Goal: Task Accomplishment & Management: Manage account settings

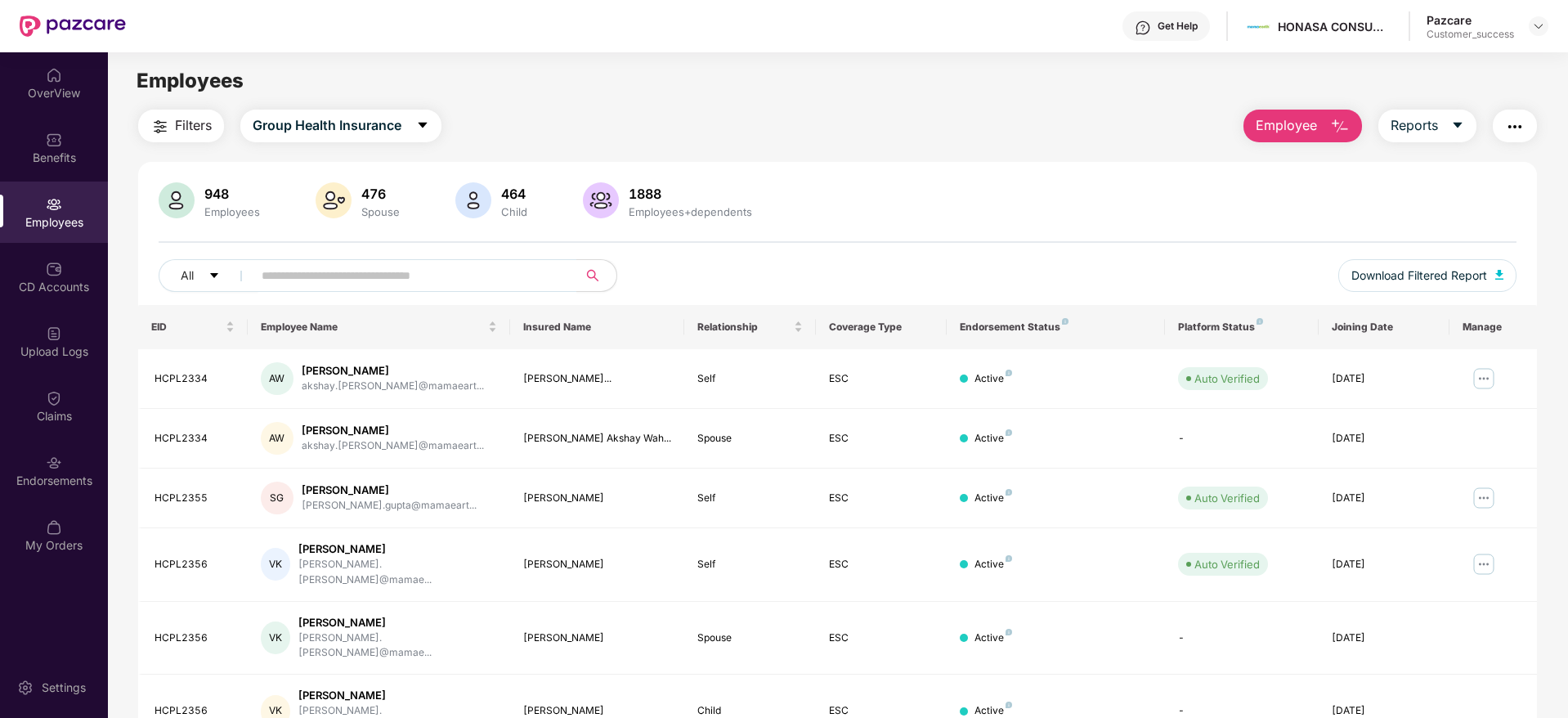
click at [1549, 27] on header "Get Help HONASA CONSUMER LIMITED Pazcare Customer_success" at bounding box center [784, 26] width 1568 height 53
click at [1534, 29] on img at bounding box center [1539, 26] width 13 height 13
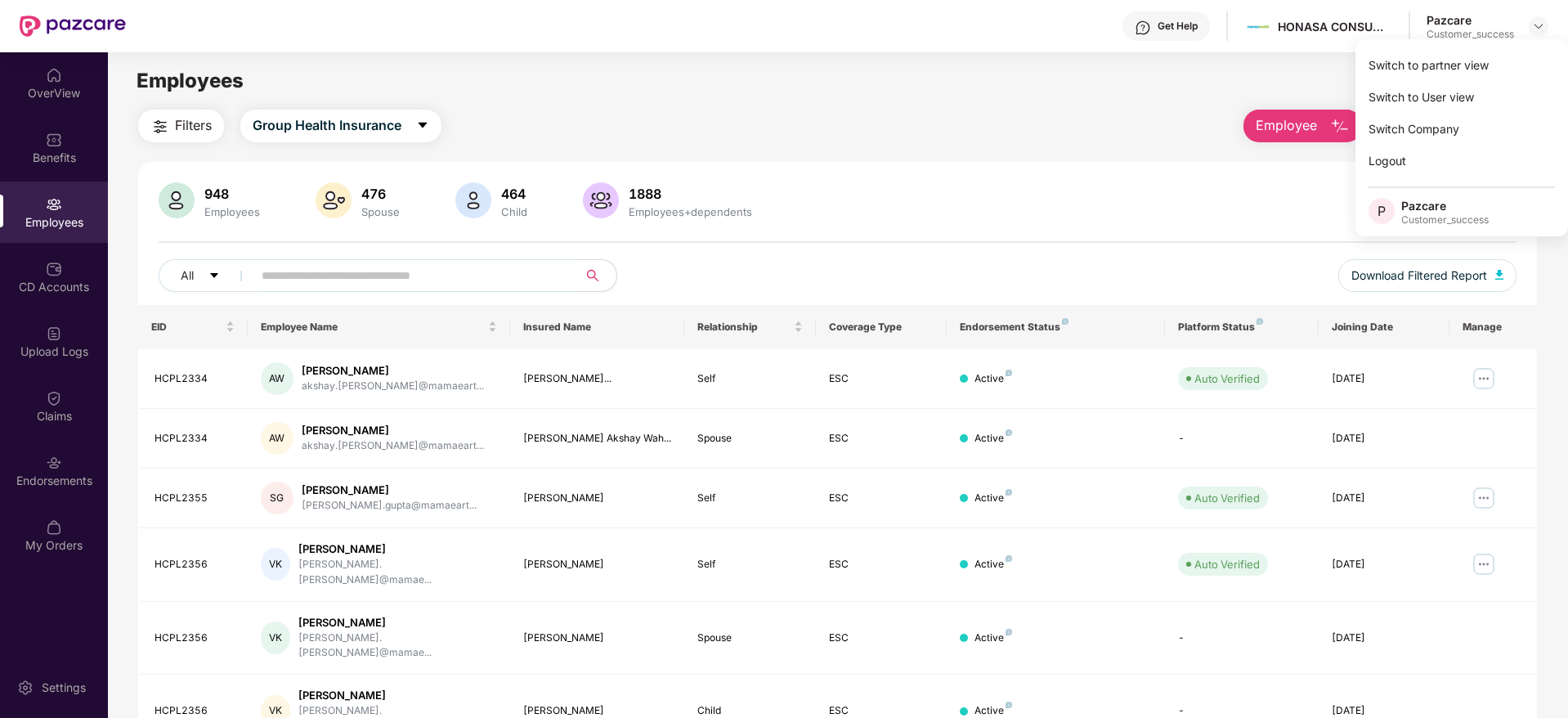
click at [1316, 115] on span "Employee" at bounding box center [1287, 125] width 62 height 21
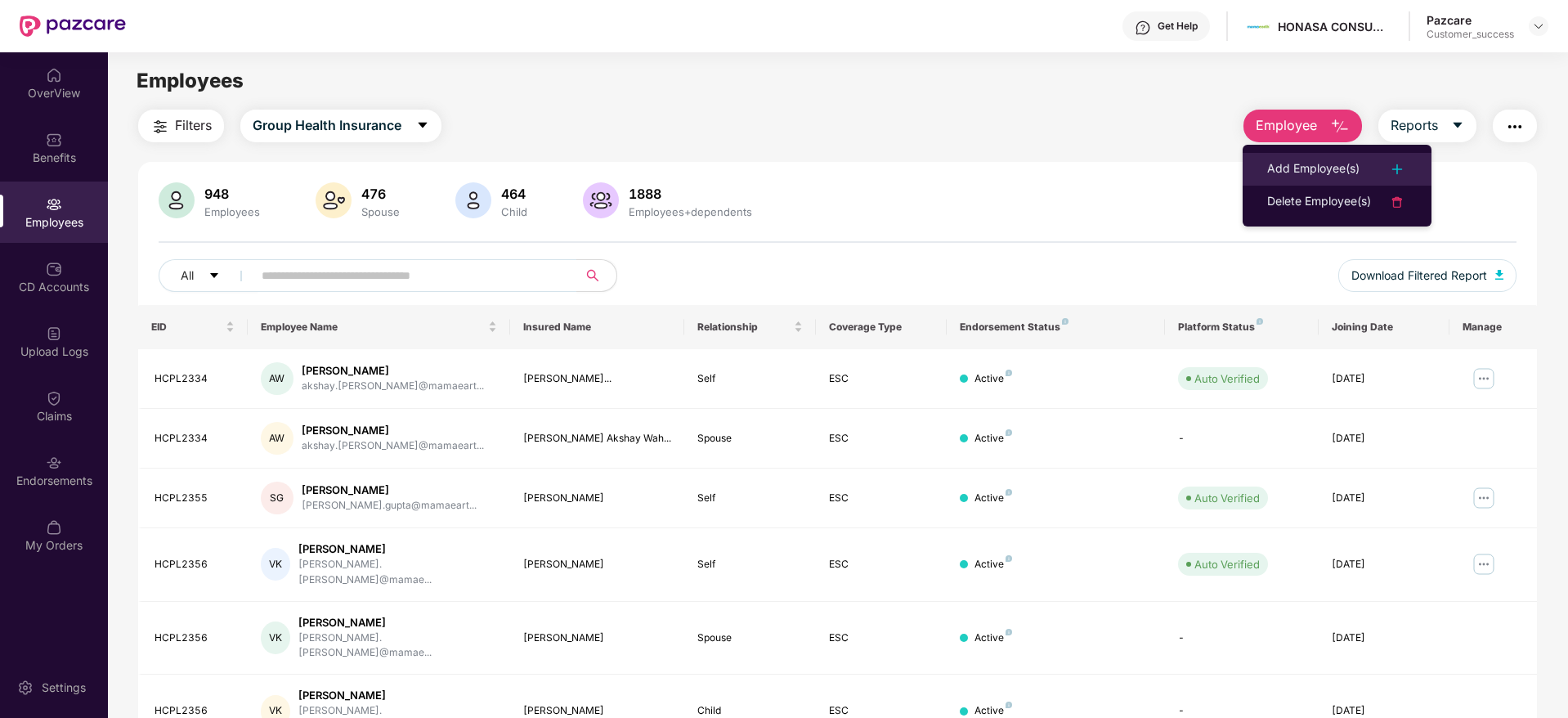
click at [1304, 170] on div "Add Employee(s)" at bounding box center [1314, 170] width 93 height 20
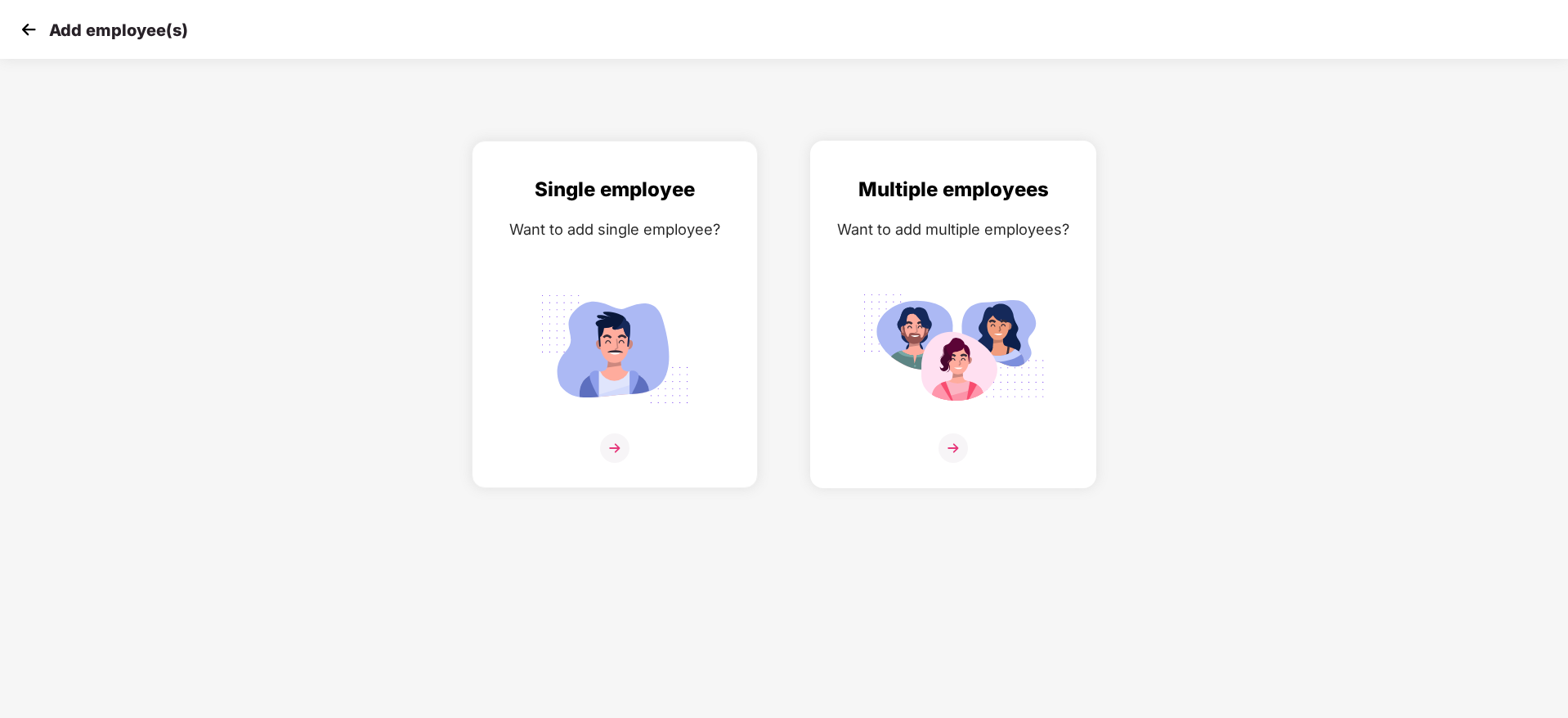
click at [951, 450] on img at bounding box center [953, 448] width 29 height 29
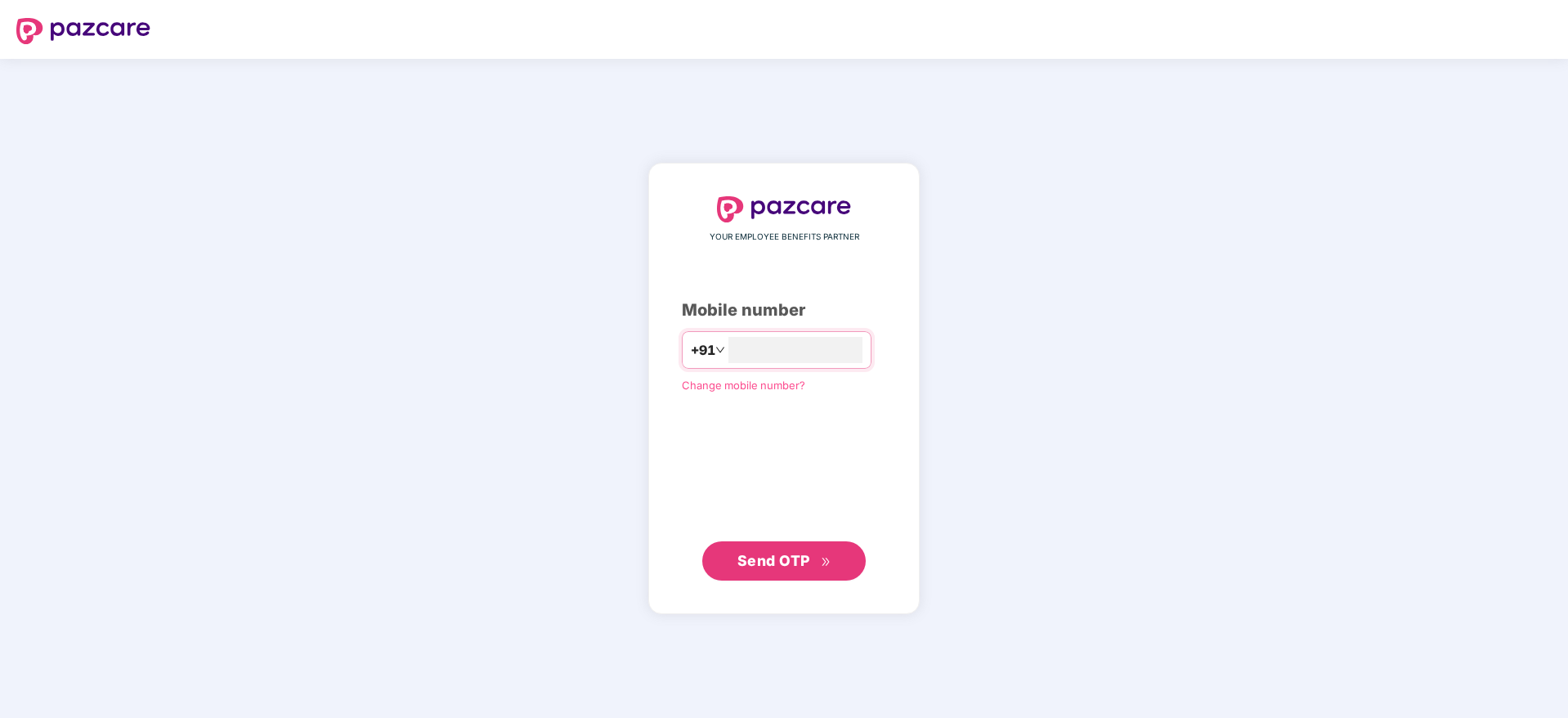
type input "**********"
click at [815, 575] on button "Send OTP" at bounding box center [784, 559] width 163 height 39
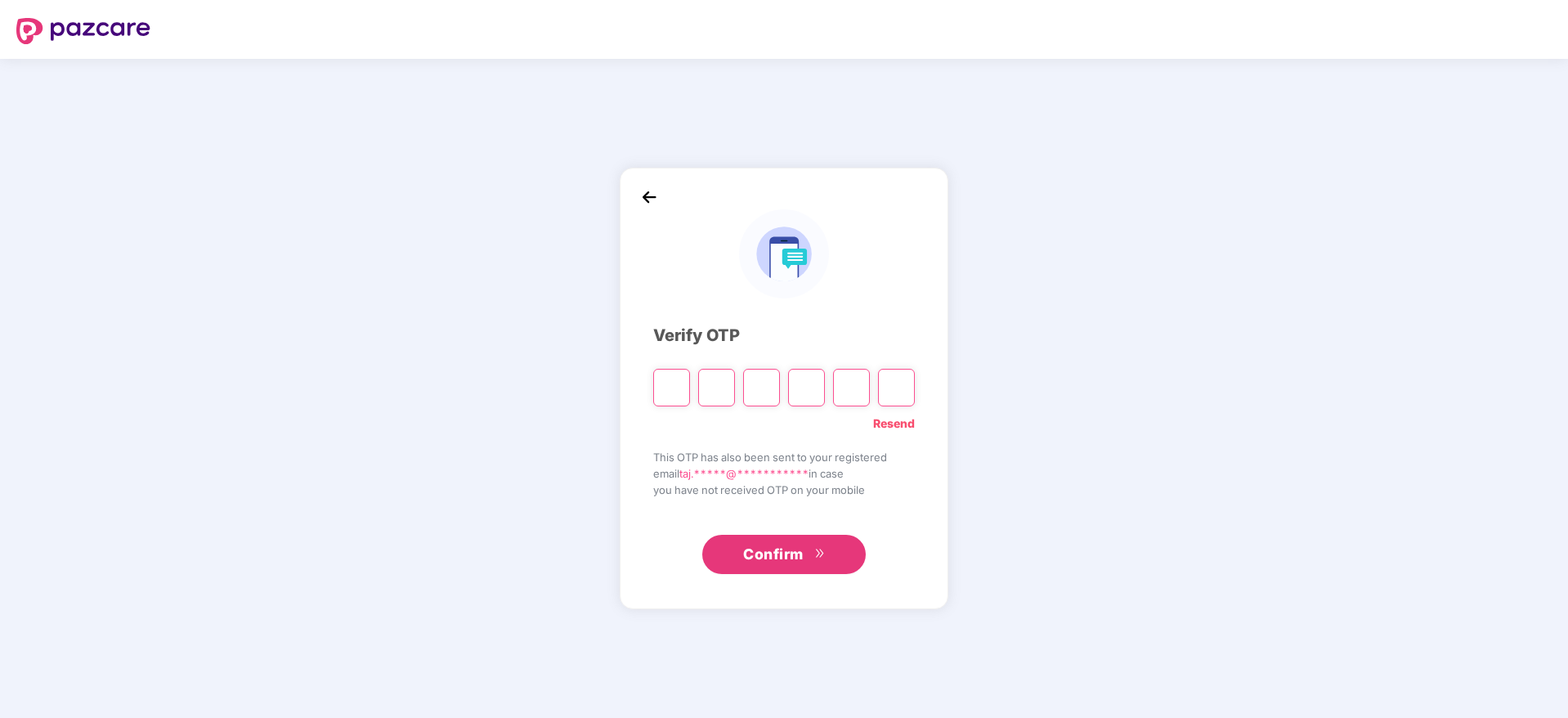
type input "*"
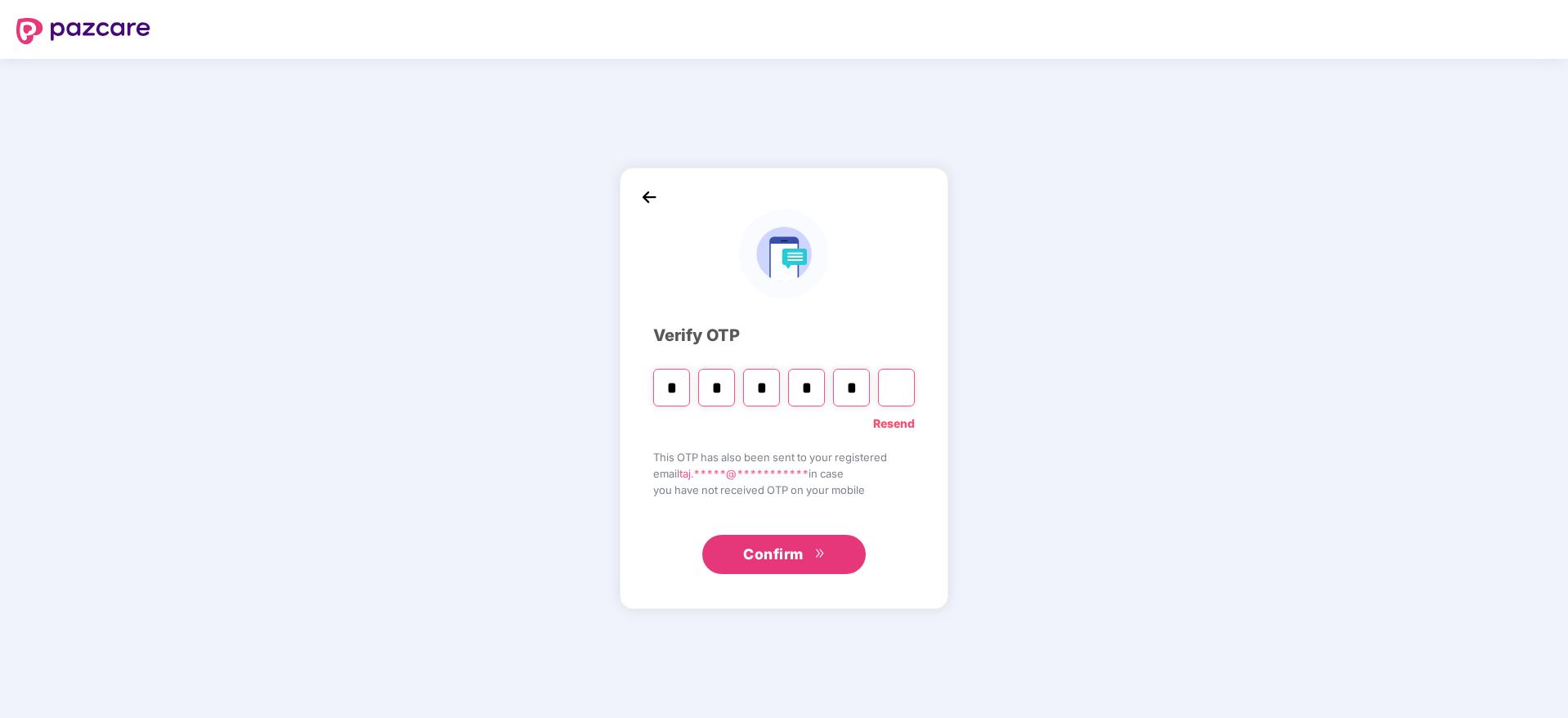
type input "*"
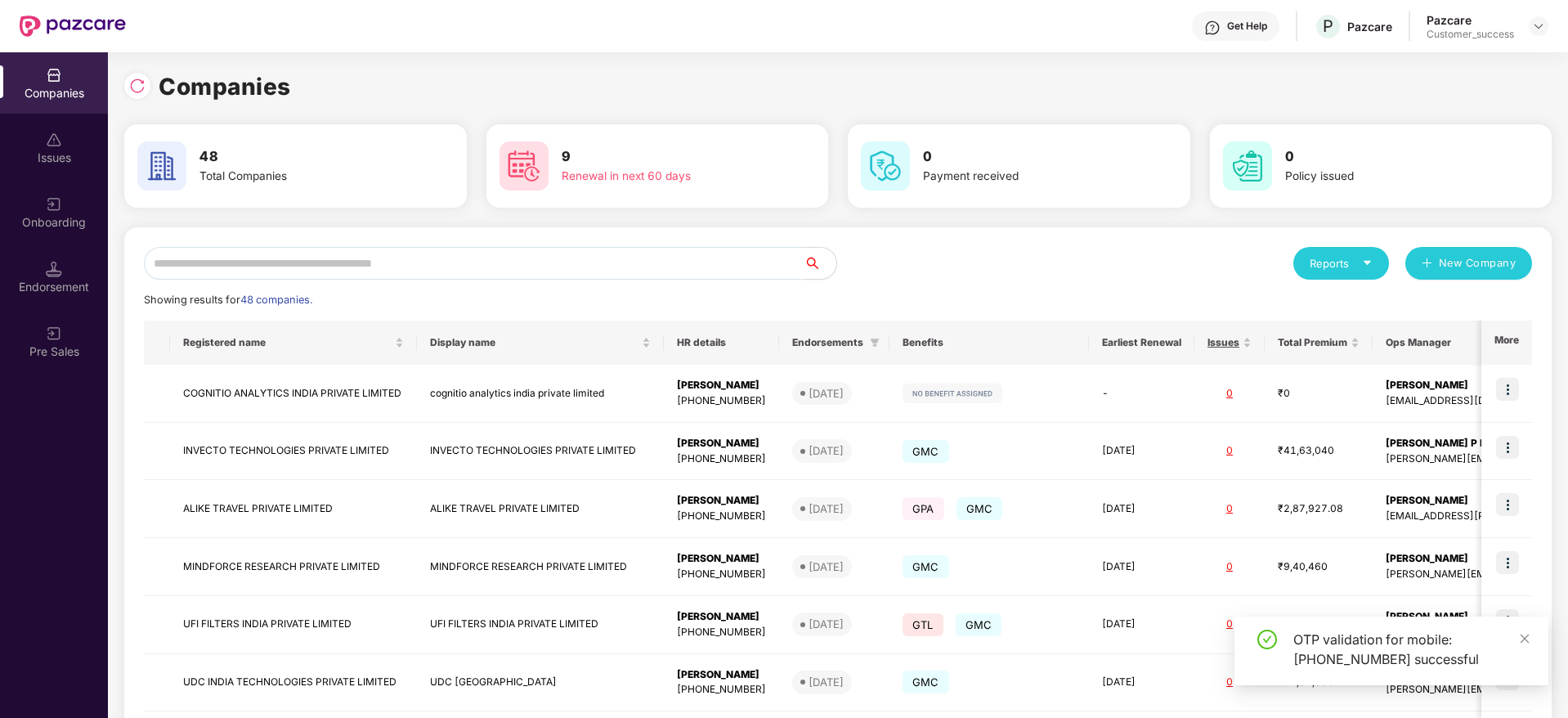
click at [469, 262] on input "text" at bounding box center [474, 263] width 660 height 33
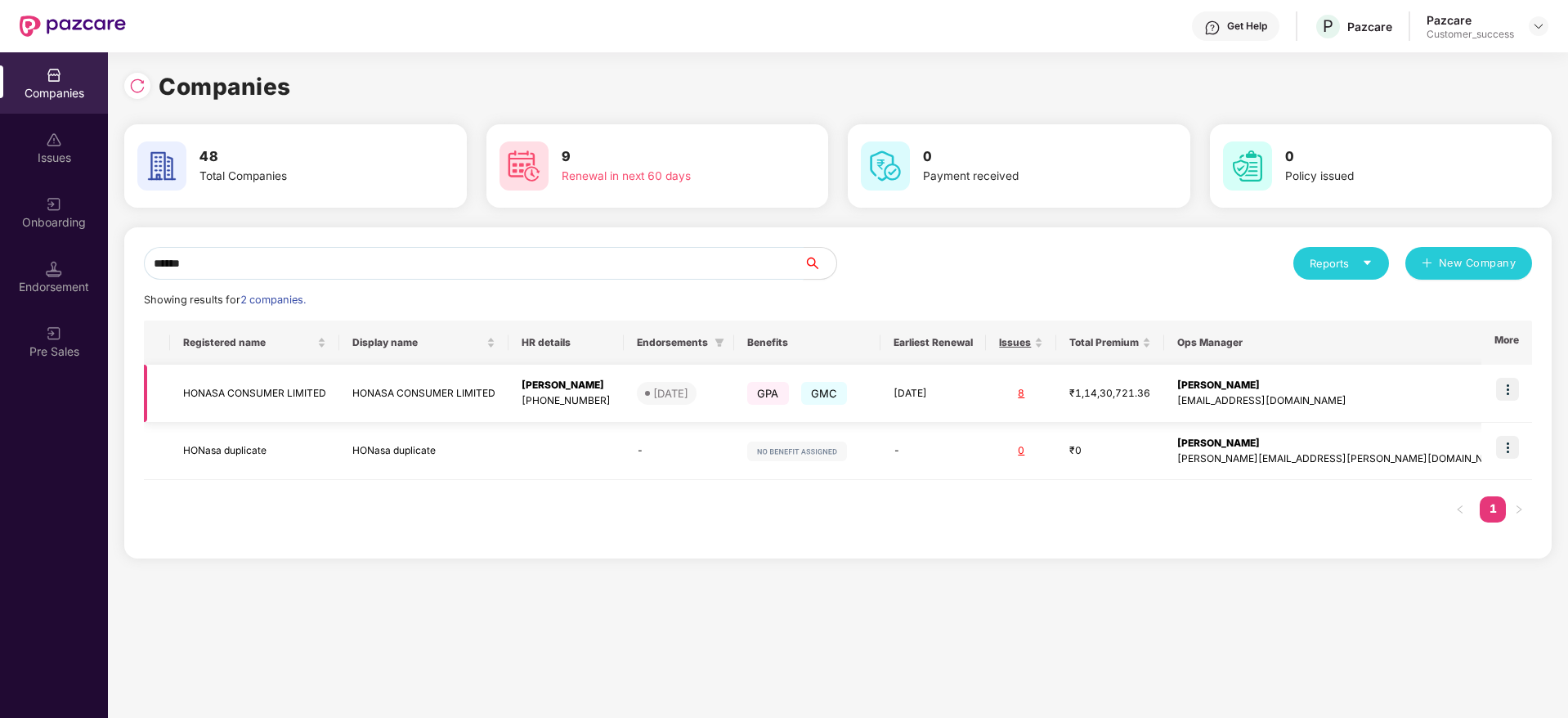
type input "******"
click at [1512, 375] on td at bounding box center [1507, 393] width 51 height 58
click at [1505, 389] on img at bounding box center [1507, 389] width 23 height 23
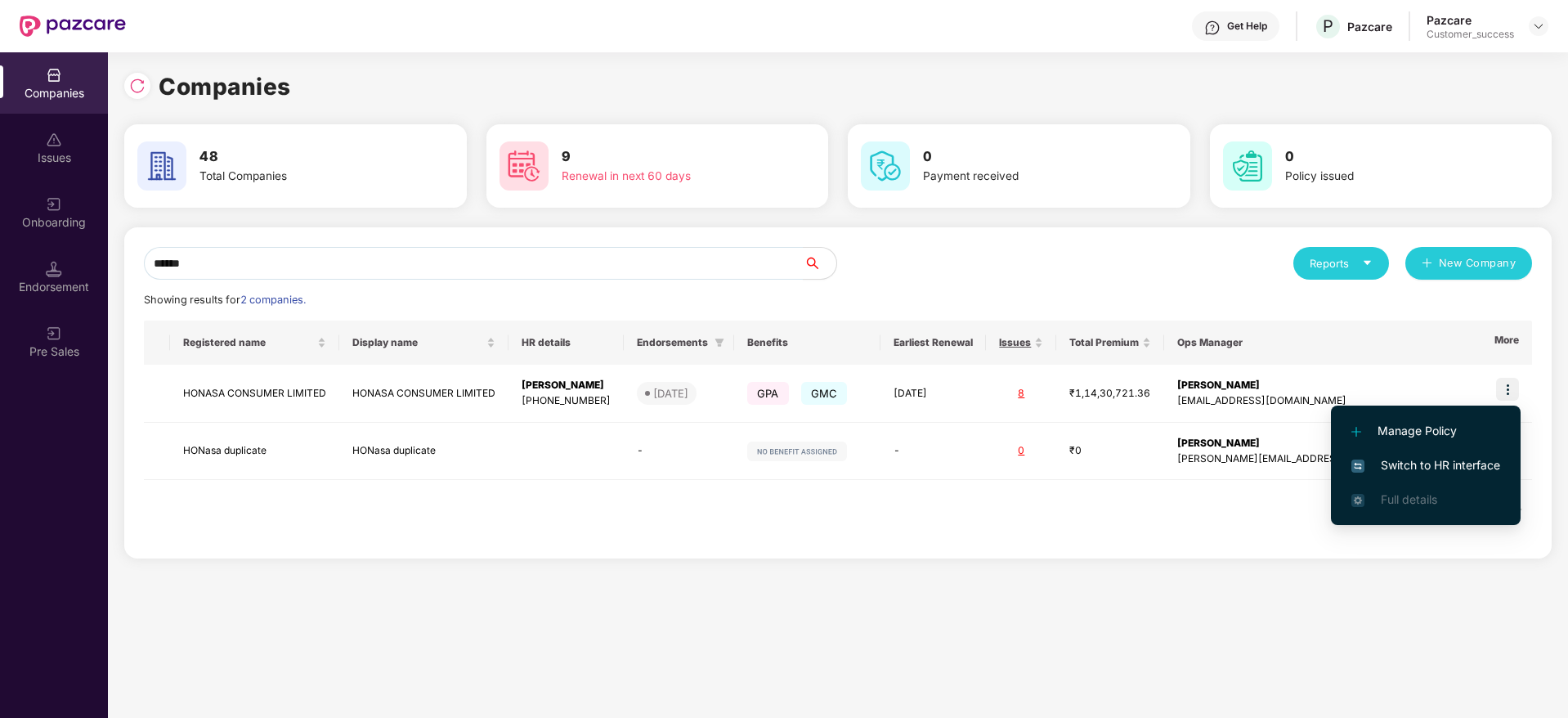
click at [1396, 471] on span "Switch to HR interface" at bounding box center [1427, 465] width 149 height 18
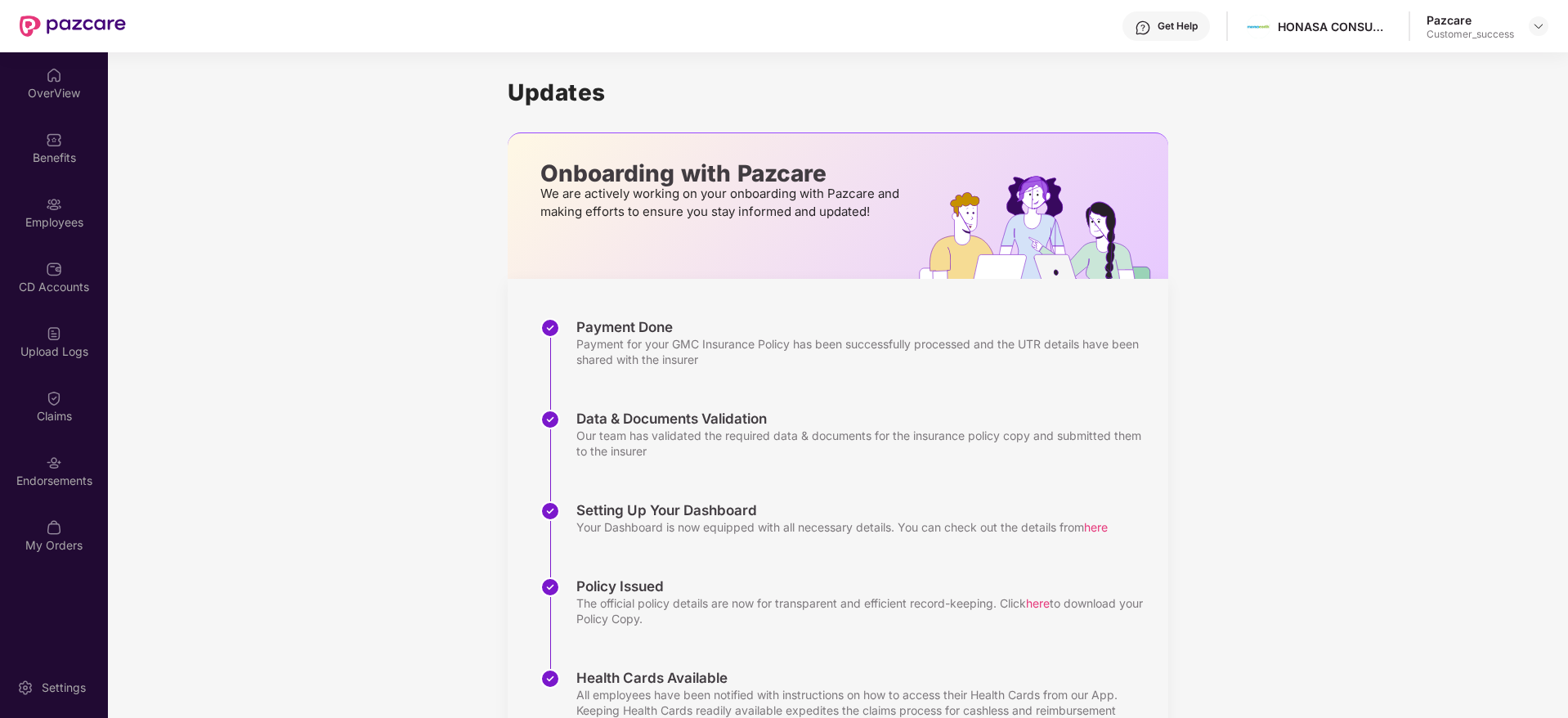
click at [43, 205] on div "Employees" at bounding box center [54, 212] width 108 height 62
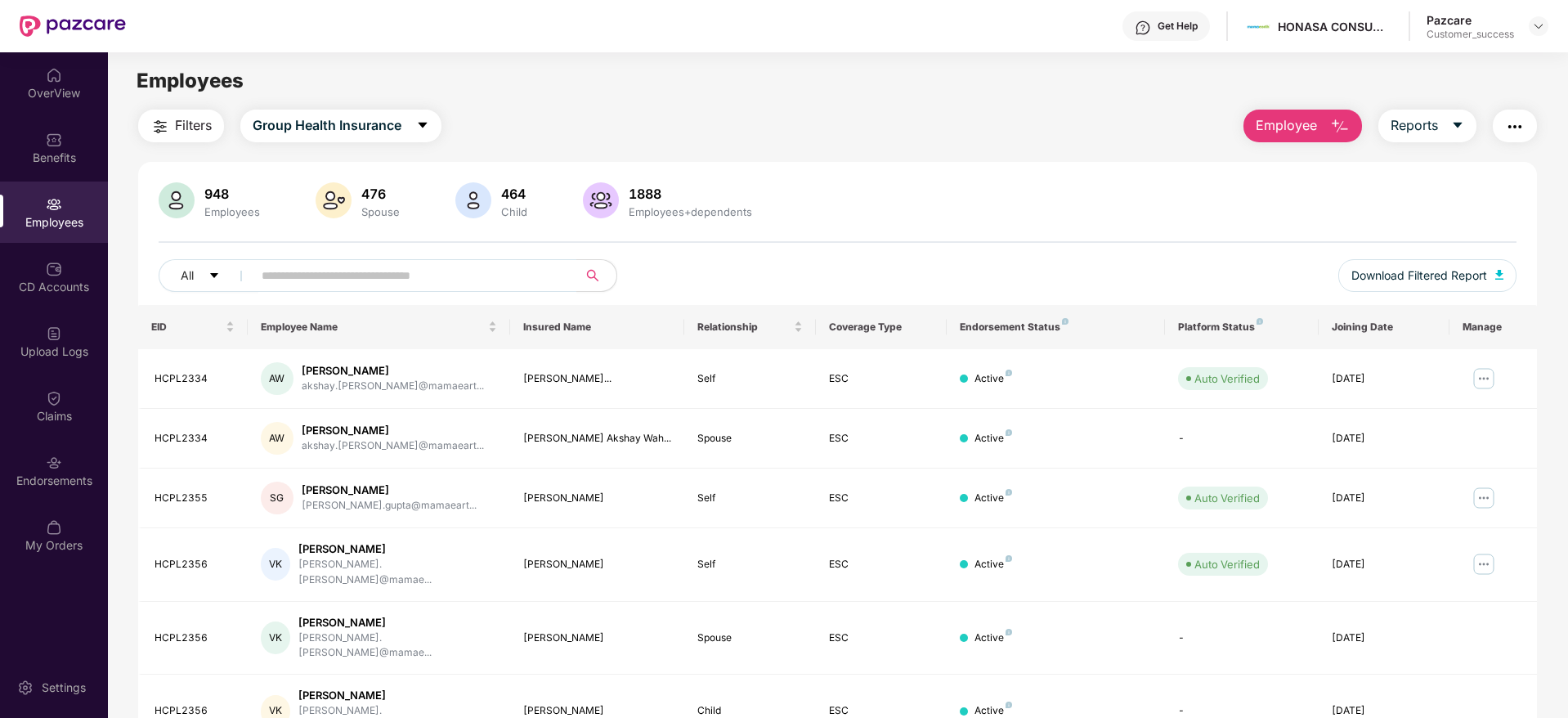
click at [1292, 124] on span "Employee" at bounding box center [1287, 125] width 62 height 21
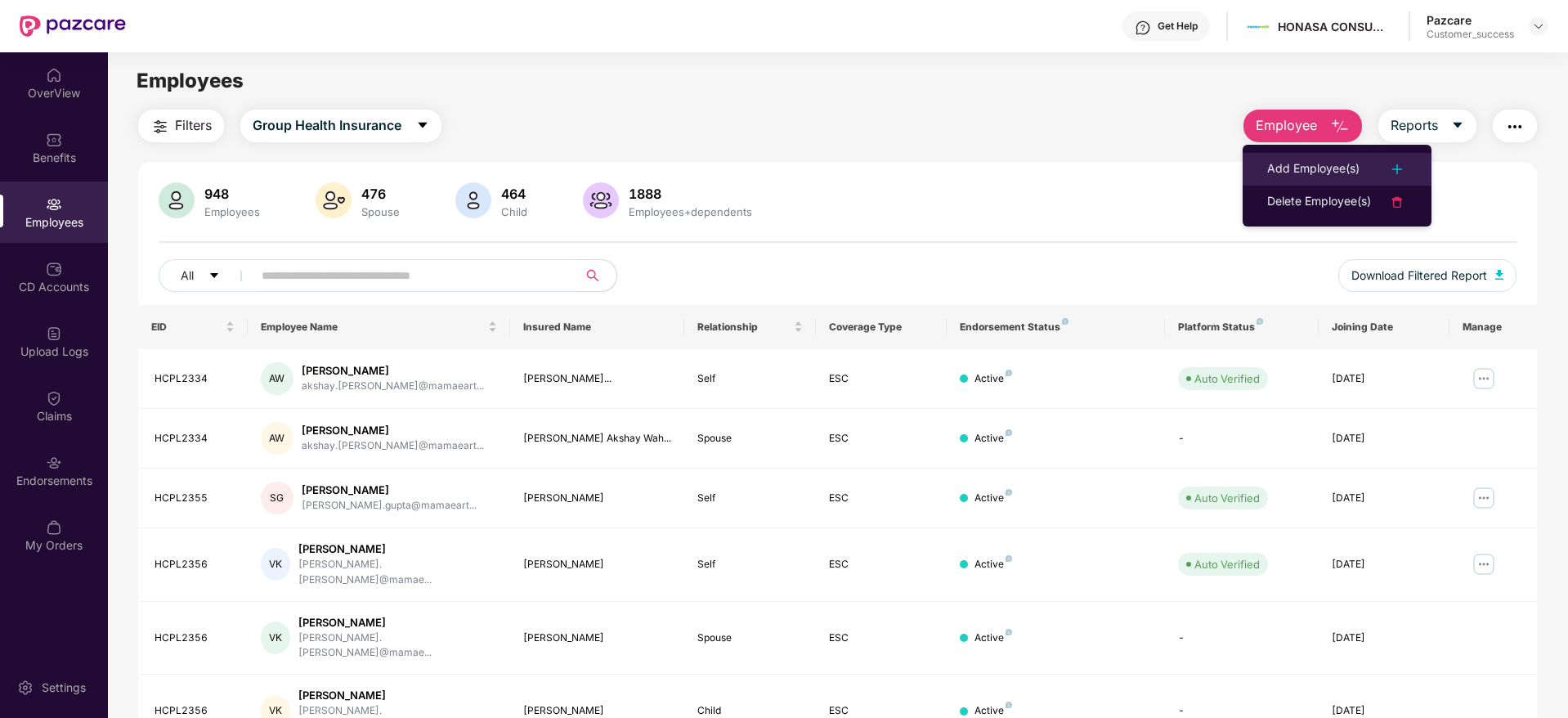
click at [1276, 170] on div "Add Employee(s)" at bounding box center [1314, 170] width 93 height 20
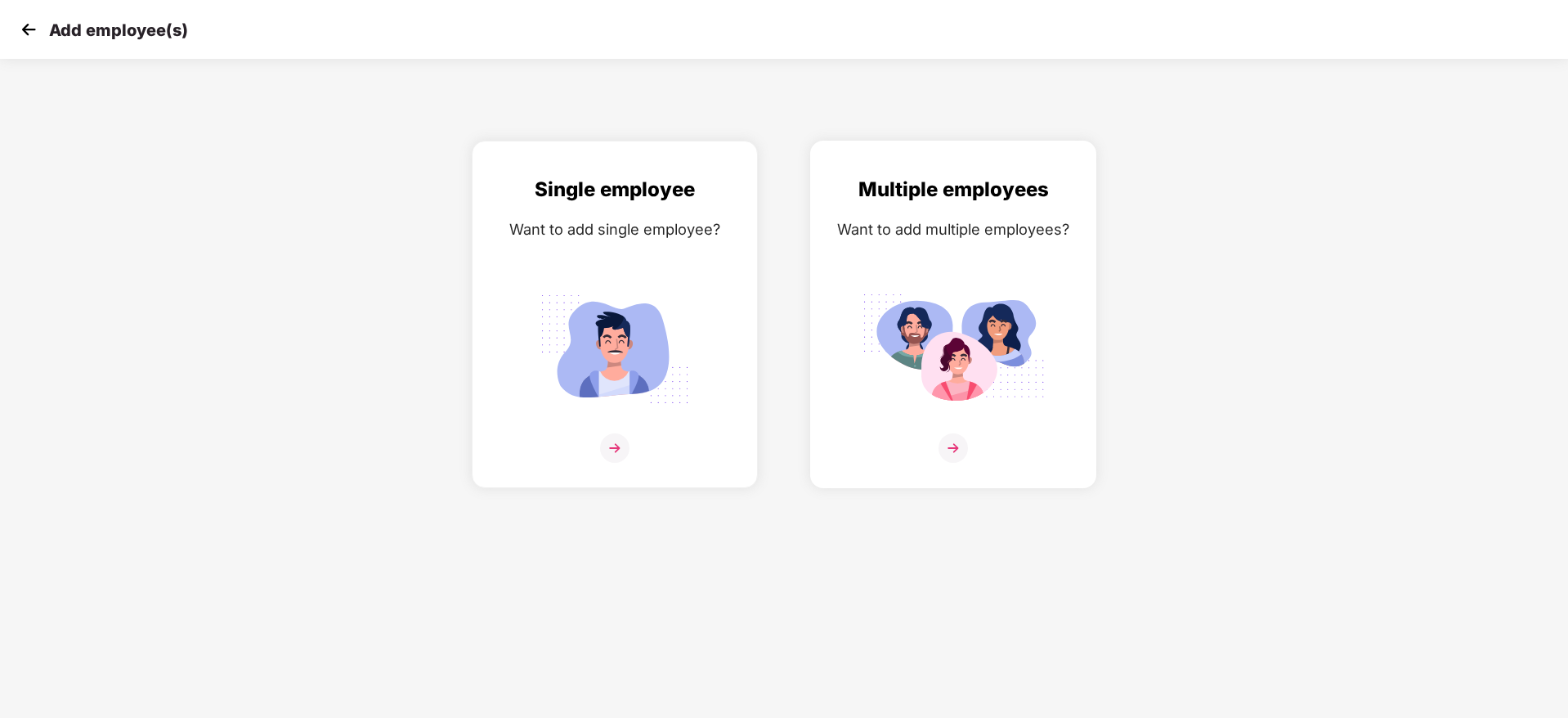
click at [955, 441] on img at bounding box center [953, 448] width 29 height 29
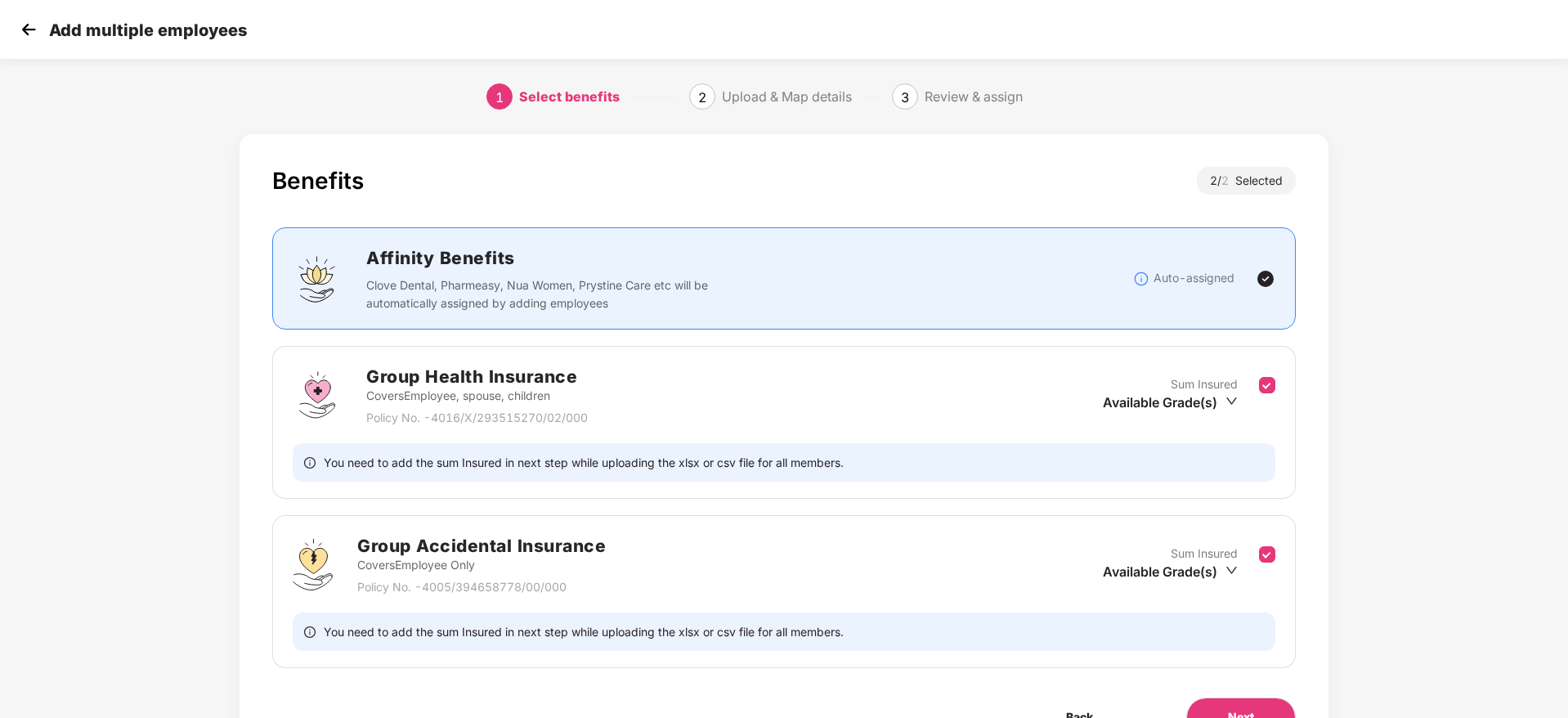
click at [1333, 488] on div "Benefits 2 / 2 Selected Affinity Benefits Clove Dental, Pharmeasy, Nua Women, P…" at bounding box center [784, 468] width 1307 height 684
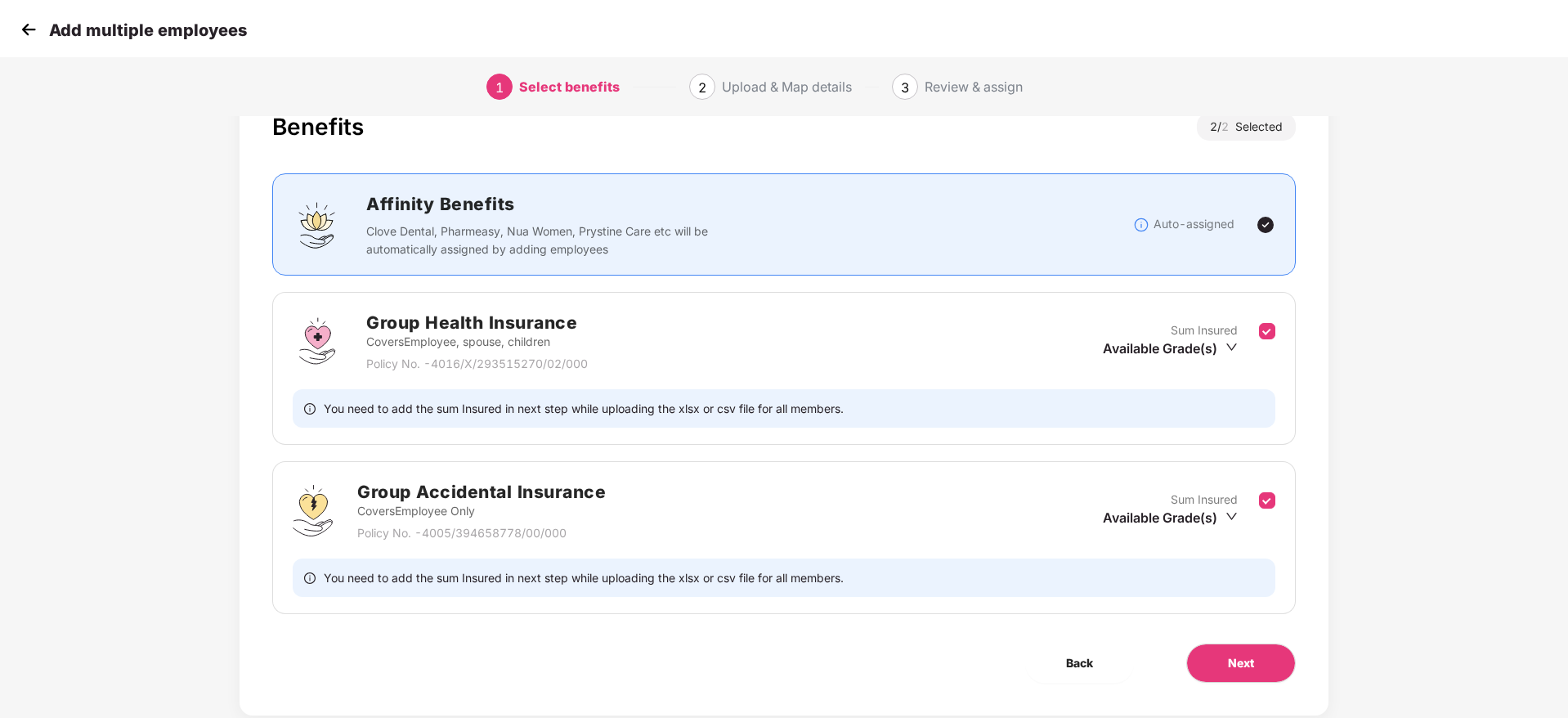
scroll to position [92, 0]
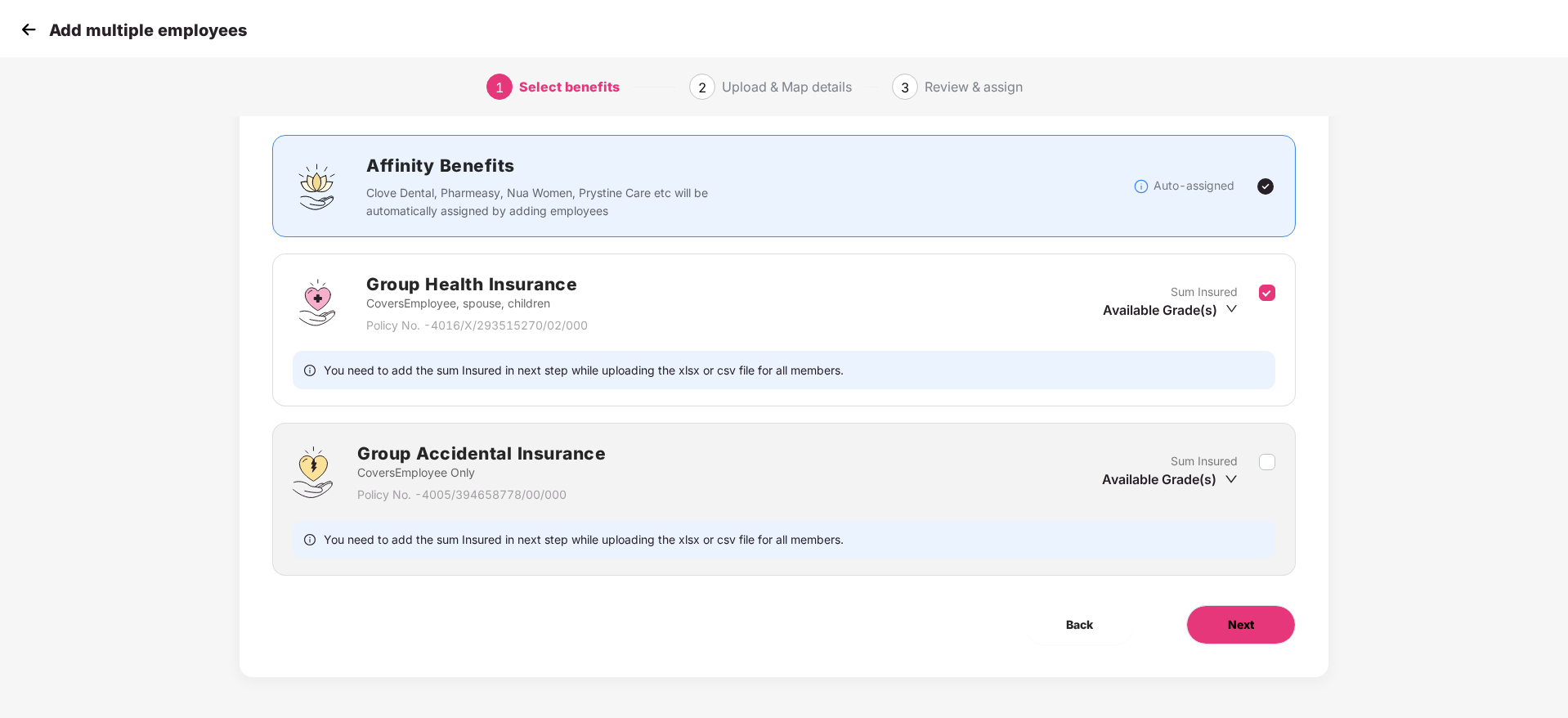
click at [1239, 629] on span "Next" at bounding box center [1241, 625] width 26 height 18
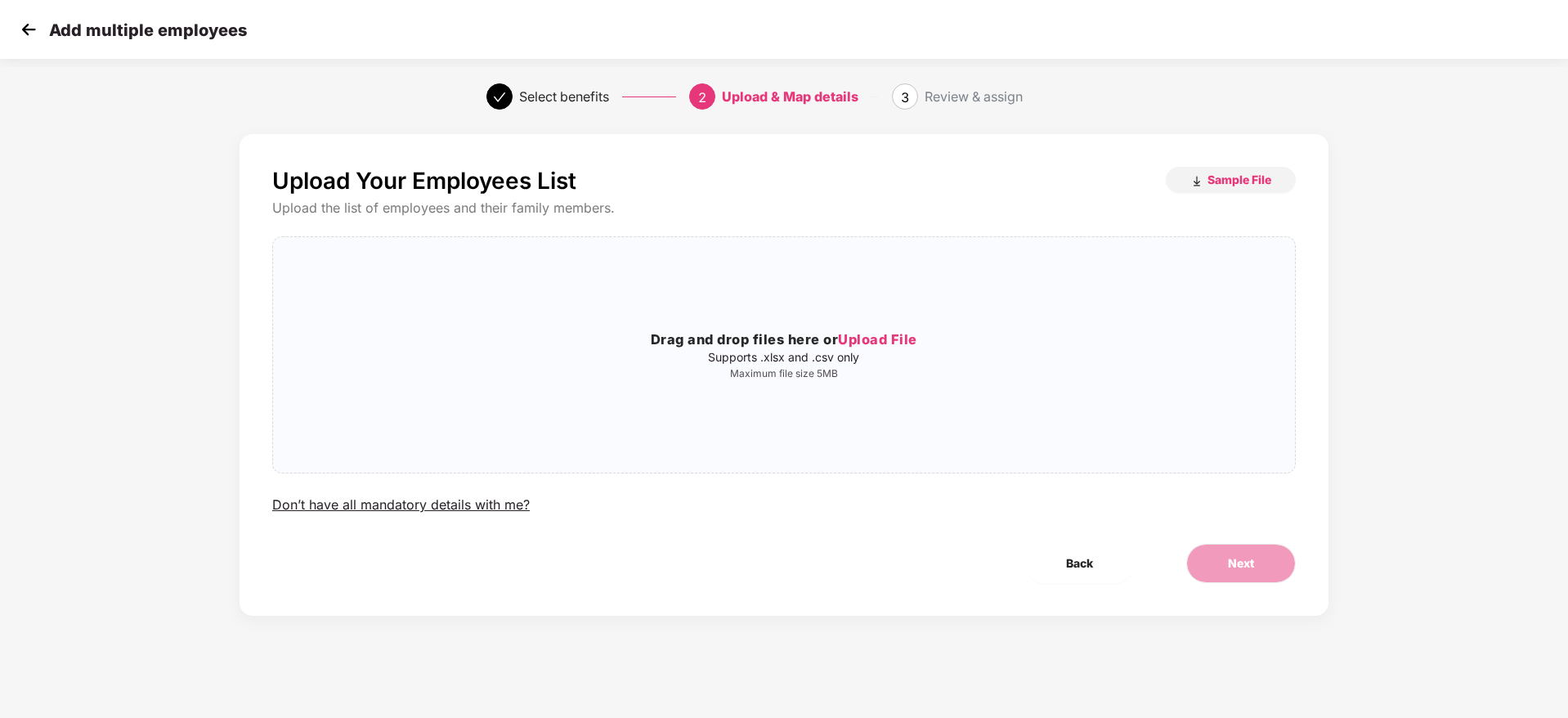
scroll to position [0, 0]
click at [1198, 180] on img "button" at bounding box center [1197, 181] width 13 height 13
click at [23, 19] on img at bounding box center [28, 29] width 24 height 24
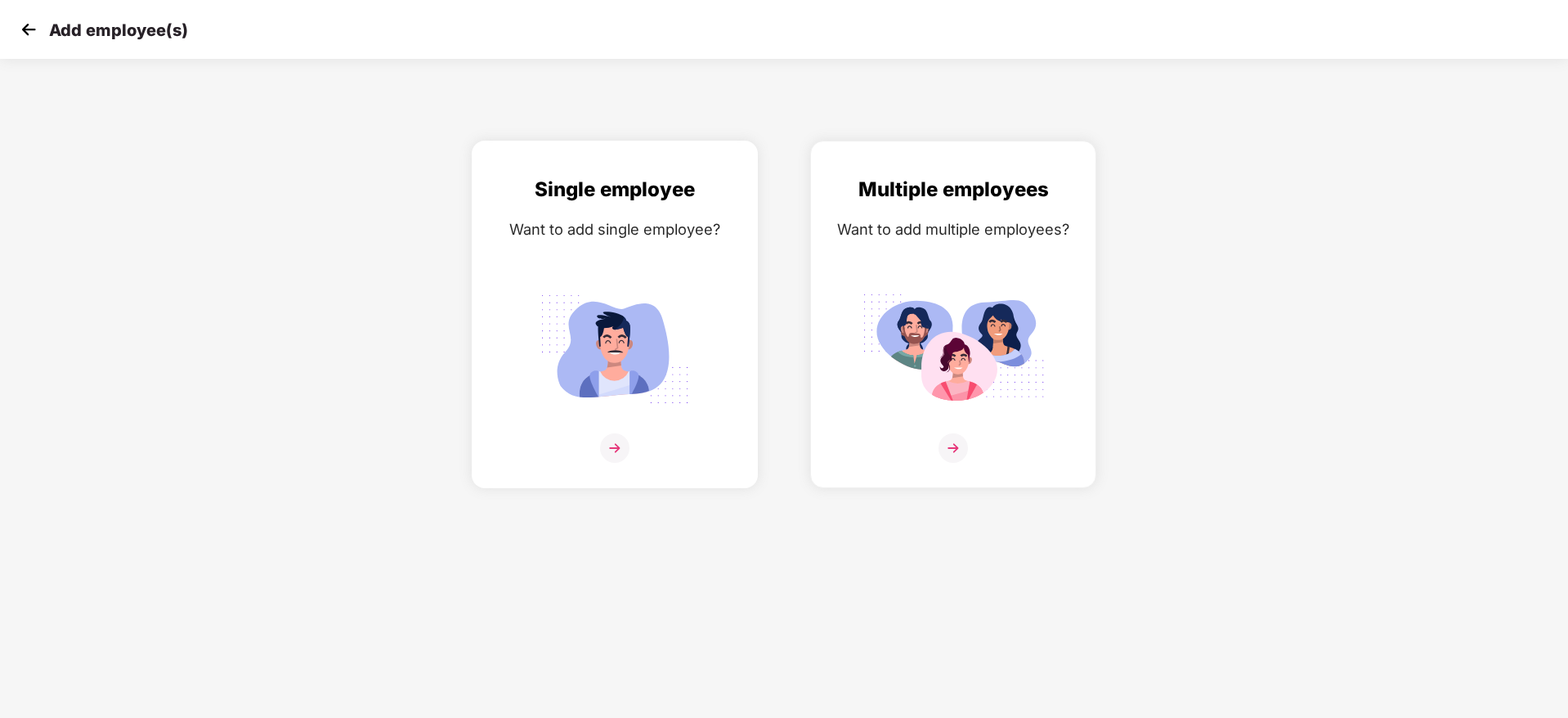
click at [606, 440] on img at bounding box center [615, 448] width 29 height 29
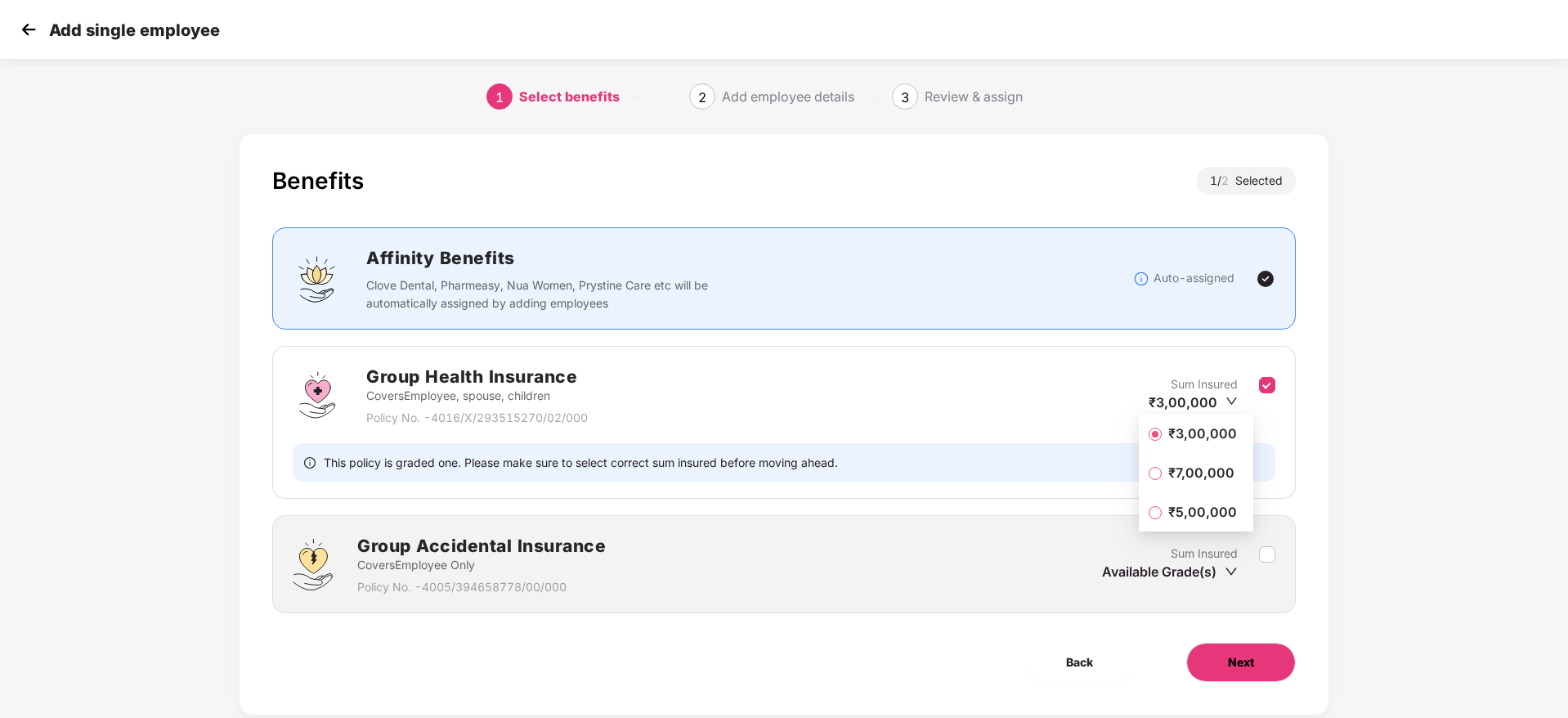
click at [1250, 661] on span "Next" at bounding box center [1241, 662] width 26 height 18
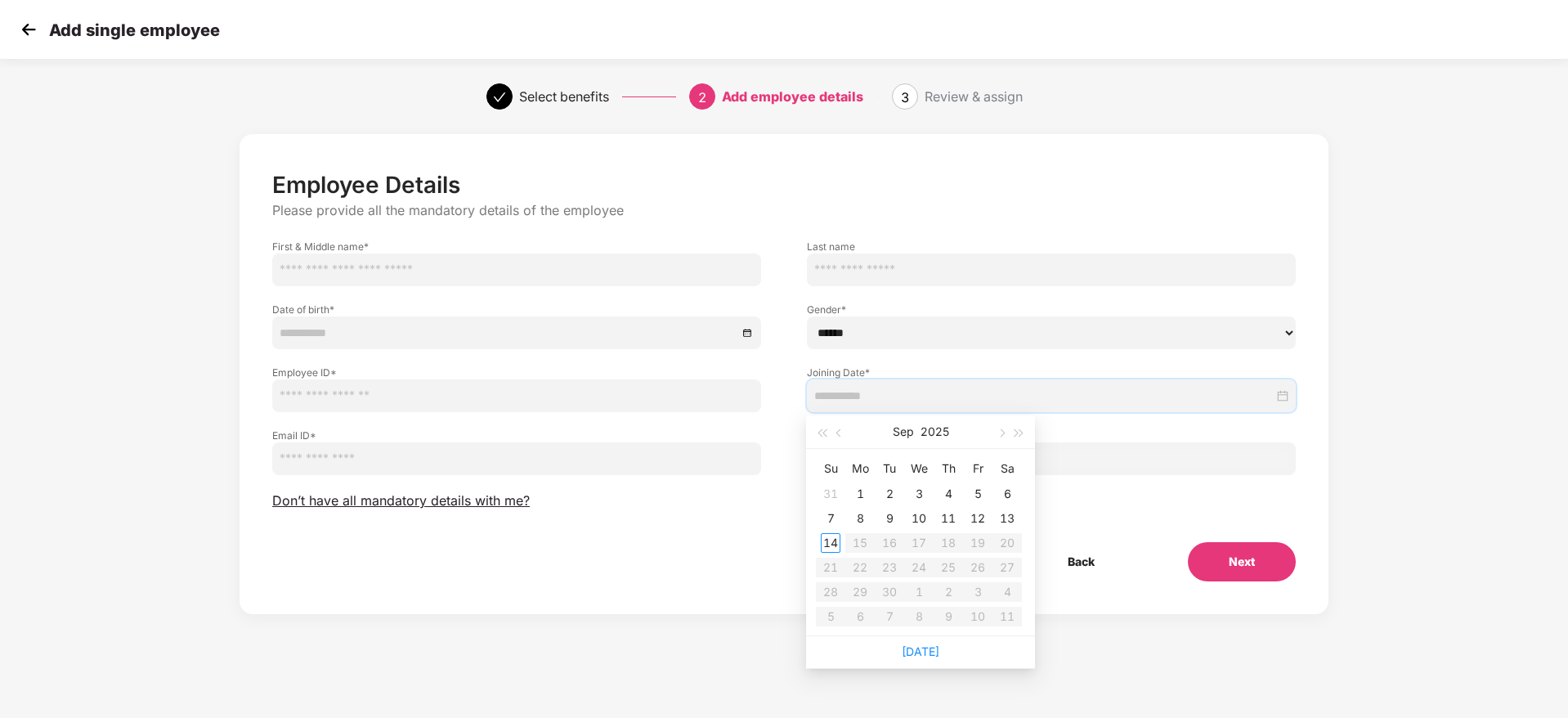
click at [899, 399] on input at bounding box center [1044, 396] width 460 height 18
click at [844, 434] on button "button" at bounding box center [840, 432] width 18 height 33
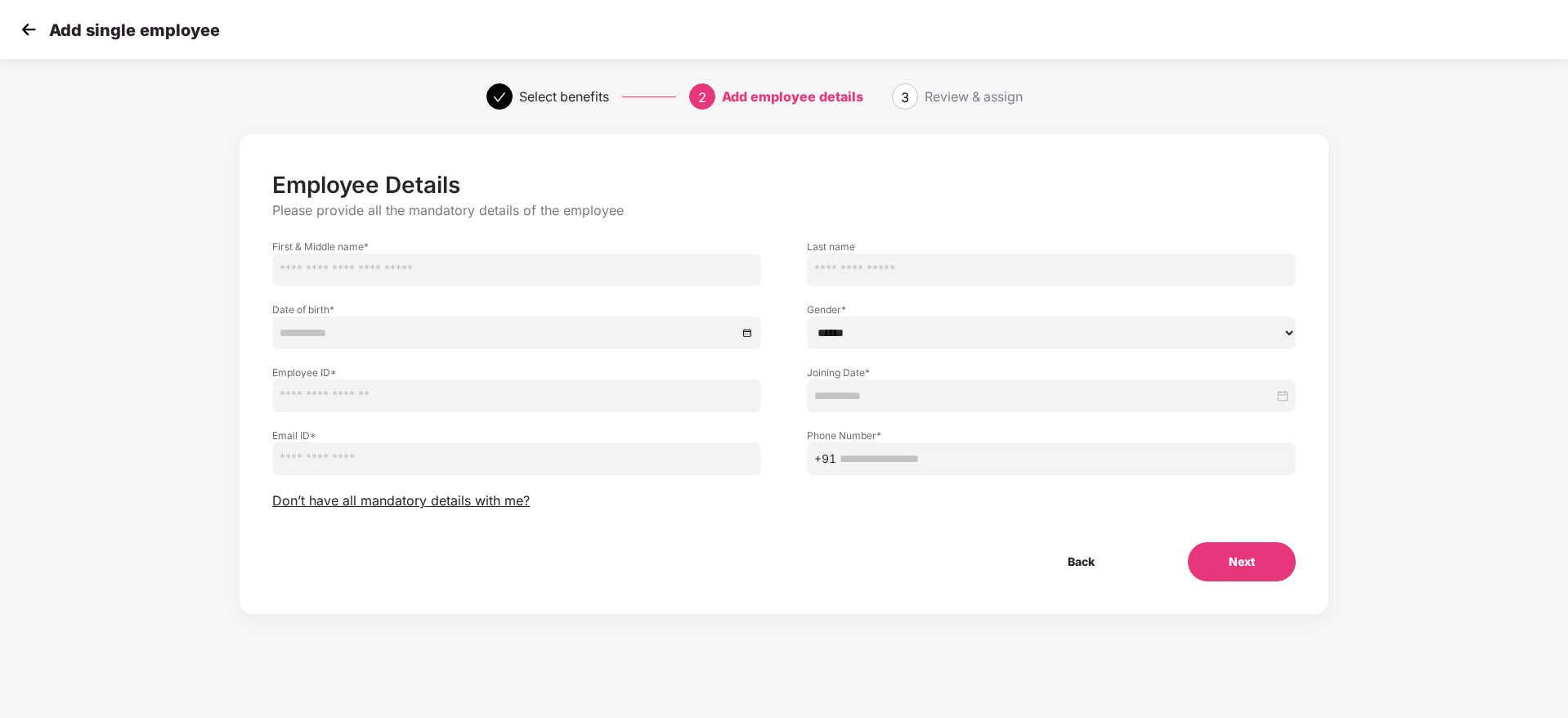
click at [36, 23] on img at bounding box center [28, 29] width 24 height 24
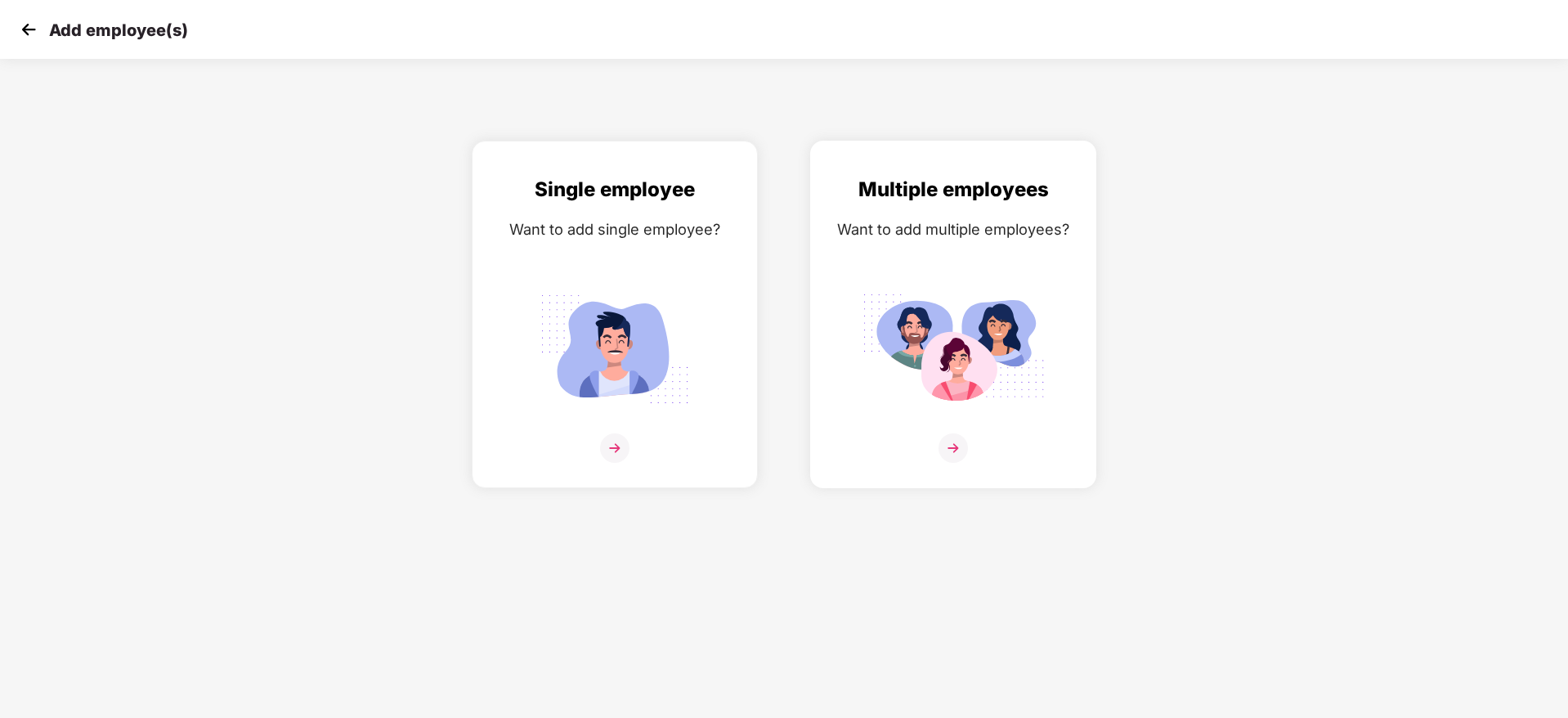
click at [952, 453] on img at bounding box center [953, 448] width 29 height 29
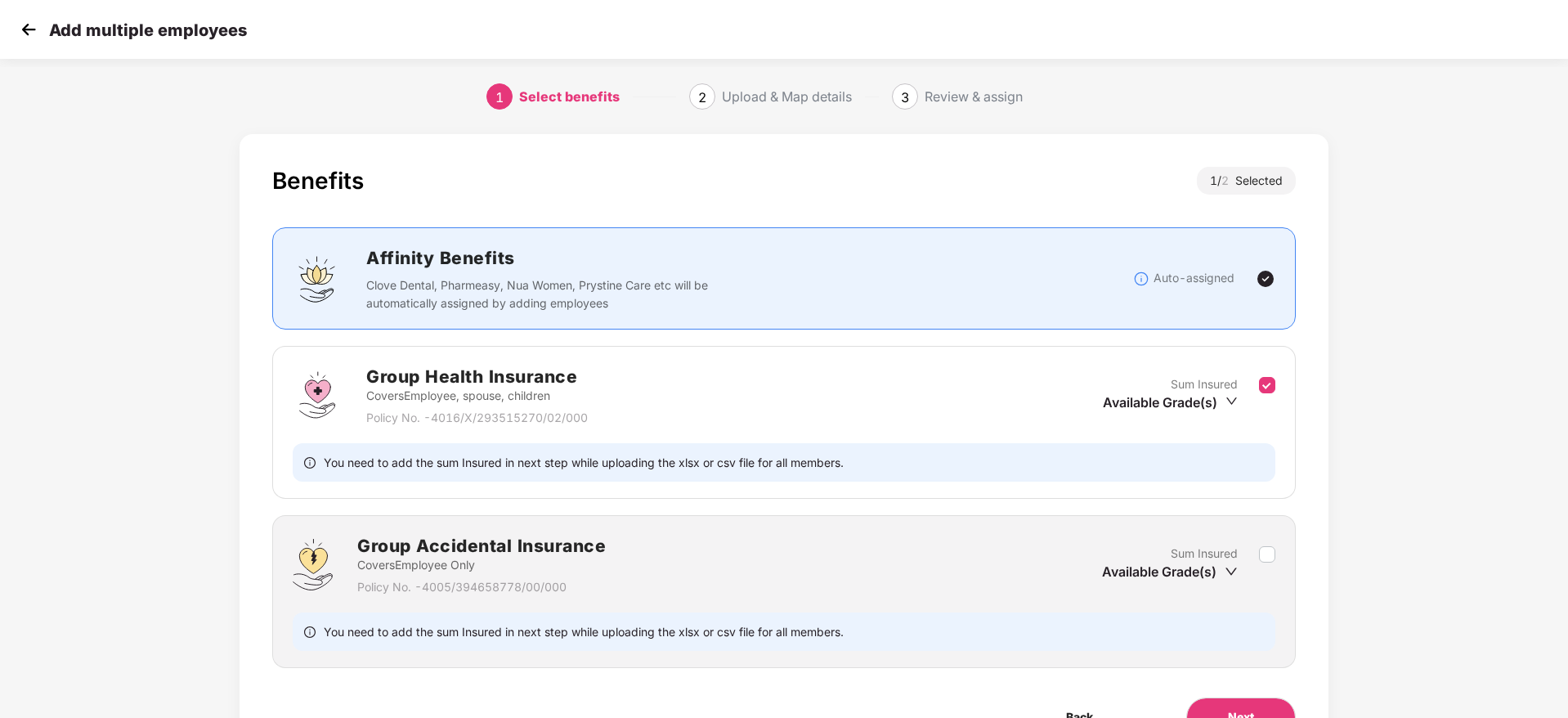
click at [1371, 533] on div "Benefits 1 / 2 Selected Affinity Benefits Clove Dental, Pharmeasy, Nua Women, P…" at bounding box center [784, 468] width 1307 height 684
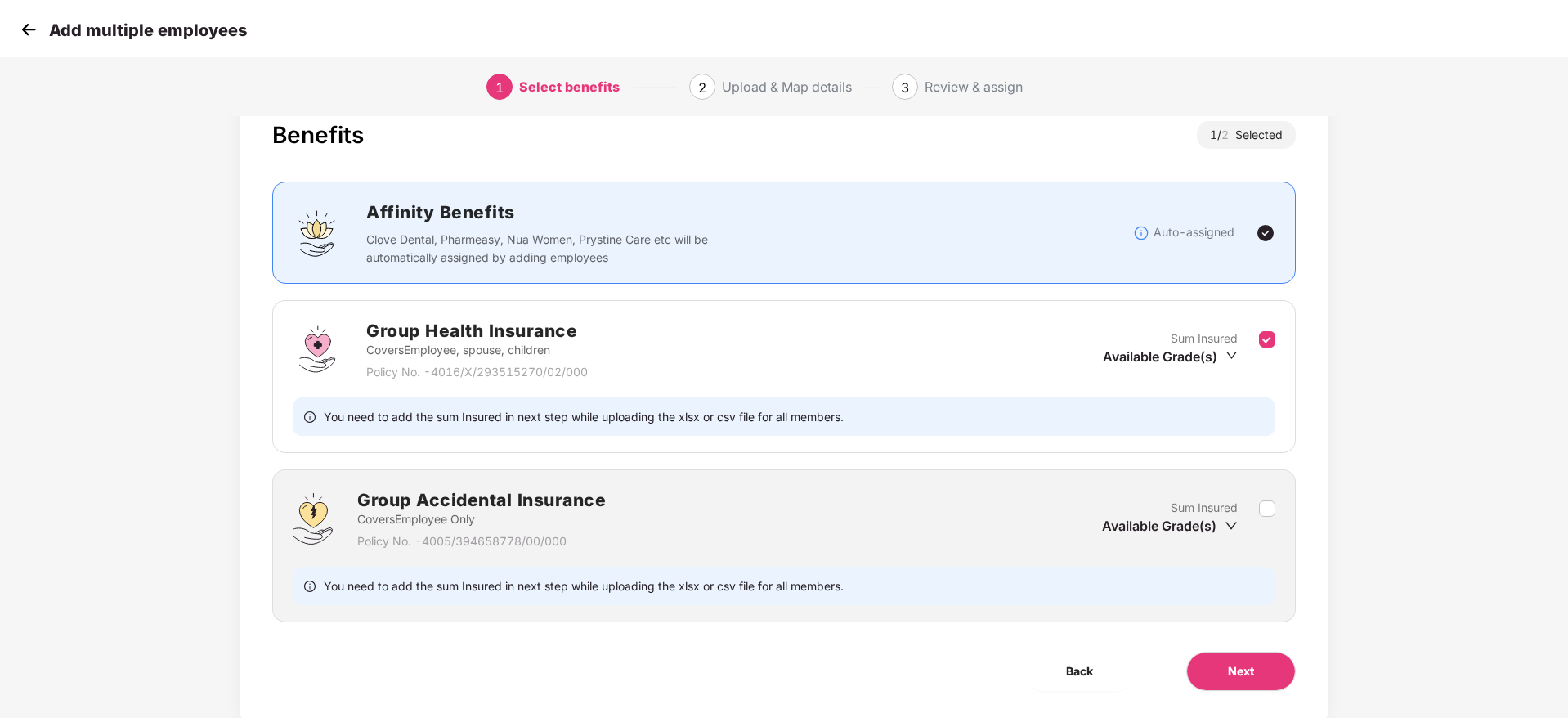
scroll to position [92, 0]
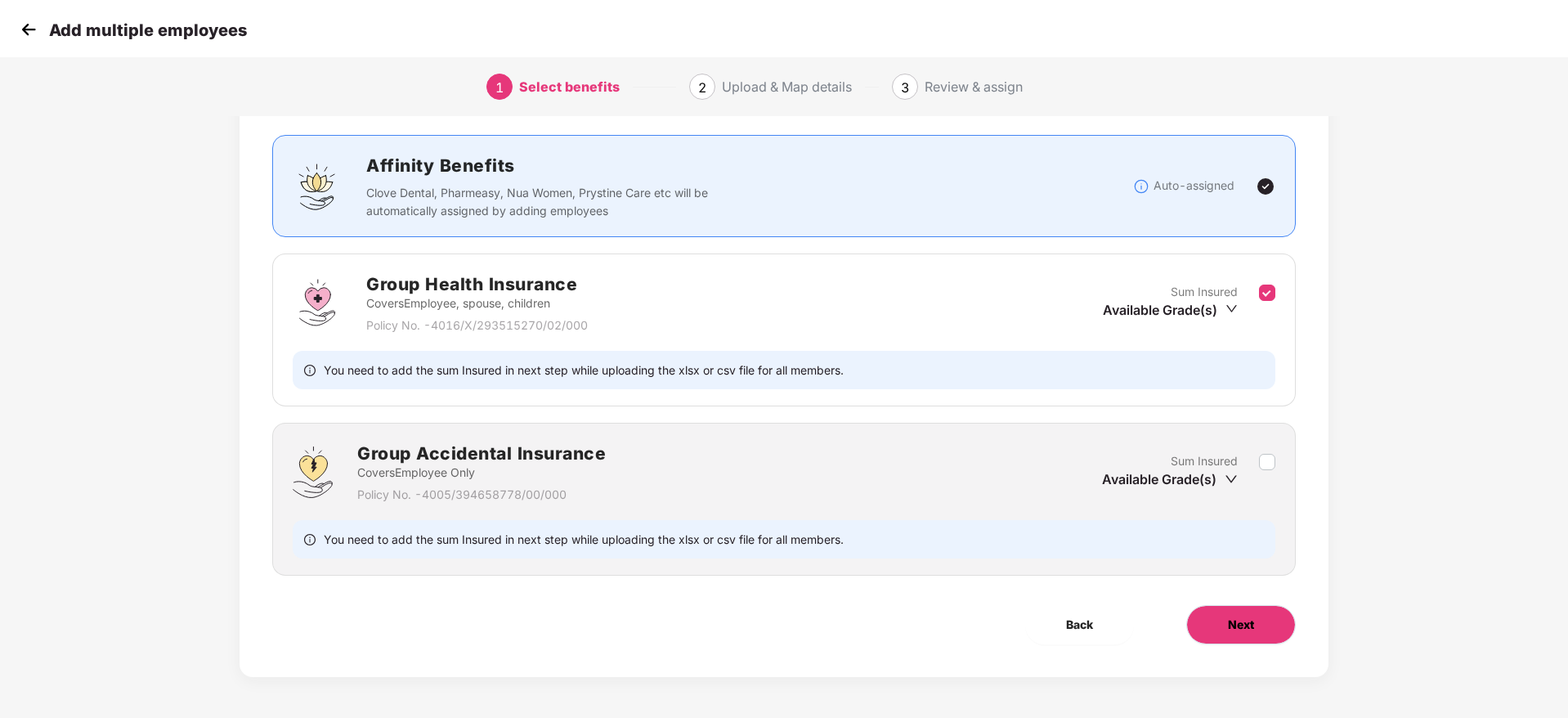
click at [1242, 638] on button "Next" at bounding box center [1241, 624] width 110 height 39
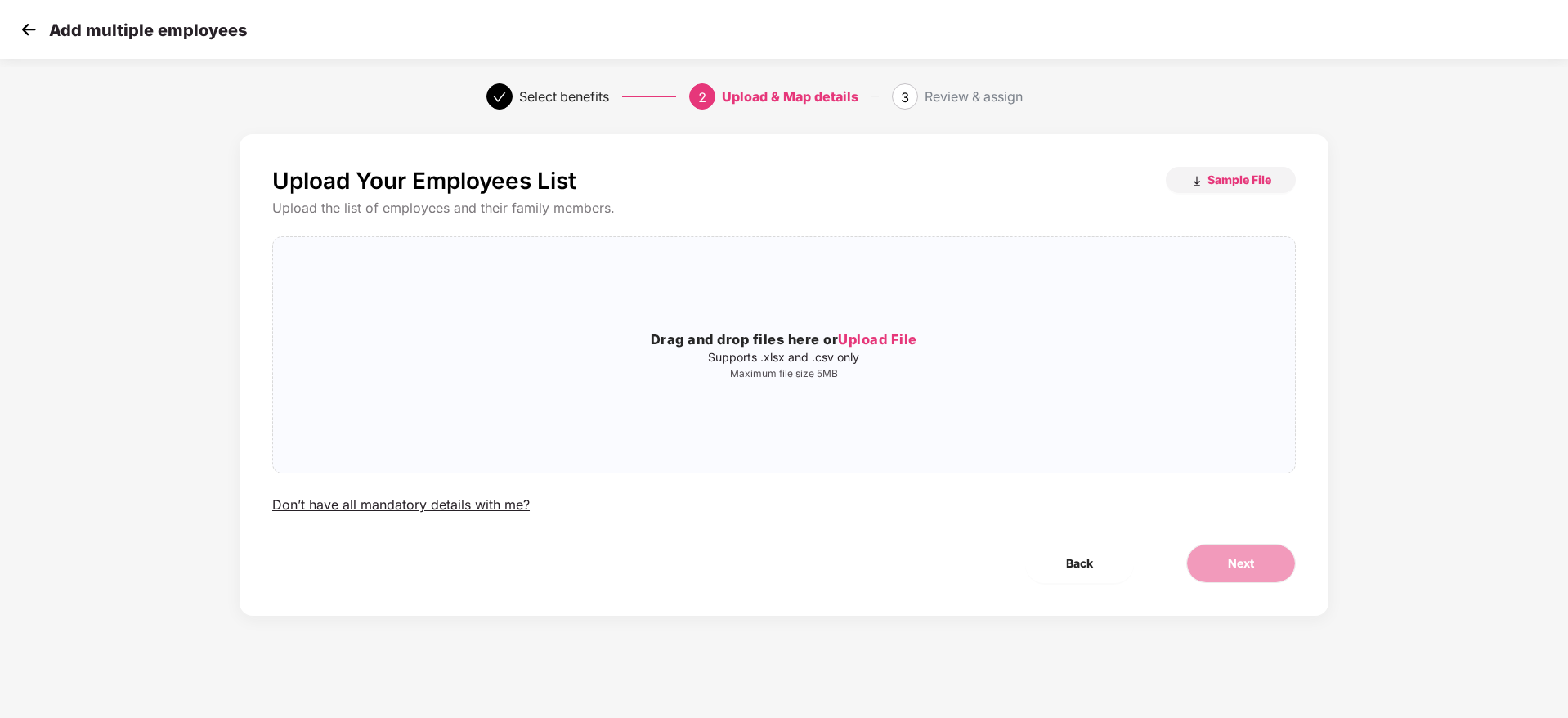
scroll to position [0, 0]
click at [864, 340] on span "Upload File" at bounding box center [877, 339] width 79 height 16
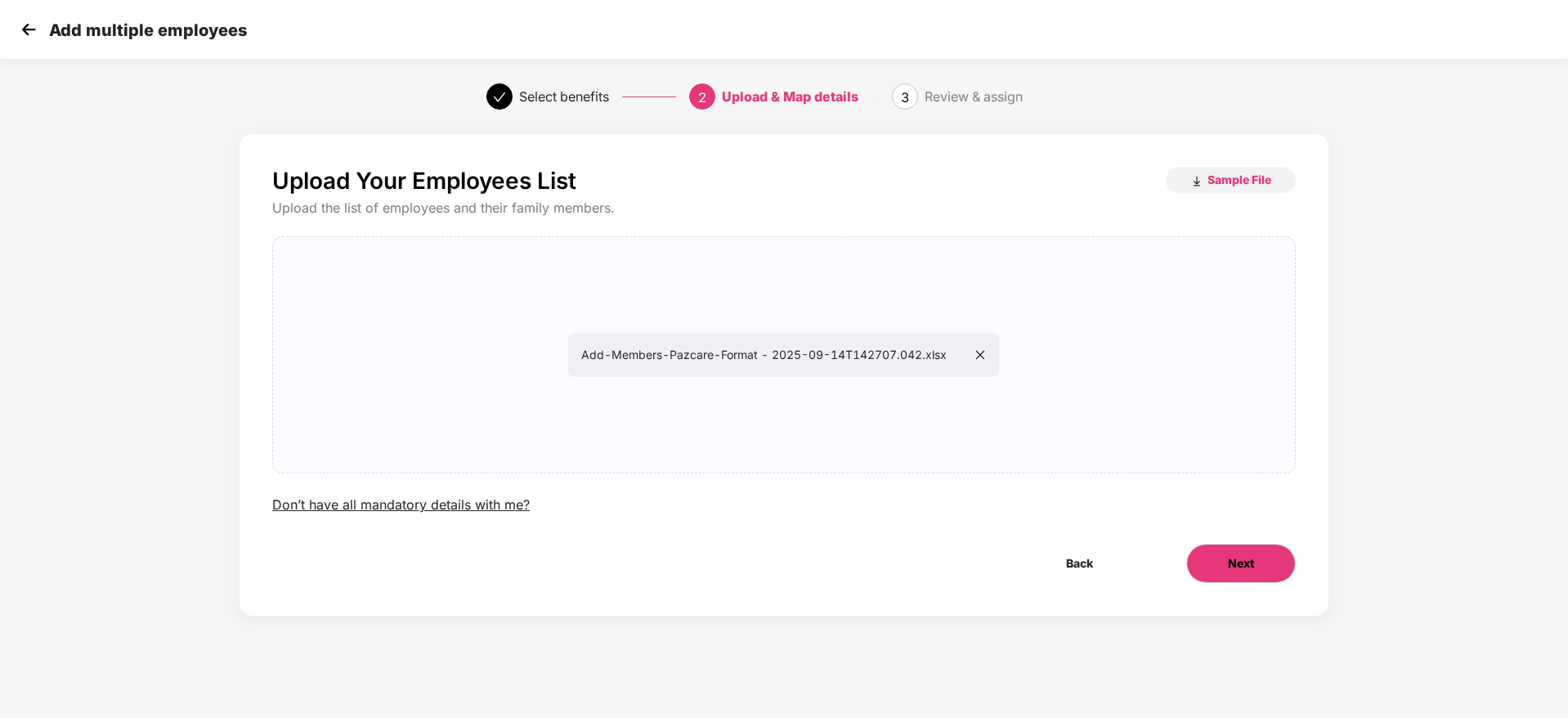
click at [1256, 550] on button "Next" at bounding box center [1241, 563] width 110 height 39
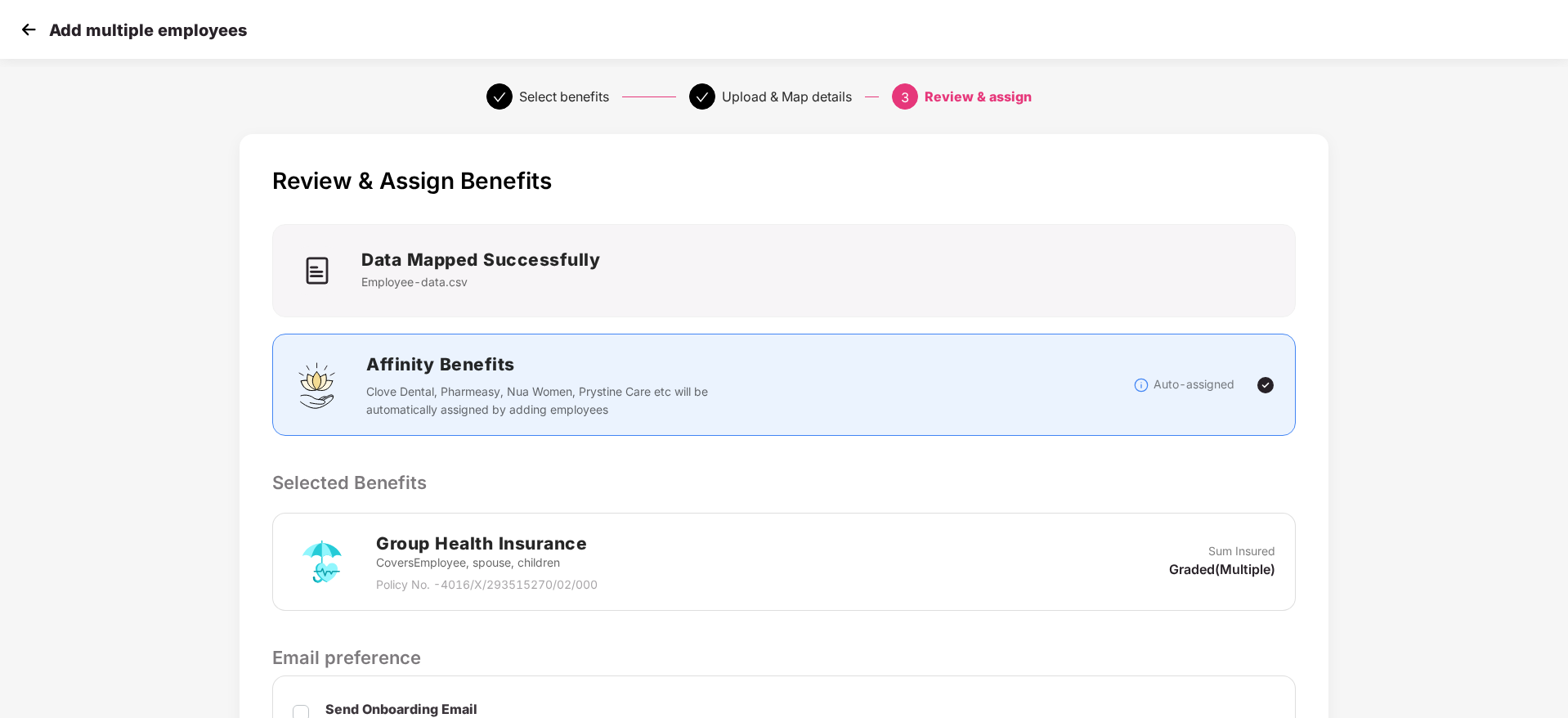
click at [1436, 437] on div "Review & Assign Benefits Data Mapped Successfully Employee-data.csv Affinity Be…" at bounding box center [784, 597] width 1307 height 944
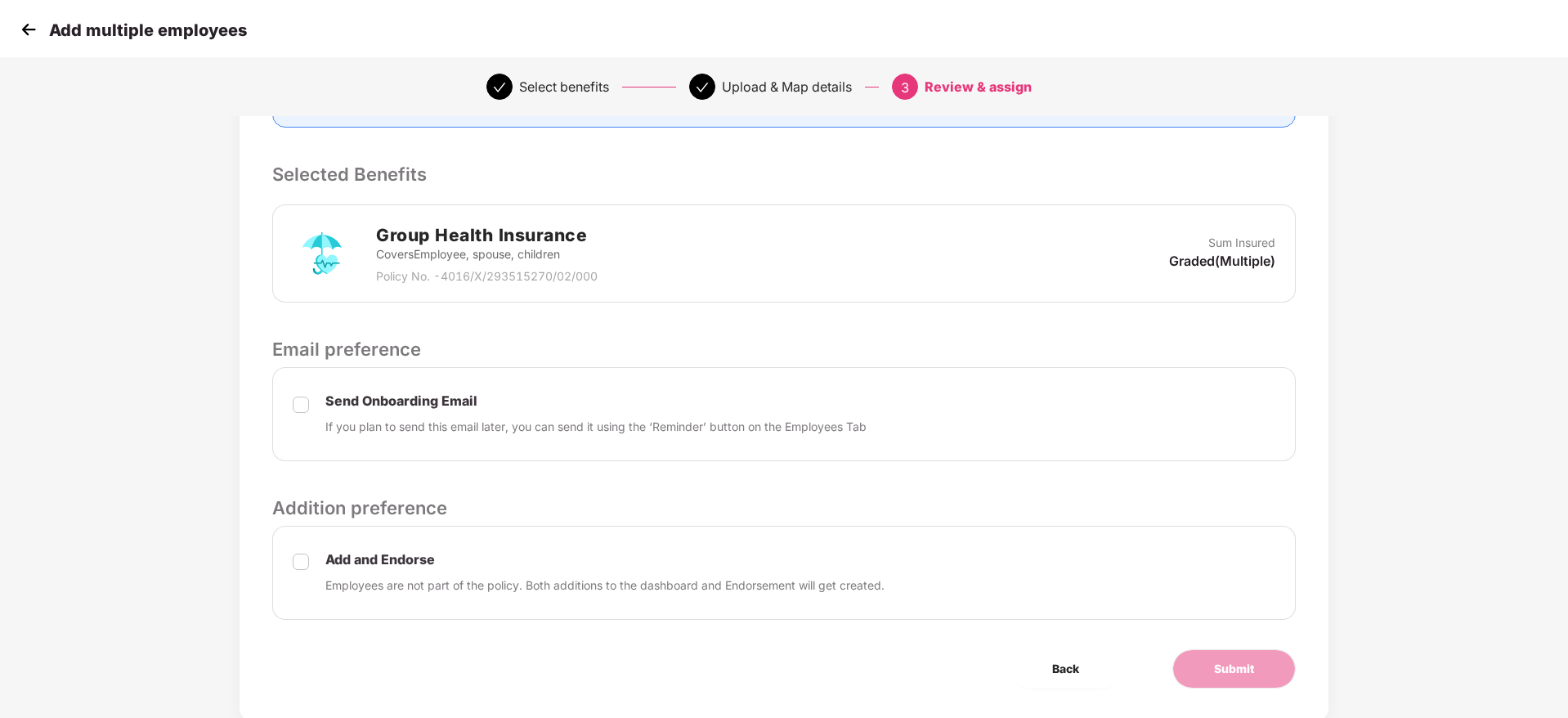
scroll to position [353, 0]
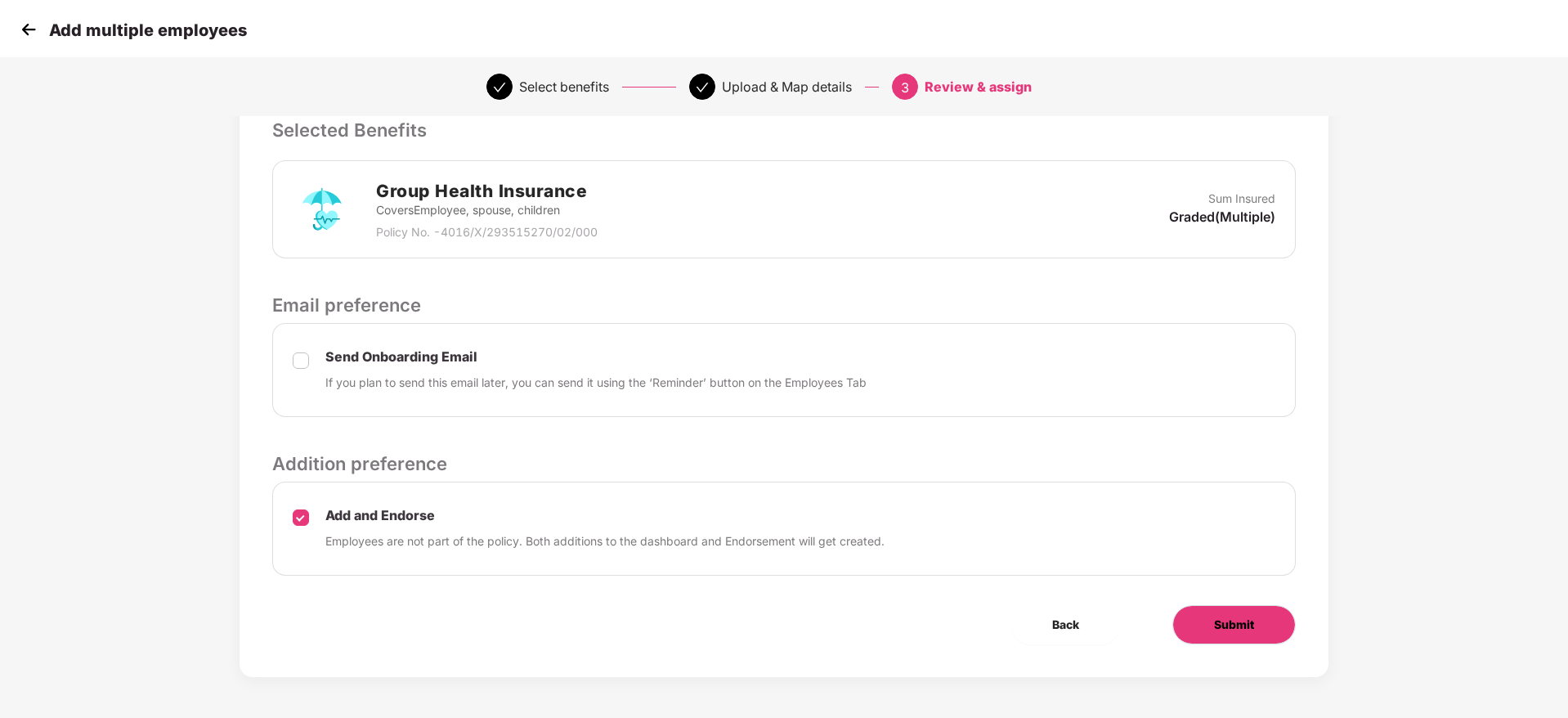
click at [1209, 611] on button "Submit" at bounding box center [1234, 624] width 123 height 39
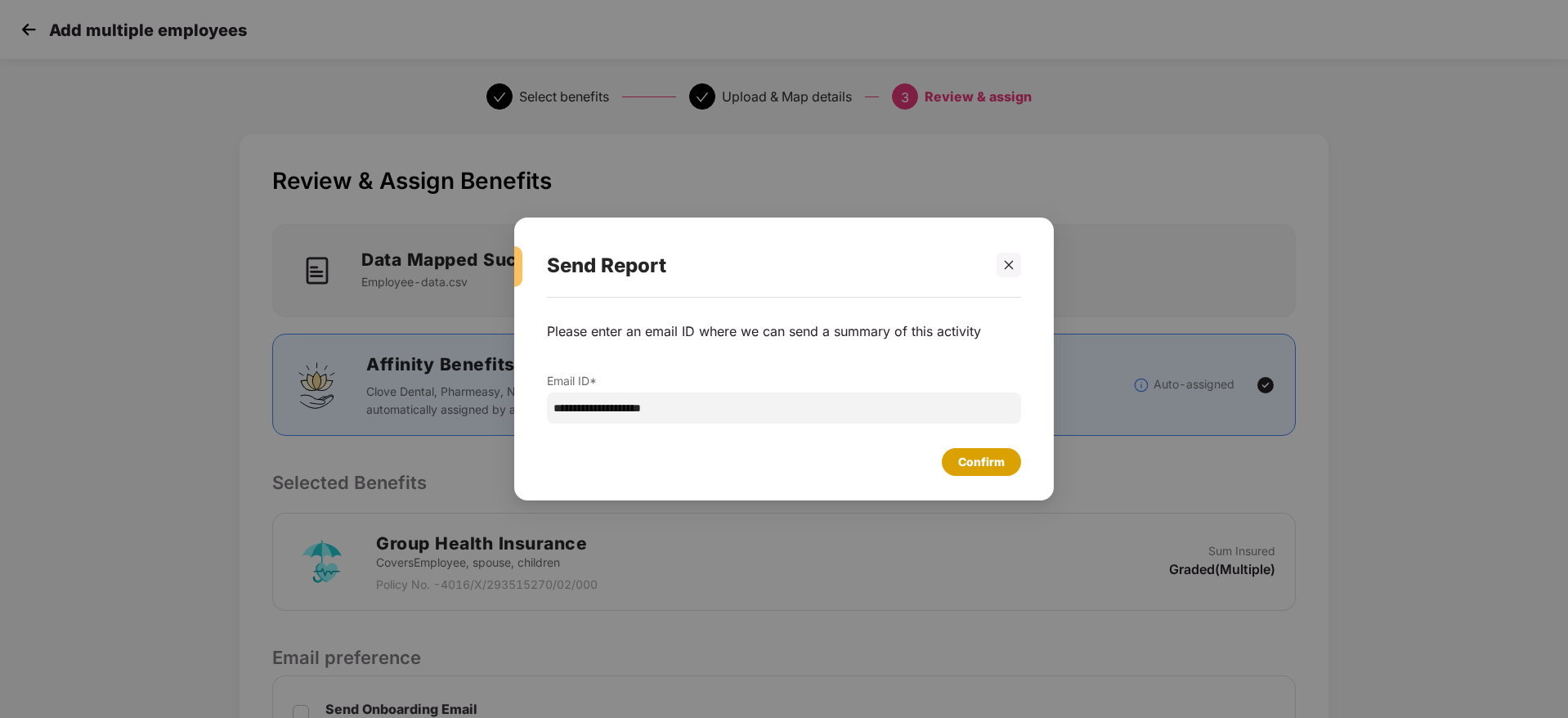
click at [945, 467] on div "Confirm" at bounding box center [981, 461] width 79 height 28
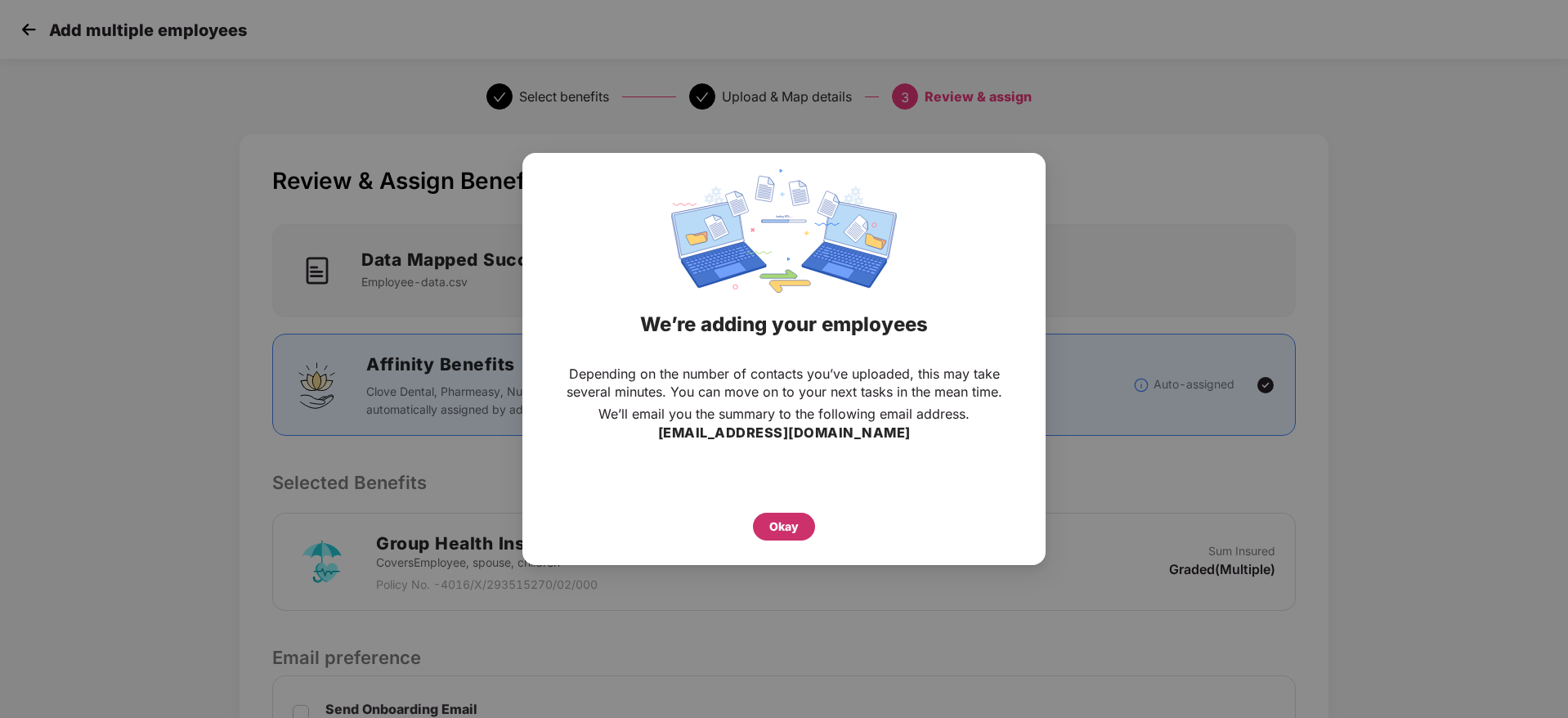
click at [785, 534] on div "Okay" at bounding box center [784, 527] width 29 height 18
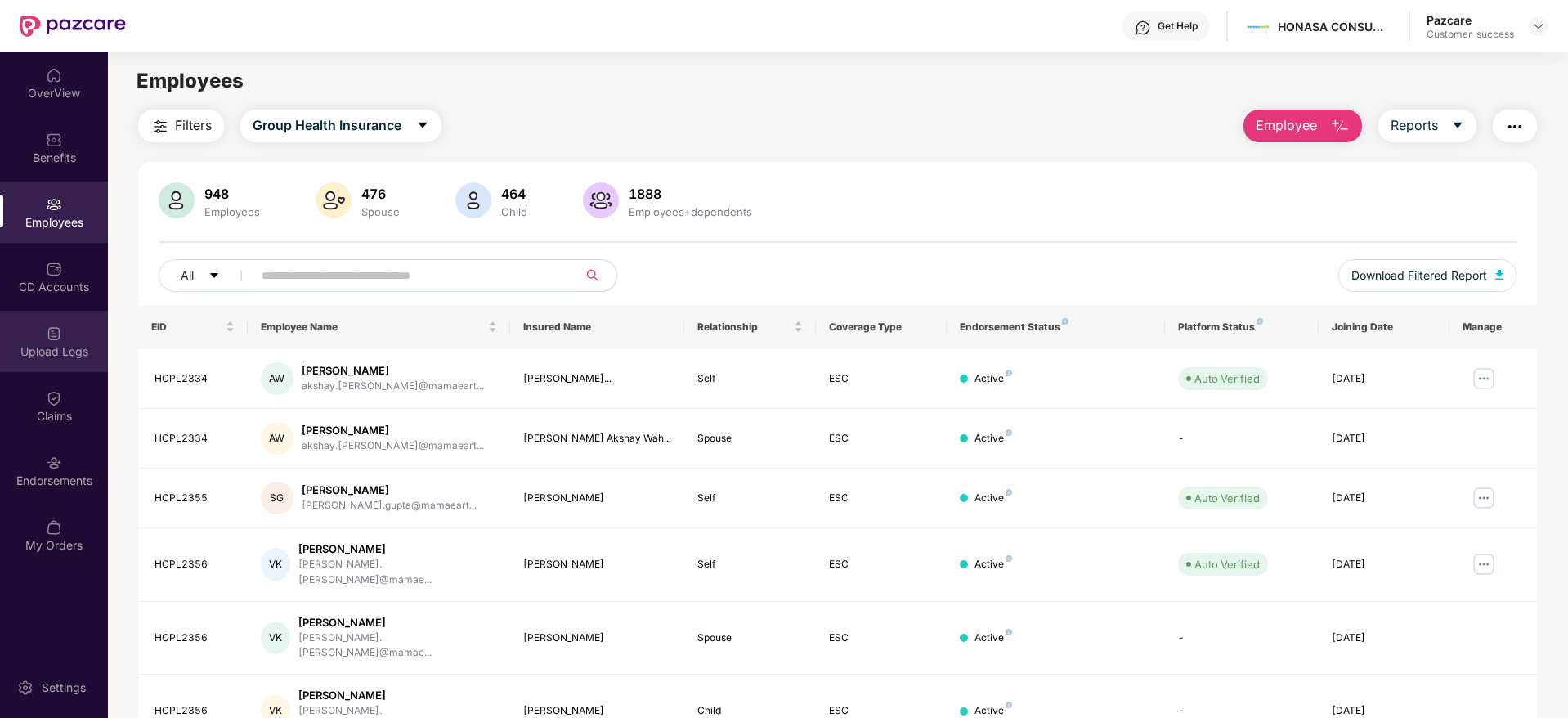
click at [63, 332] on div "Upload Logs" at bounding box center [54, 342] width 108 height 62
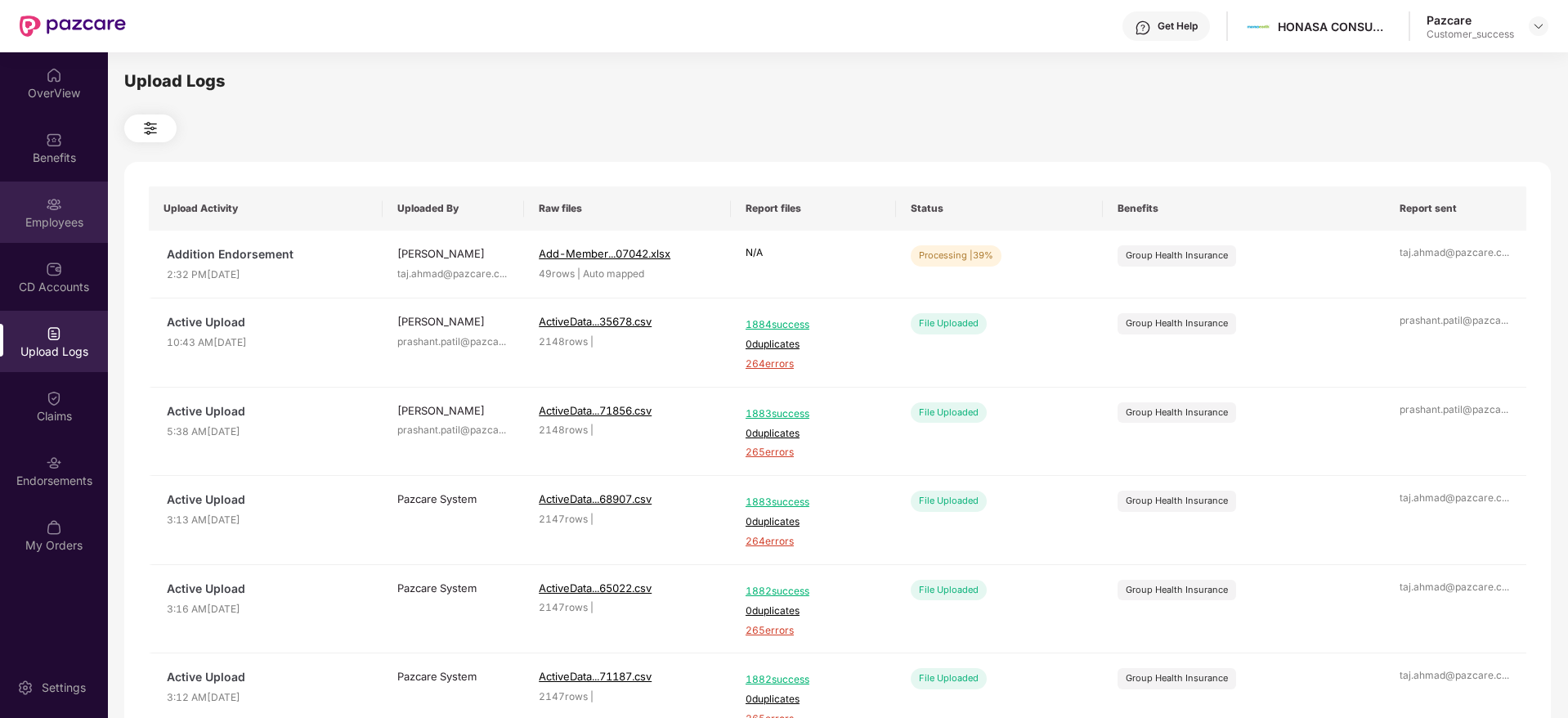
click at [52, 210] on img at bounding box center [54, 204] width 16 height 16
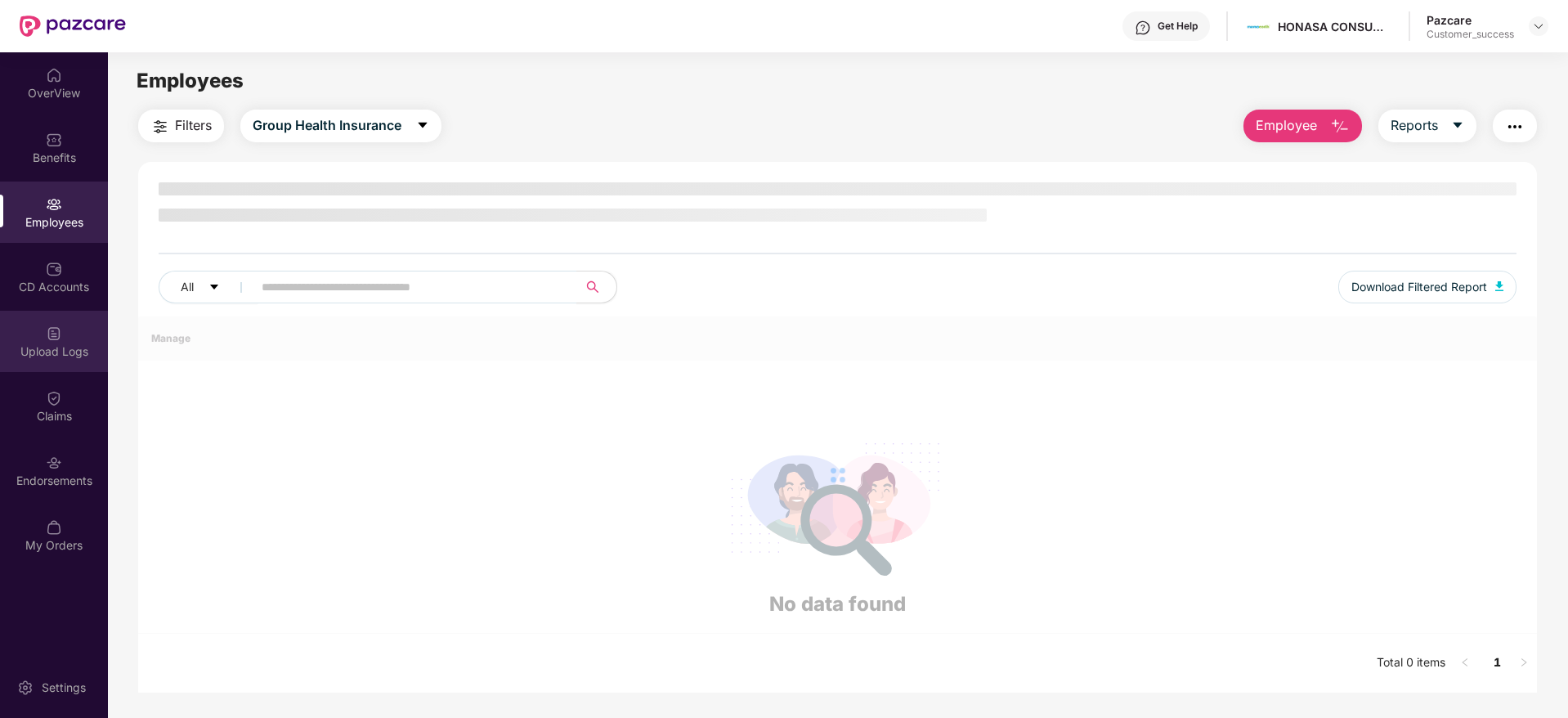
click at [64, 362] on div "Upload Logs" at bounding box center [54, 342] width 108 height 62
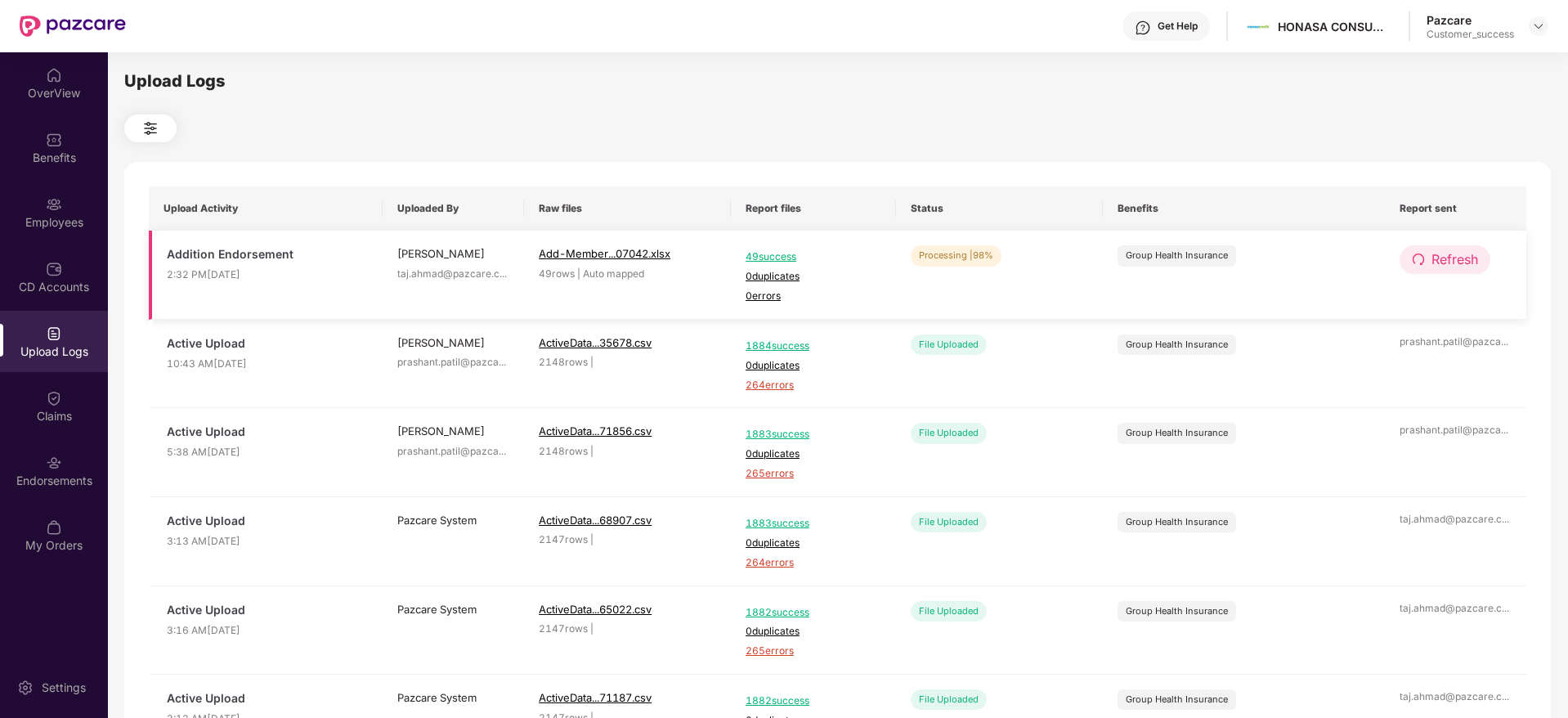
click at [1449, 252] on span "Refresh" at bounding box center [1455, 259] width 46 height 21
click at [45, 206] on div "Employees" at bounding box center [54, 212] width 108 height 62
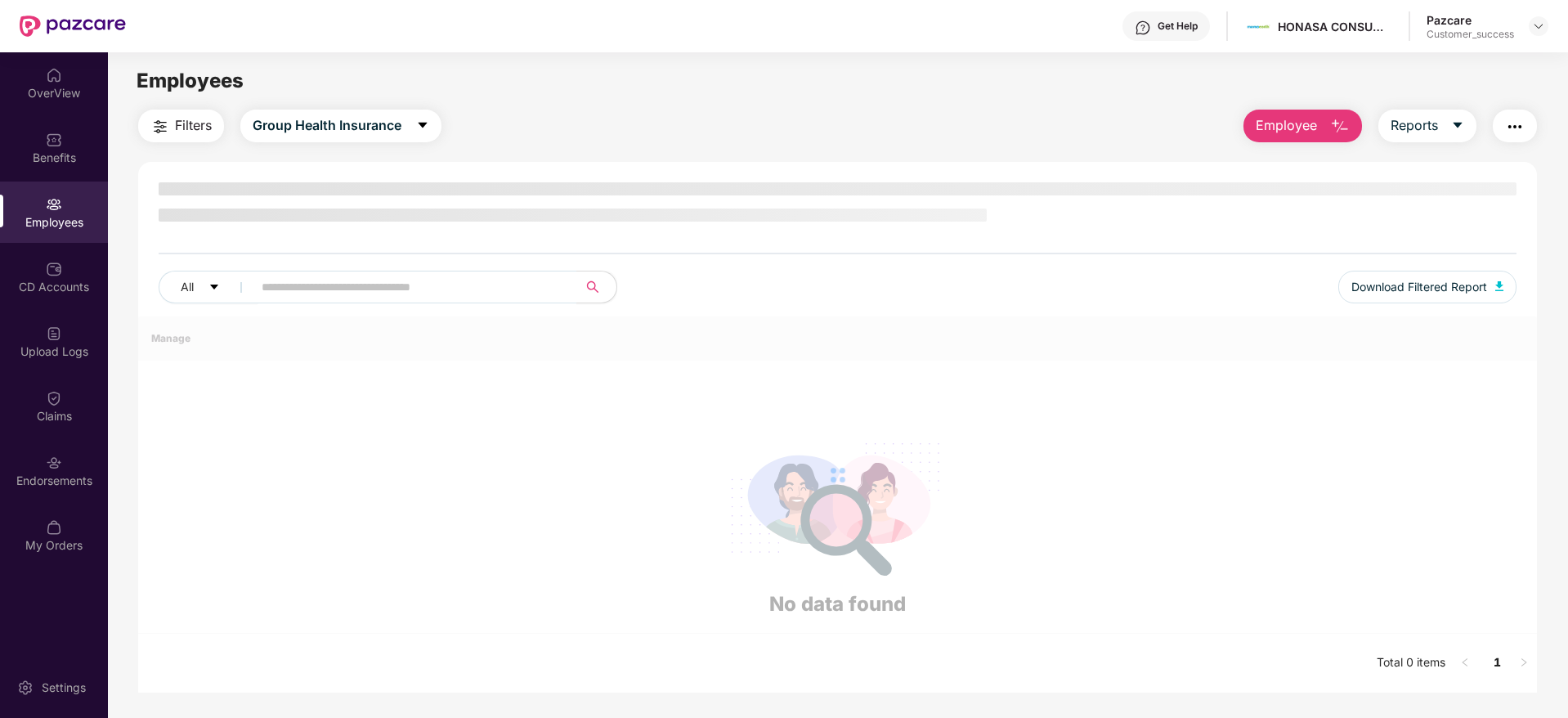
click at [1290, 121] on span "Employee" at bounding box center [1287, 125] width 62 height 21
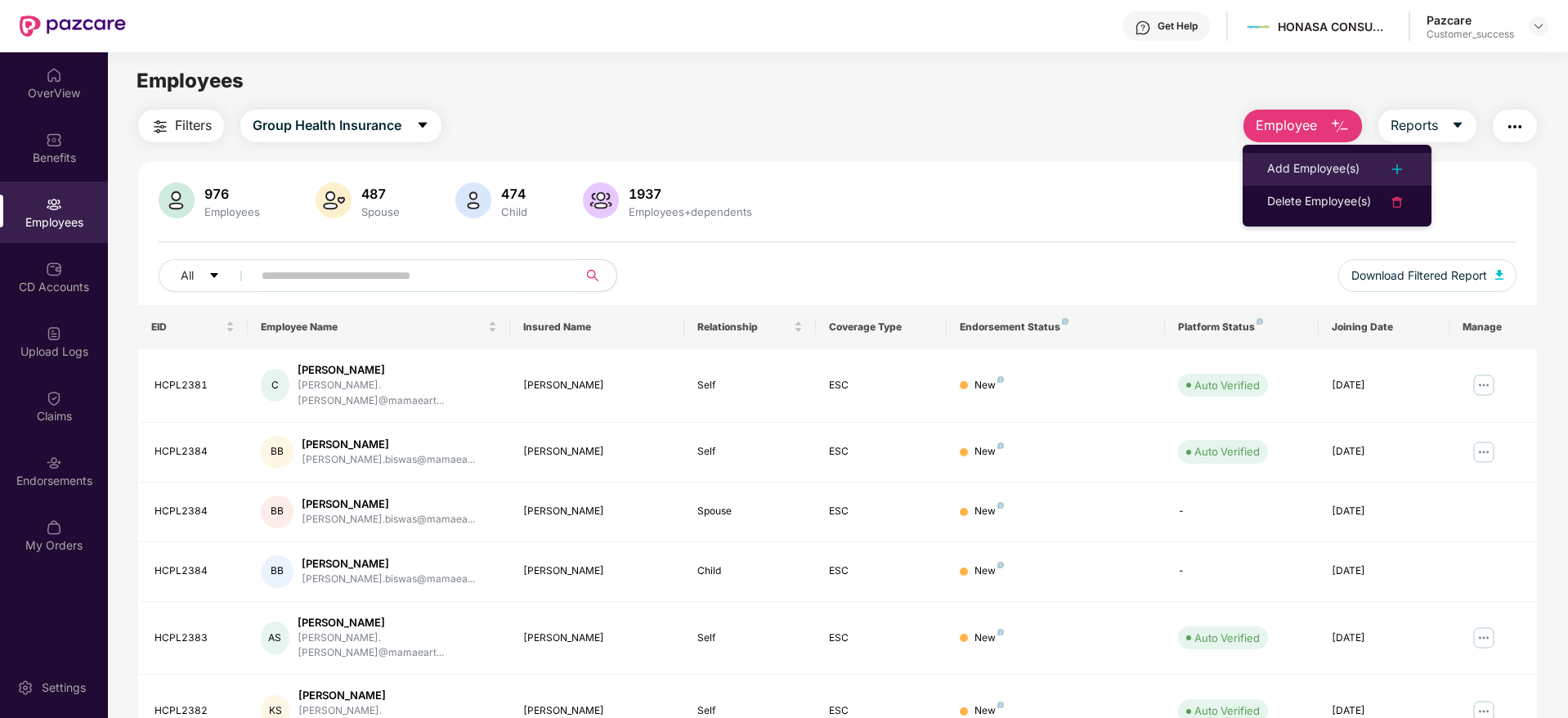
click at [1304, 166] on div "Add Employee(s)" at bounding box center [1314, 170] width 93 height 20
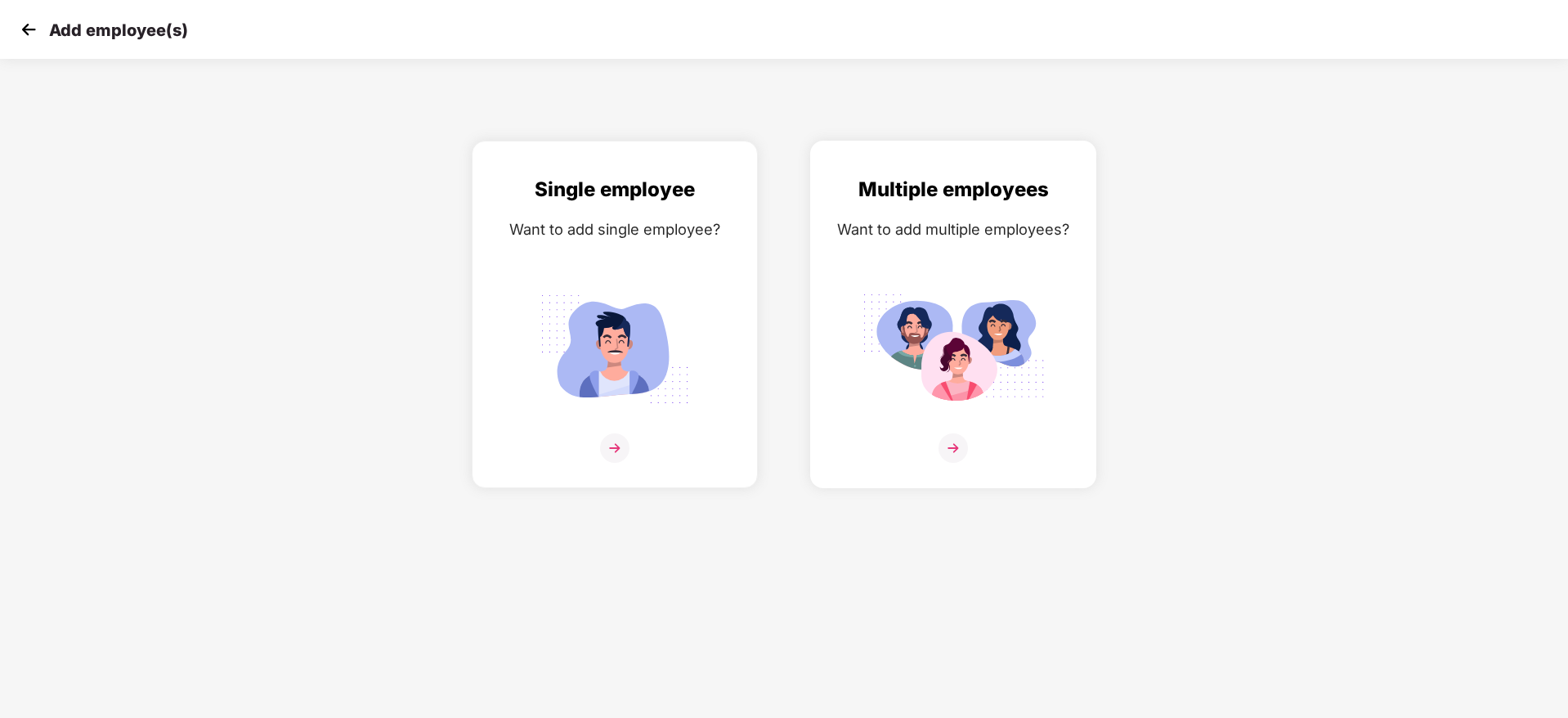
click at [955, 444] on img at bounding box center [953, 448] width 29 height 29
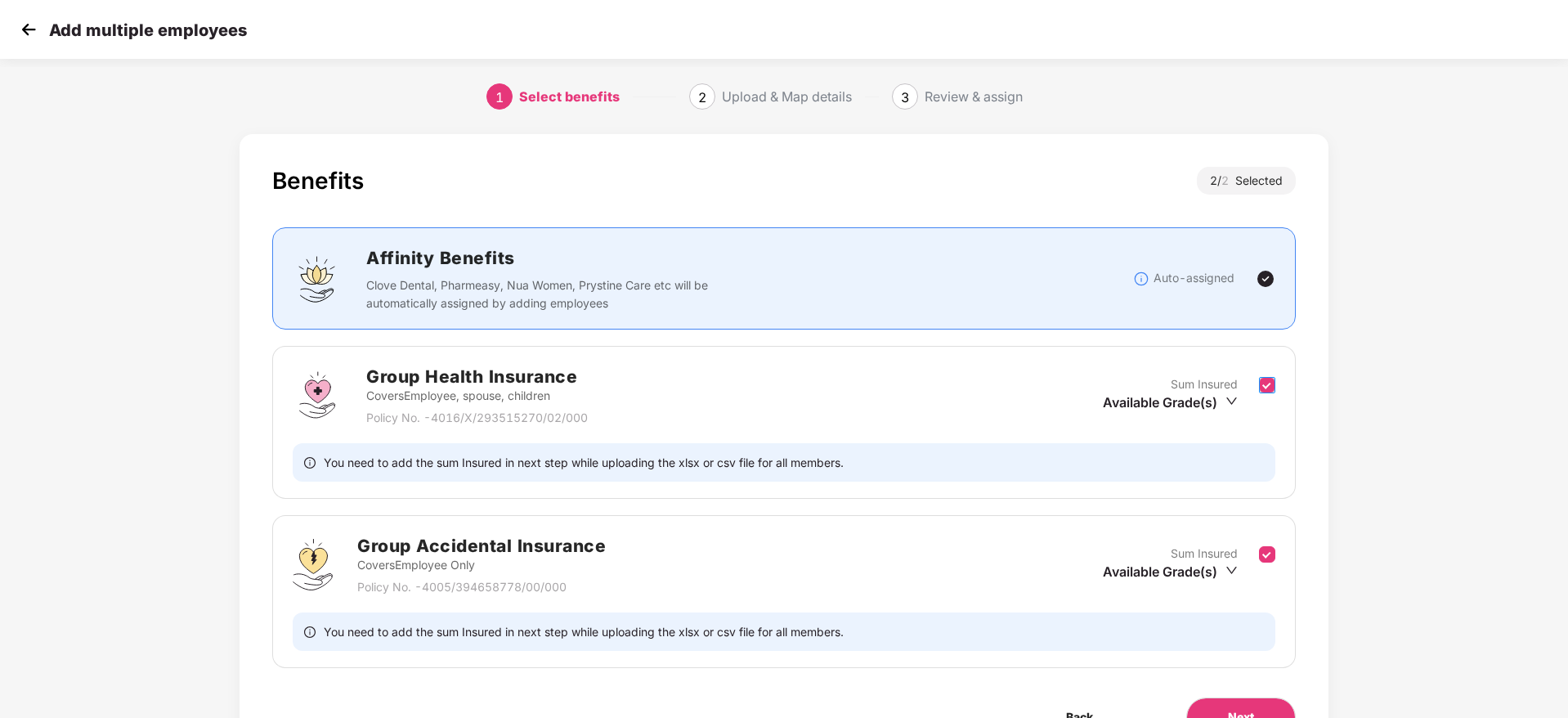
click at [1263, 401] on label at bounding box center [1268, 395] width 16 height 40
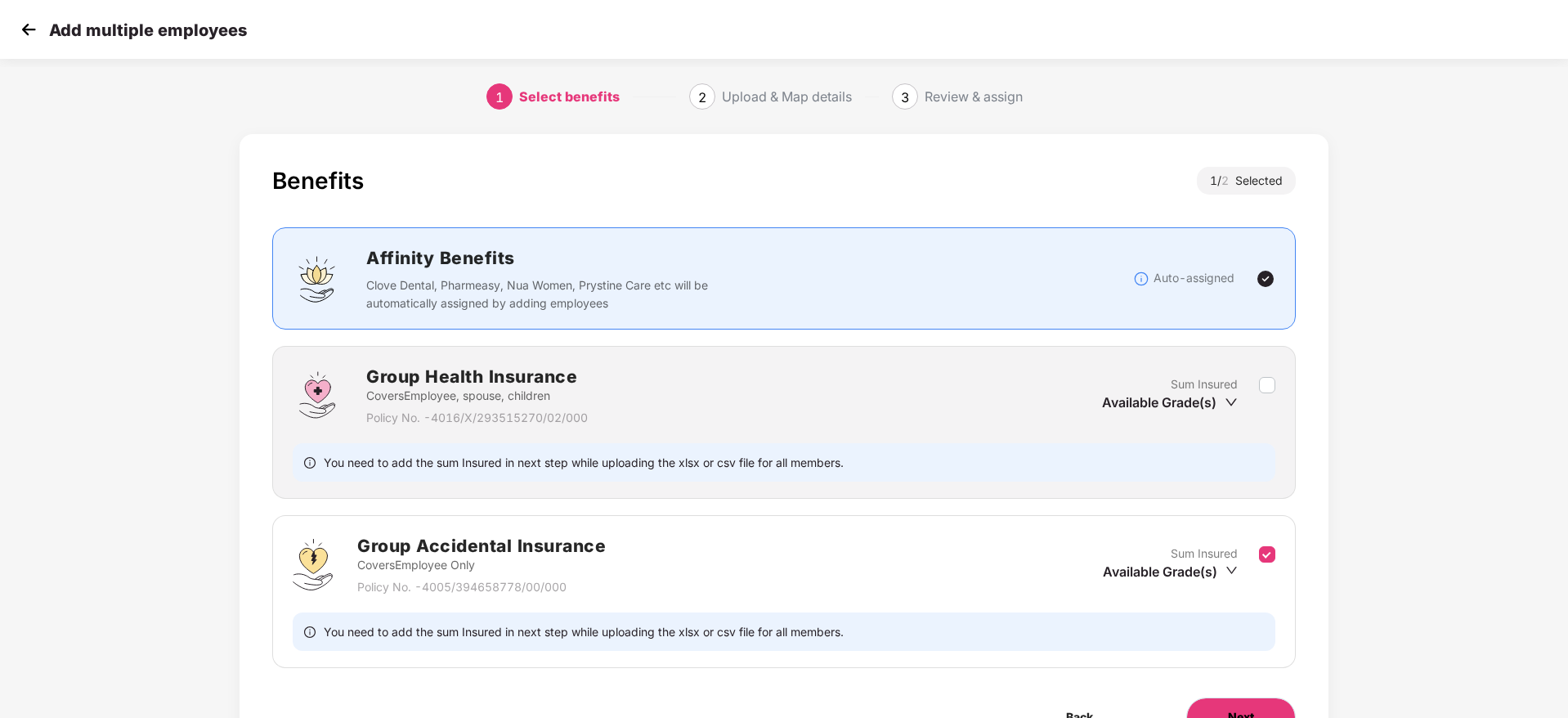
click at [1234, 710] on span "Next" at bounding box center [1241, 717] width 26 height 18
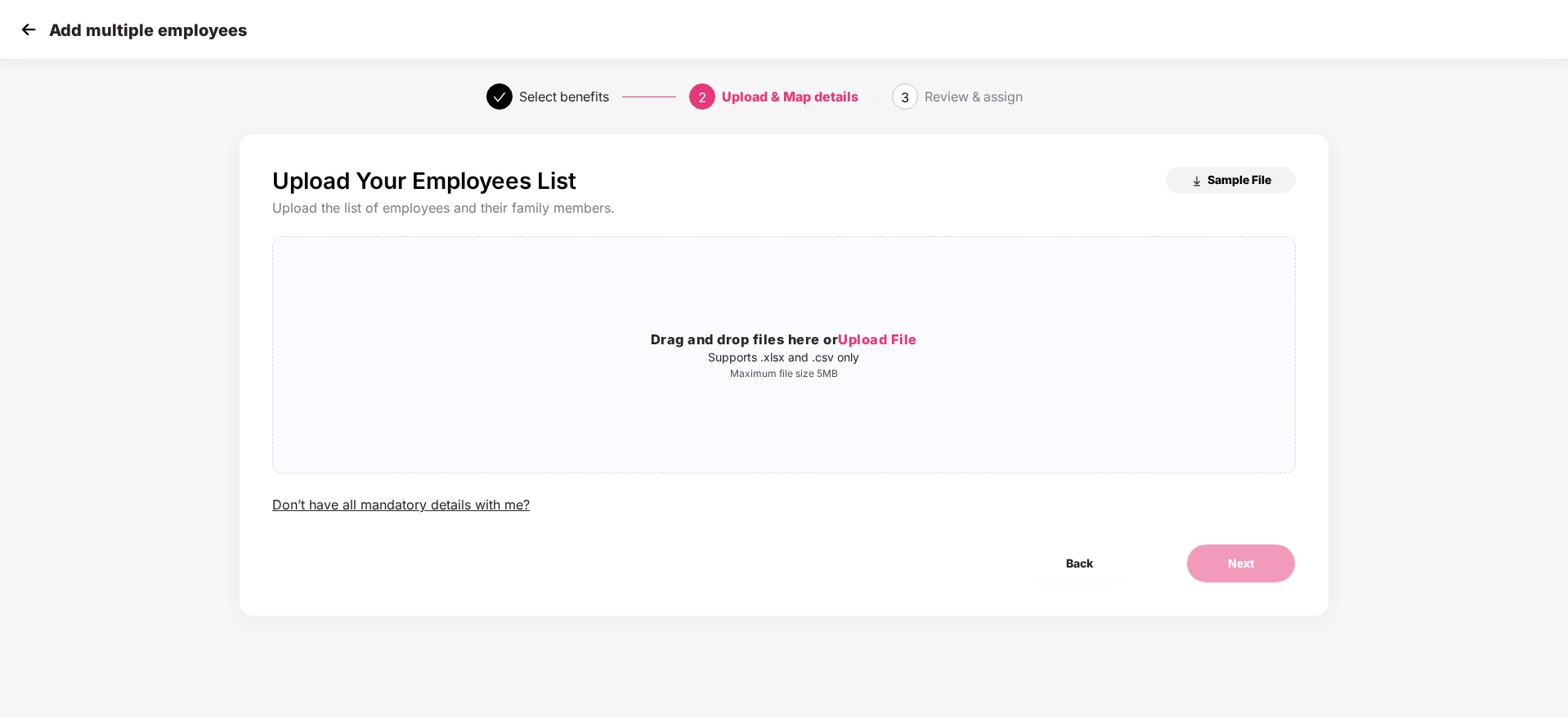
click at [1224, 170] on button "Sample File" at bounding box center [1231, 180] width 130 height 26
click at [902, 346] on span "Upload File" at bounding box center [877, 339] width 79 height 16
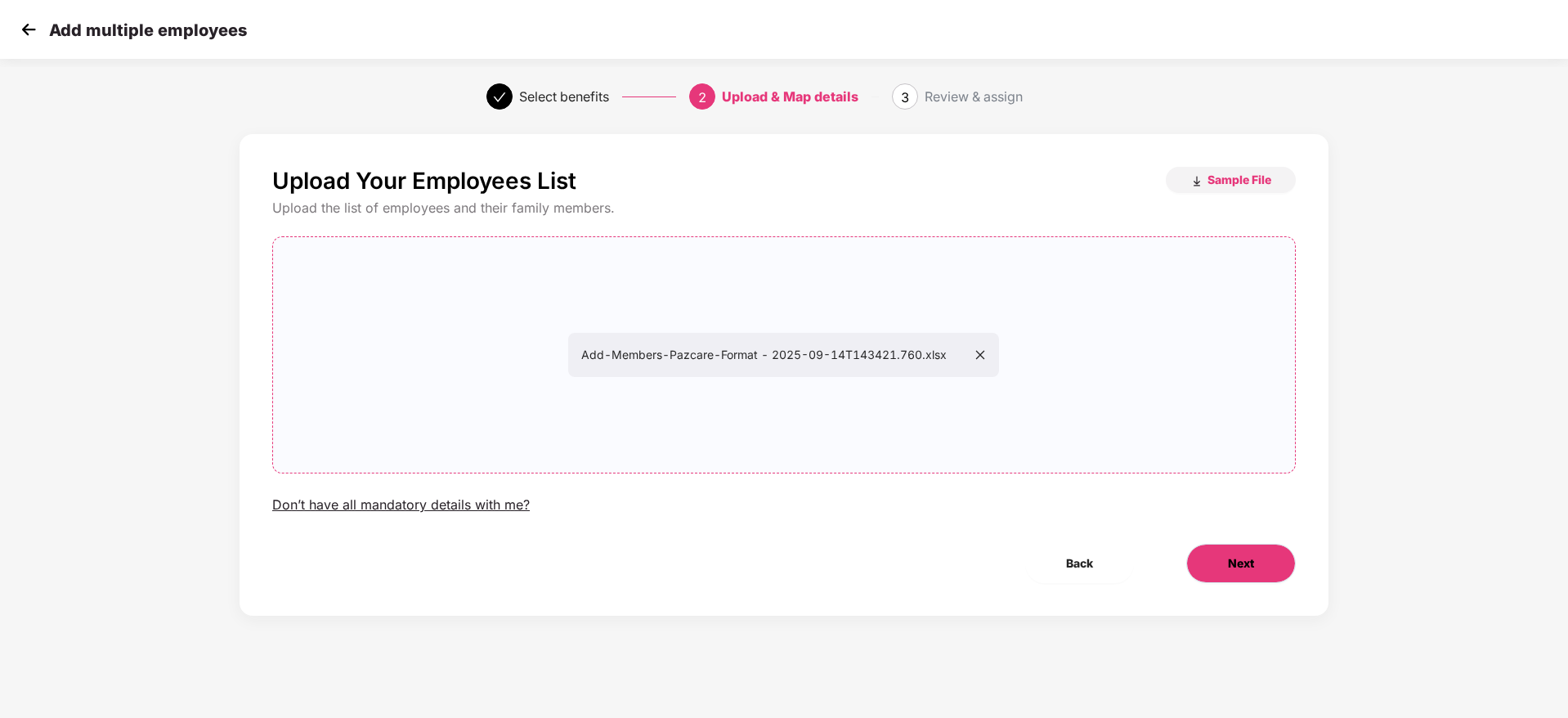
click at [1245, 563] on span "Next" at bounding box center [1241, 563] width 26 height 18
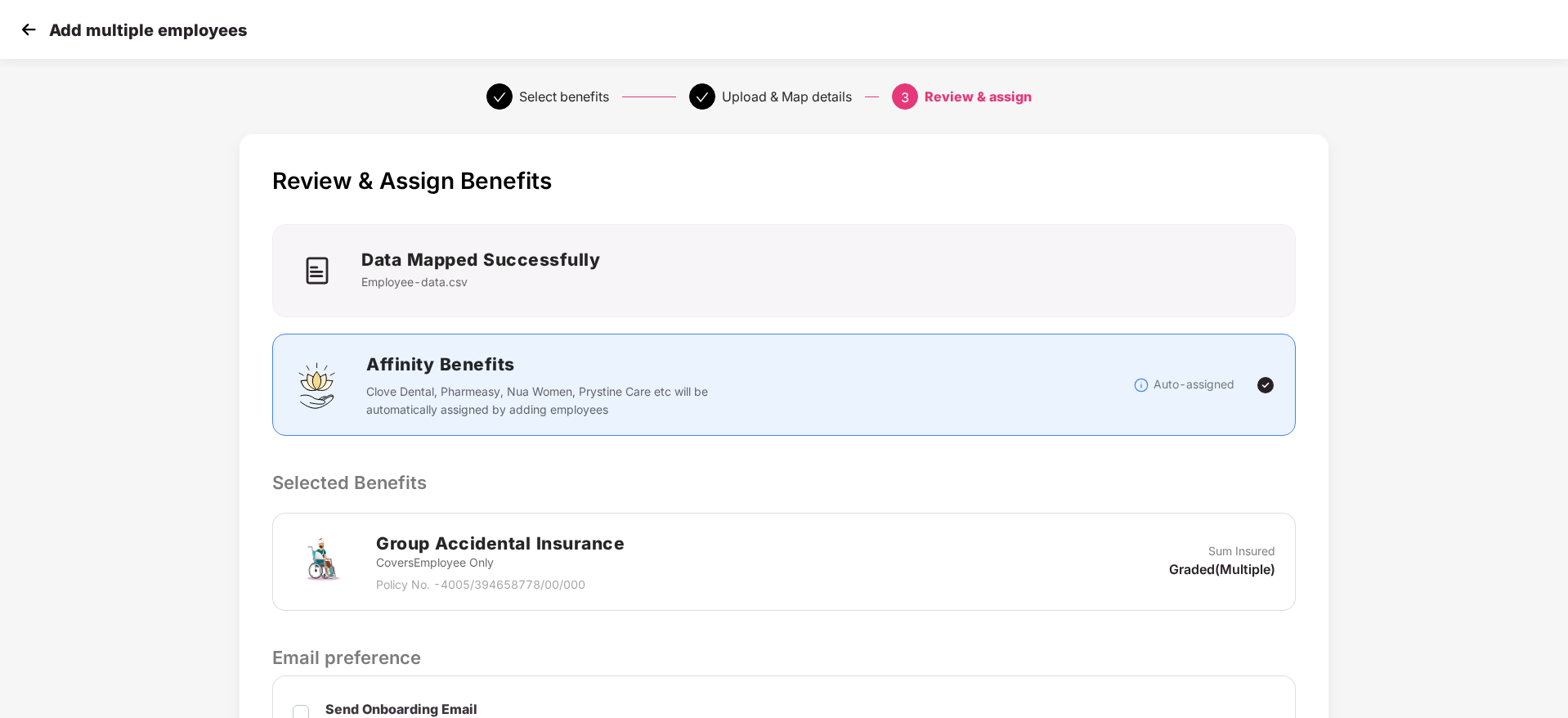
click at [1339, 369] on div "Review & Assign Benefits Data Mapped Successfully Employee-data.csv Affinity Be…" at bounding box center [784, 597] width 1307 height 944
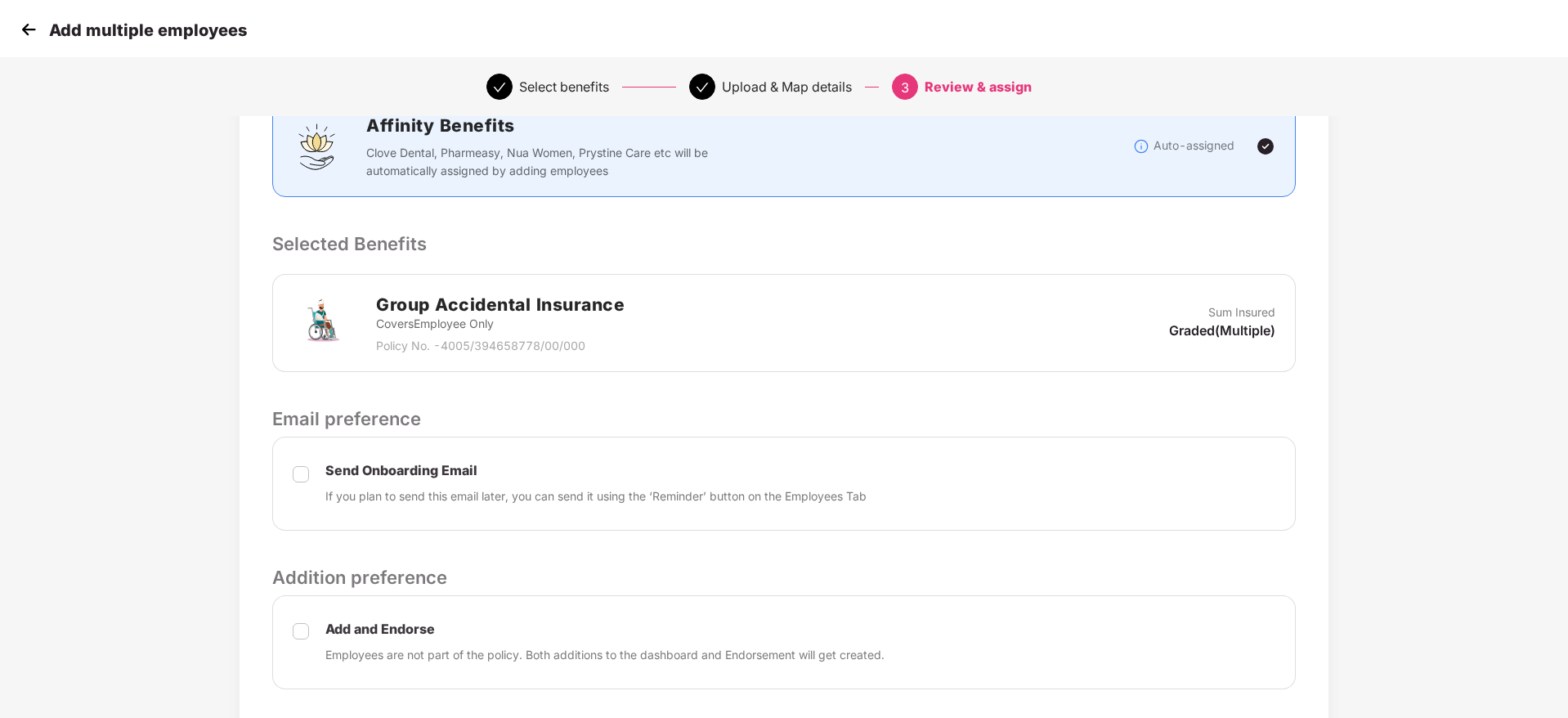
scroll to position [353, 0]
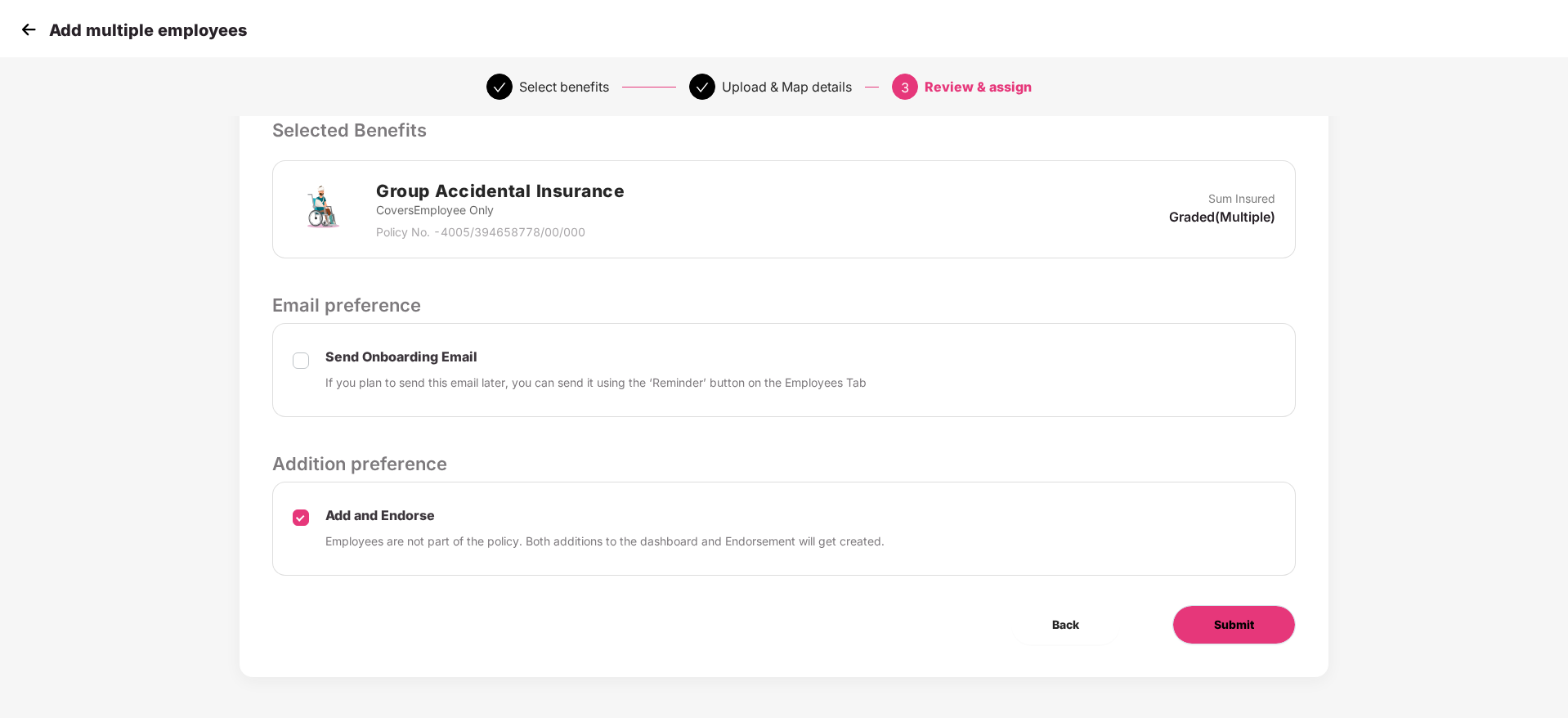
click at [1240, 611] on button "Submit" at bounding box center [1234, 624] width 123 height 39
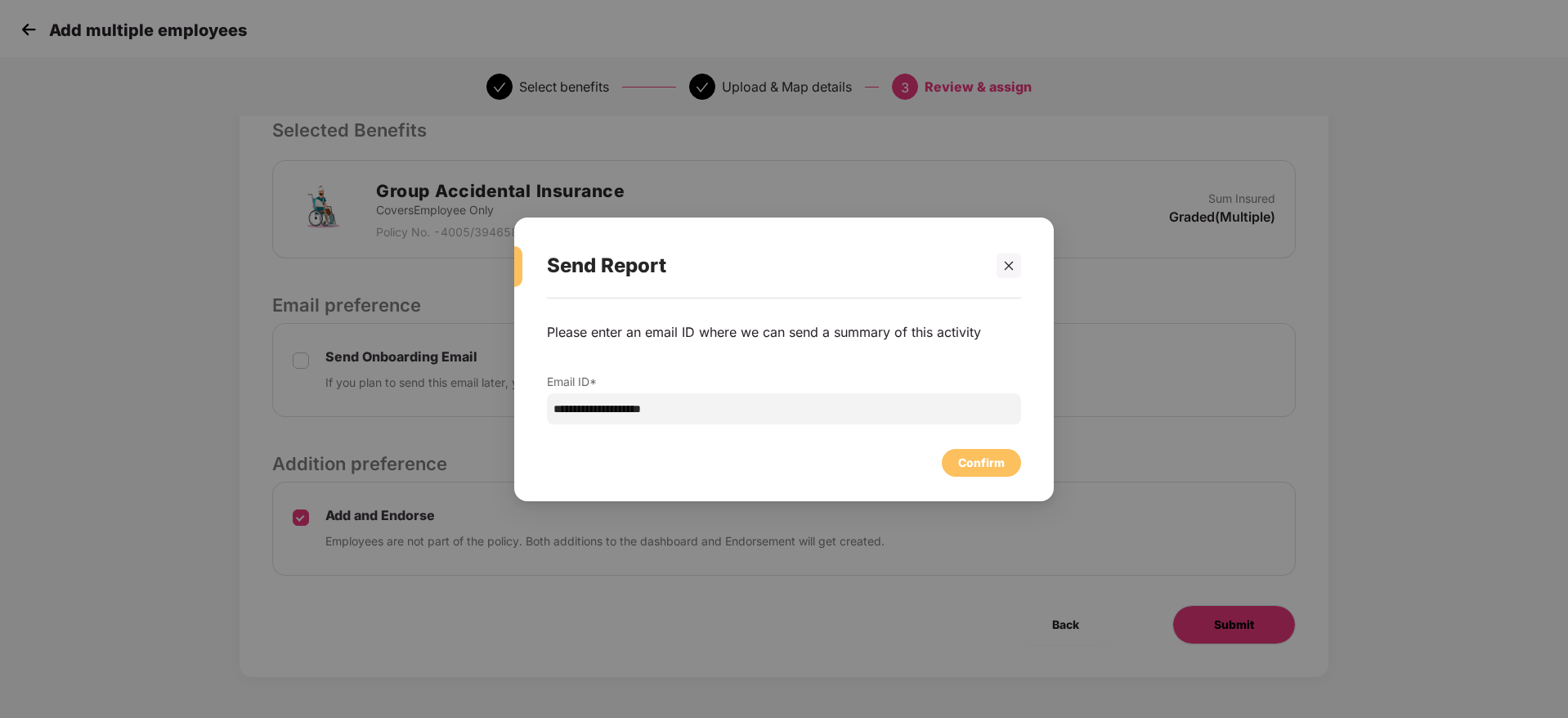
scroll to position [0, 0]
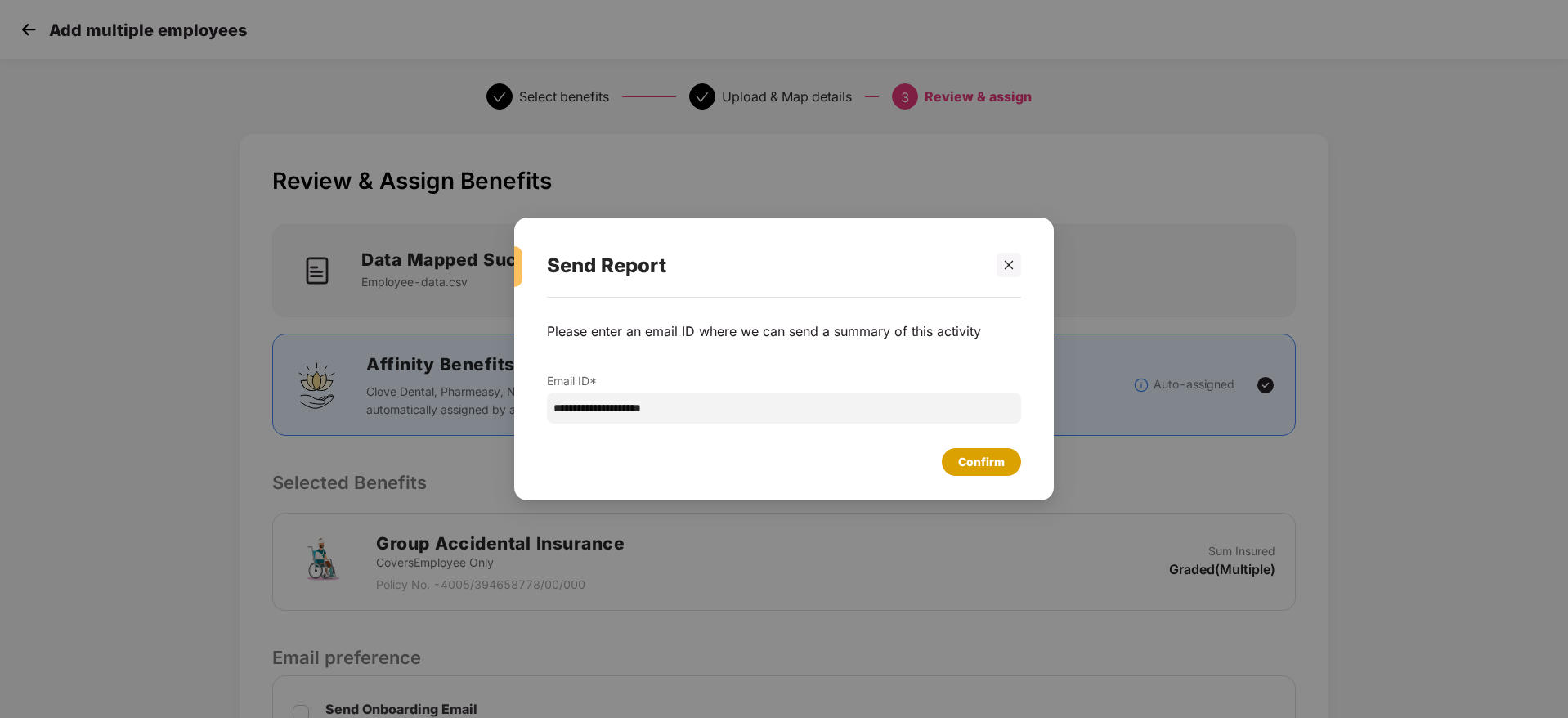
click at [974, 471] on div "Confirm" at bounding box center [981, 461] width 79 height 28
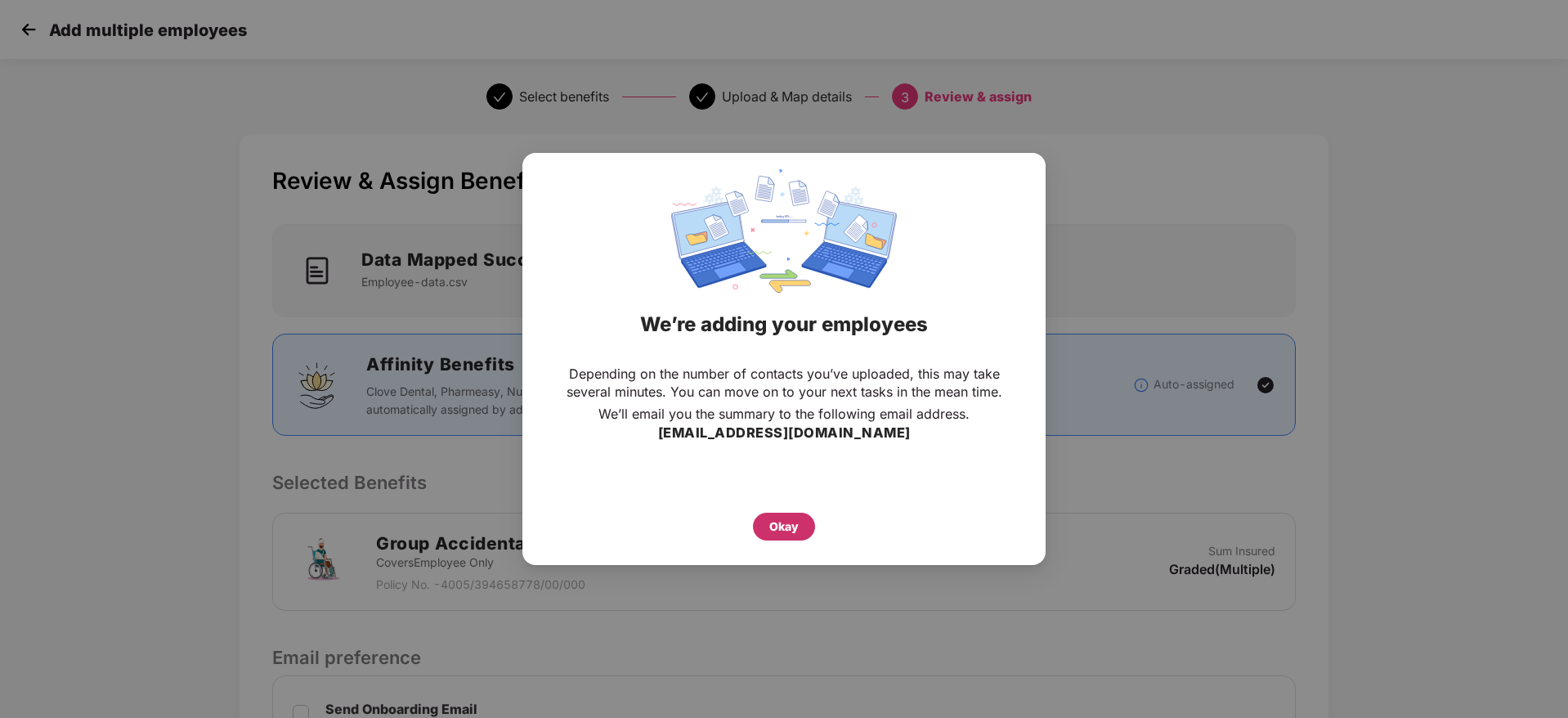
click at [784, 528] on div "Okay" at bounding box center [784, 527] width 29 height 18
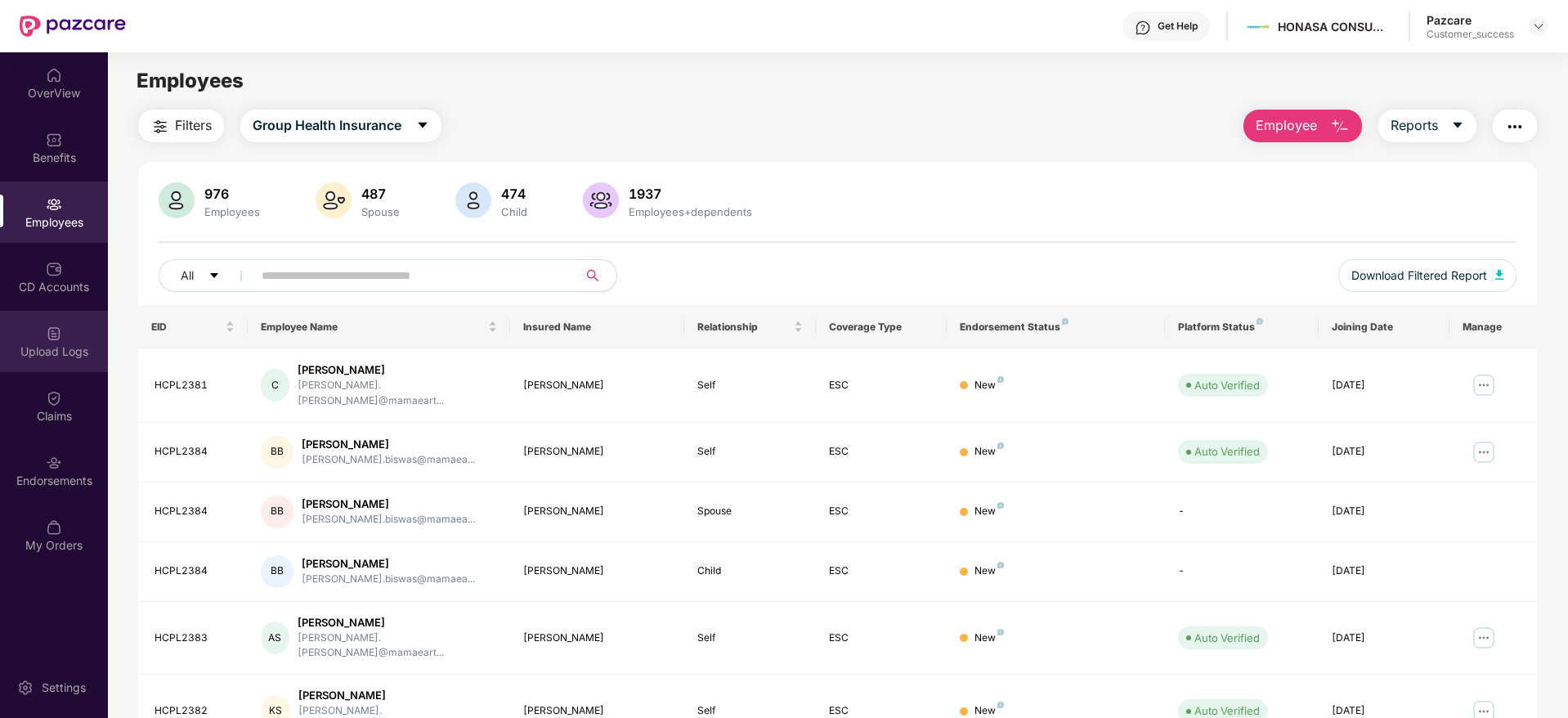
click at [56, 349] on div "Upload Logs" at bounding box center [54, 352] width 108 height 16
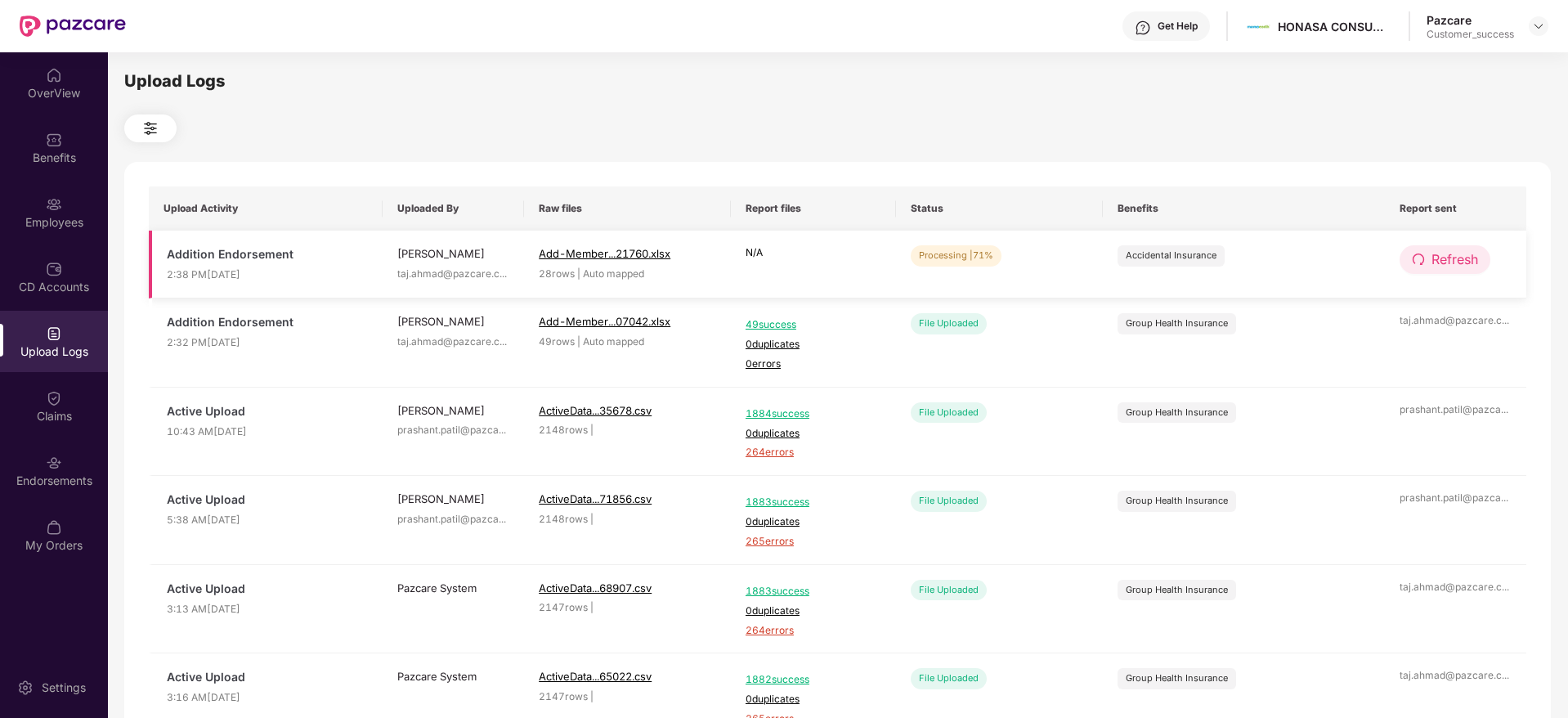
click at [1440, 251] on span "Refresh" at bounding box center [1455, 259] width 46 height 21
click at [1440, 251] on span "Refresh" at bounding box center [1456, 259] width 46 height 21
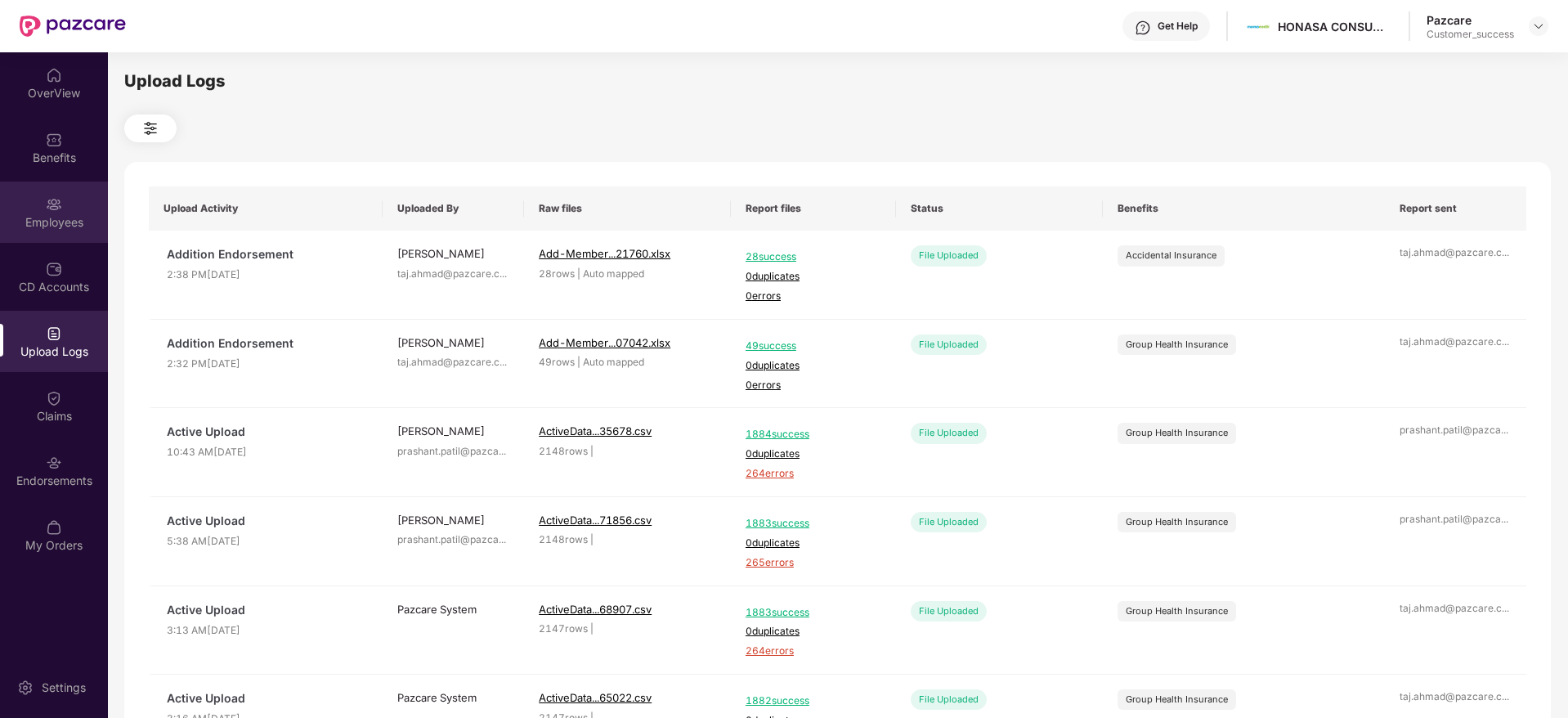
click at [72, 214] on div "Employees" at bounding box center [54, 222] width 108 height 16
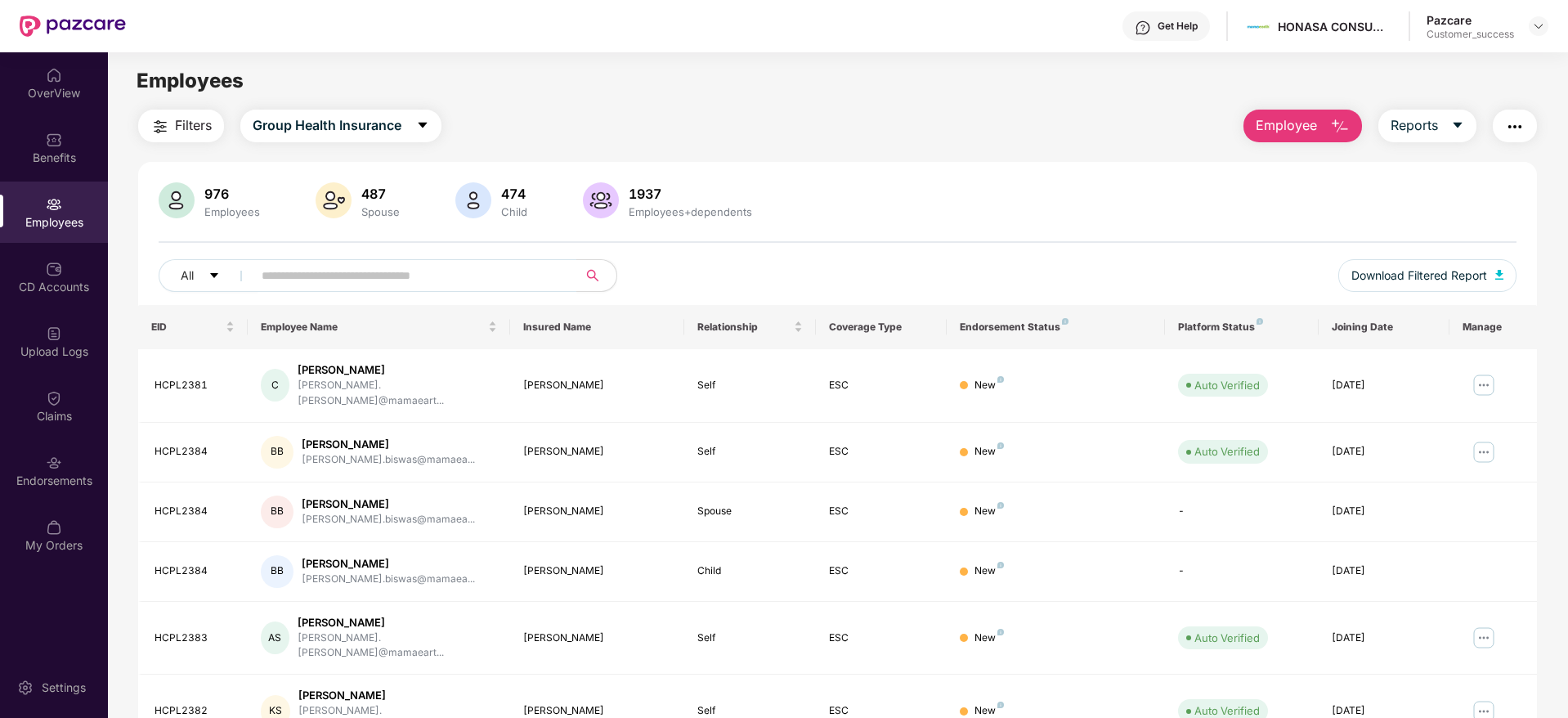
click at [1297, 121] on span "Employee" at bounding box center [1287, 125] width 62 height 21
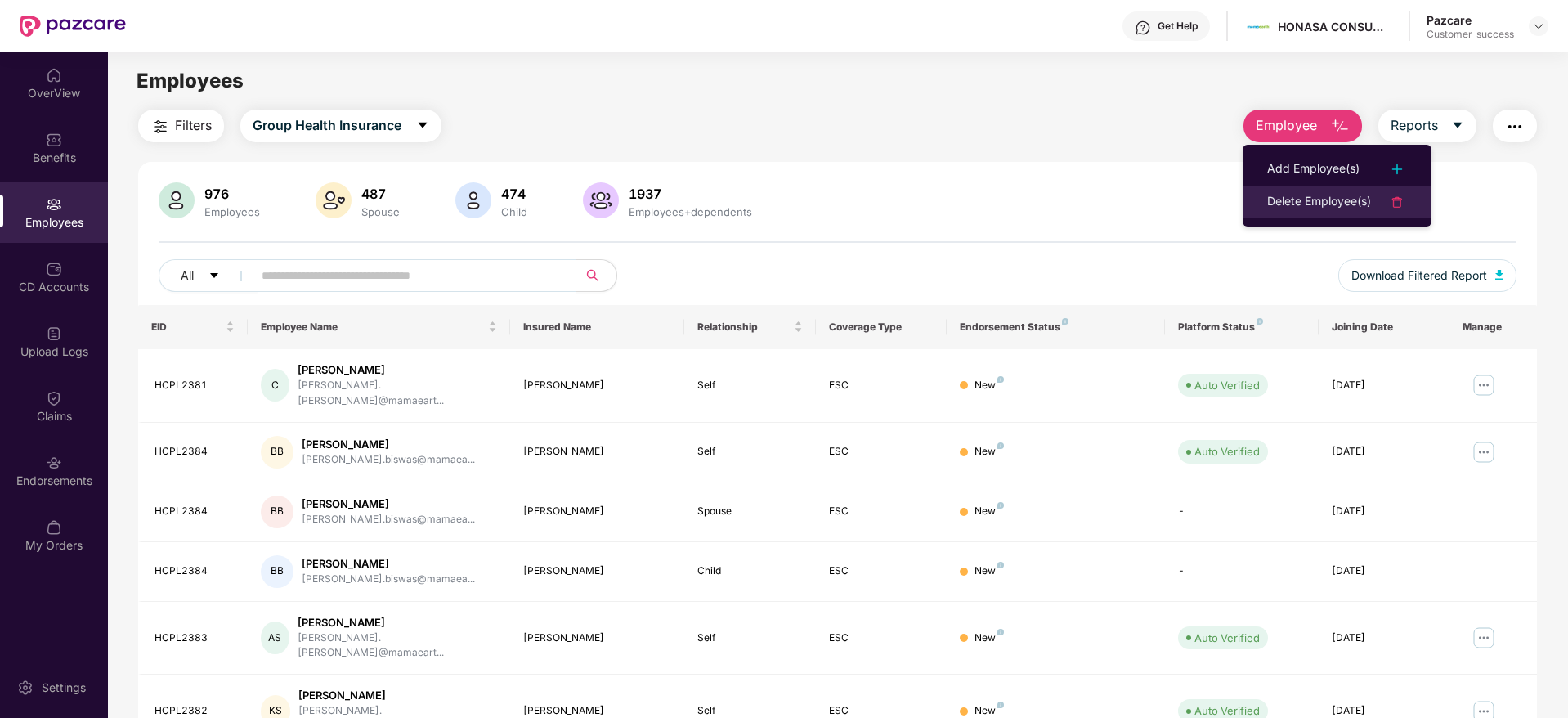
click at [1310, 200] on div "Delete Employee(s)" at bounding box center [1320, 202] width 104 height 20
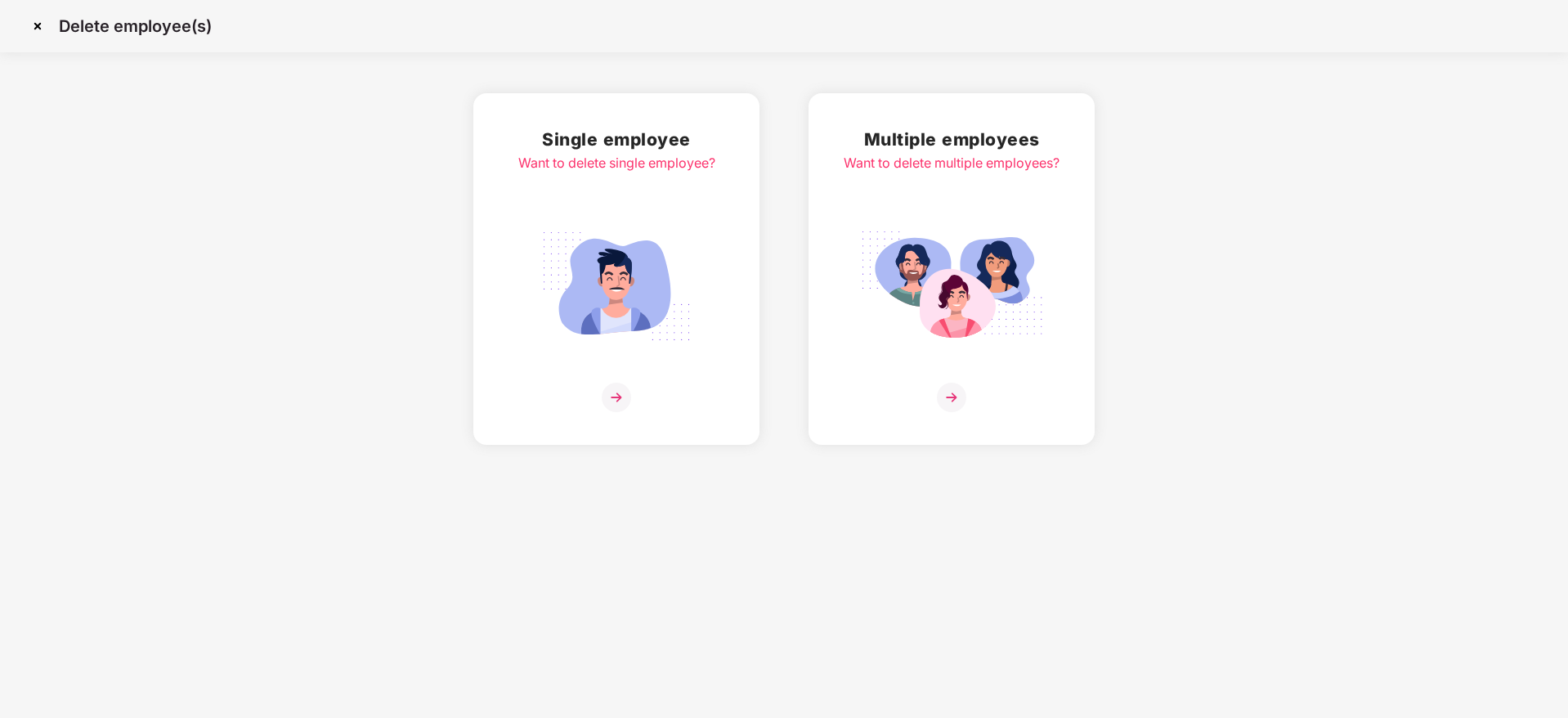
click at [945, 402] on img at bounding box center [951, 397] width 29 height 29
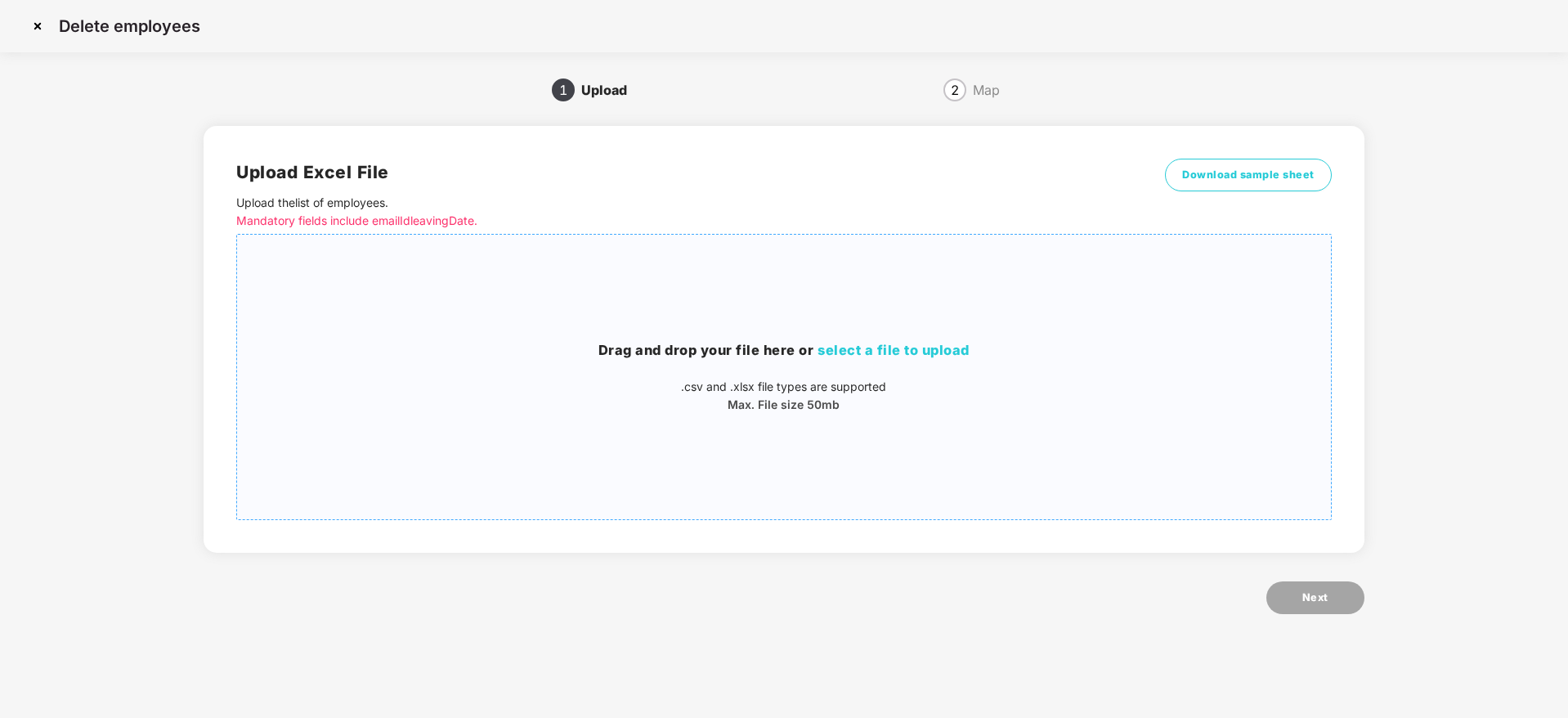
click at [858, 346] on span "select a file to upload" at bounding box center [894, 350] width 152 height 16
click at [1235, 176] on span "Download sample sheet" at bounding box center [1249, 175] width 132 height 16
click at [889, 355] on span "select a file to upload" at bounding box center [894, 350] width 152 height 16
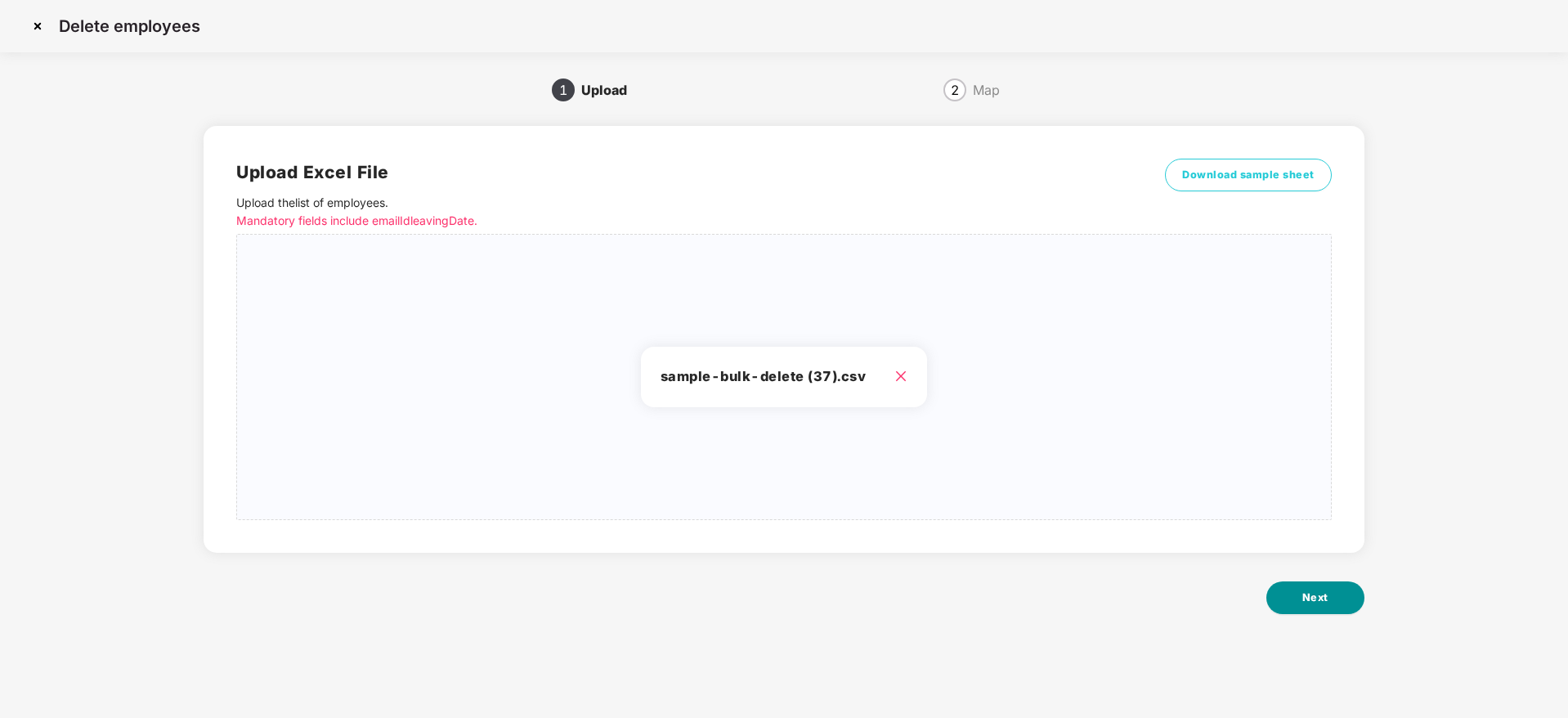
click at [1310, 586] on button "Next" at bounding box center [1316, 597] width 98 height 33
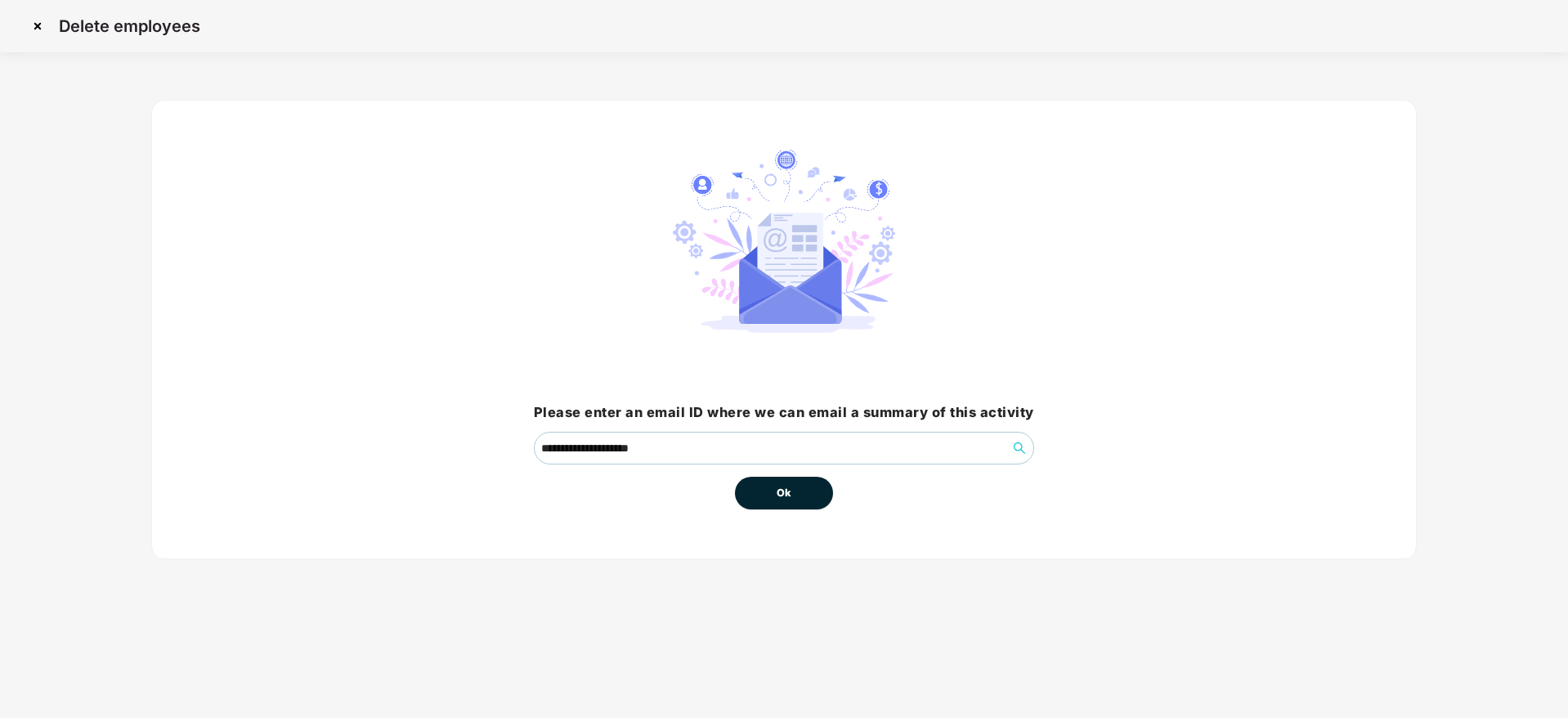
click at [801, 488] on button "Ok" at bounding box center [784, 493] width 98 height 33
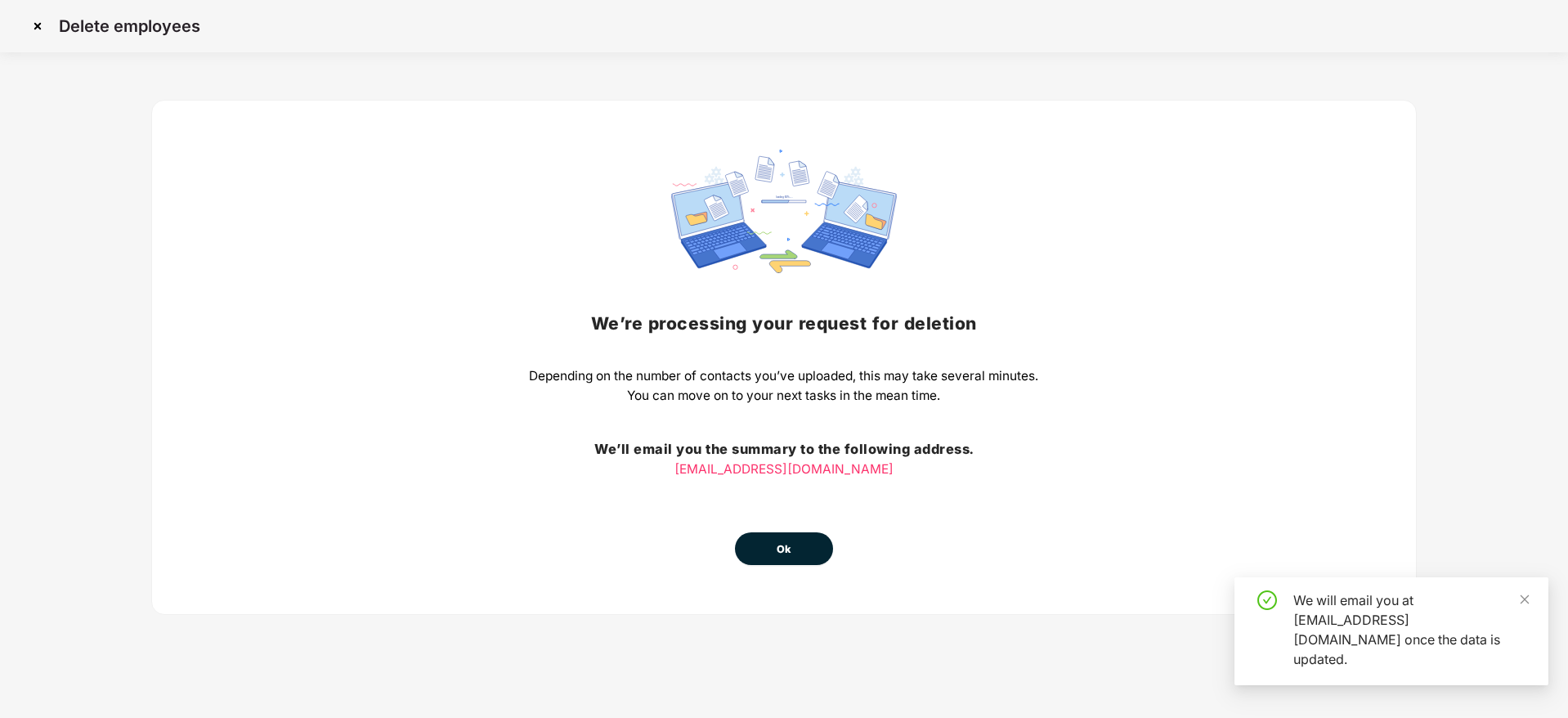
click at [792, 541] on span "Ok" at bounding box center [784, 549] width 15 height 16
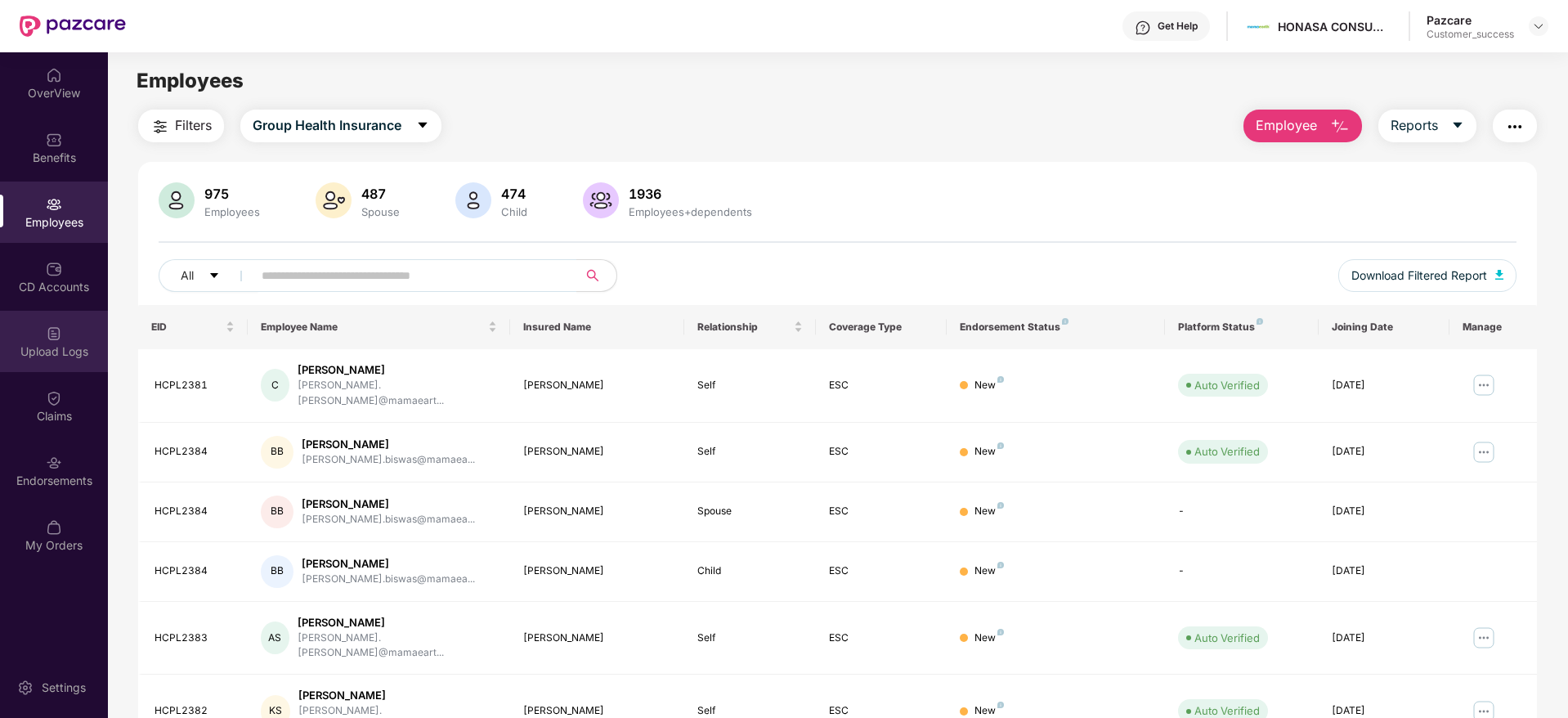
click at [63, 344] on div "Upload Logs" at bounding box center [54, 352] width 108 height 16
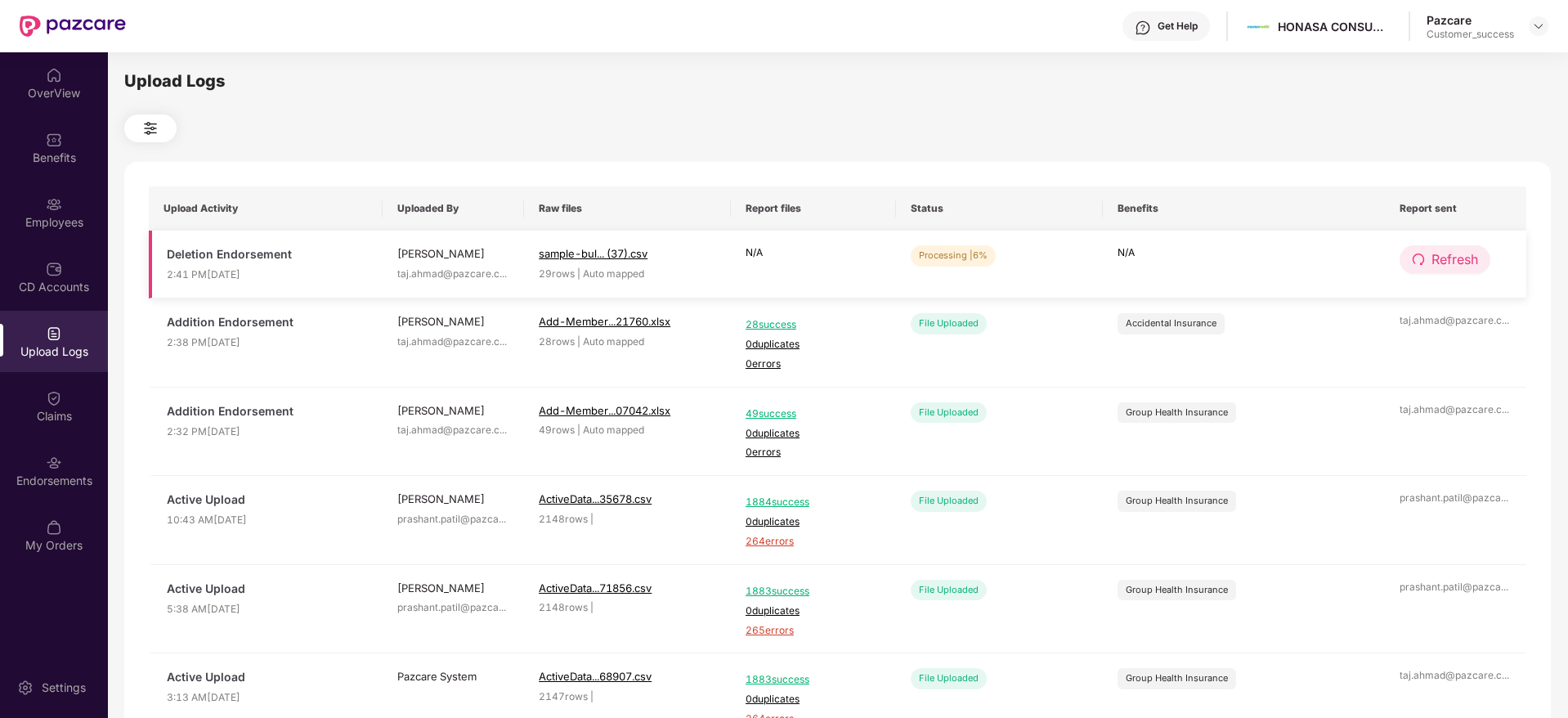
click at [1448, 254] on span "Refresh" at bounding box center [1455, 259] width 46 height 21
click at [1448, 254] on span "Refresh" at bounding box center [1456, 259] width 46 height 21
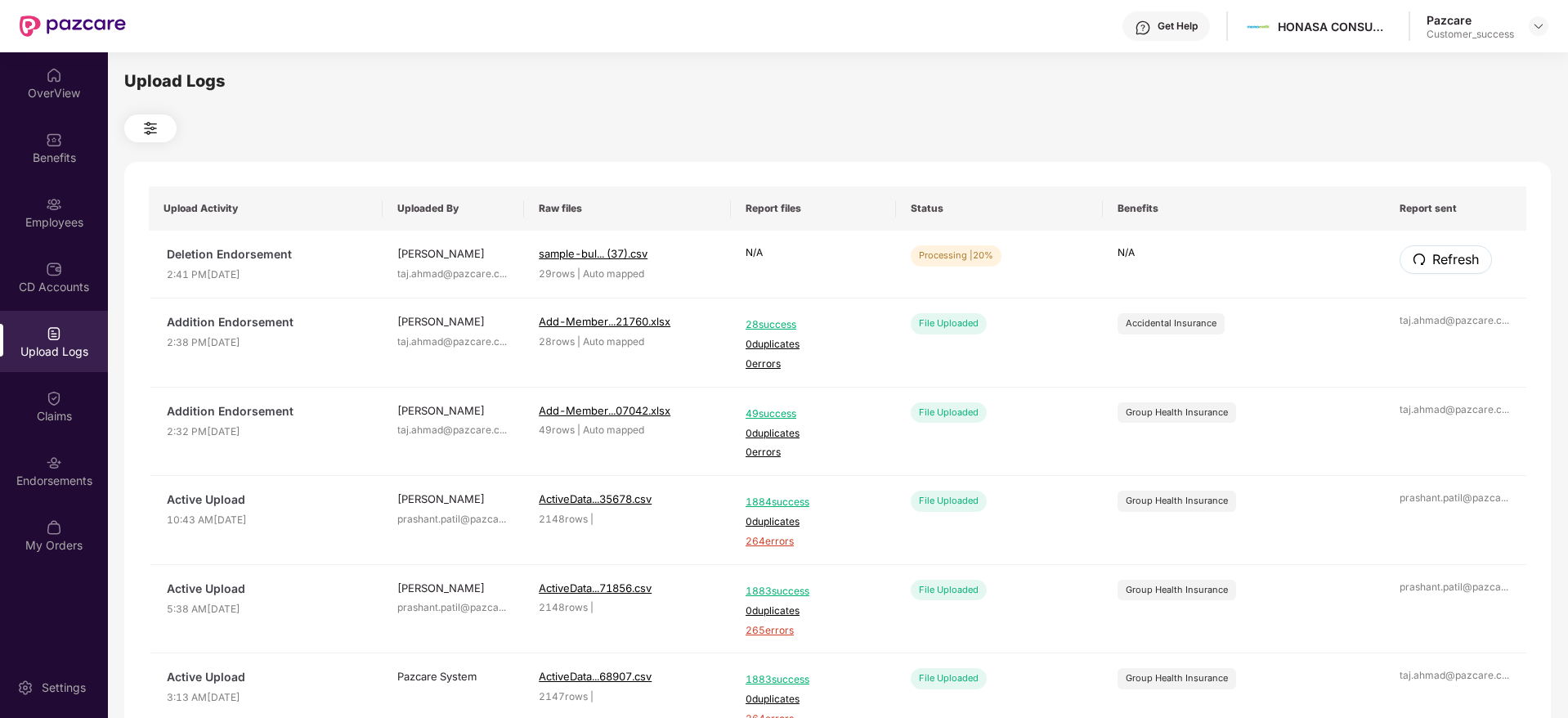
click at [1448, 254] on span "Refresh" at bounding box center [1456, 259] width 46 height 21
click at [1448, 254] on span "Refresh" at bounding box center [1455, 259] width 46 height 21
click at [1448, 254] on span "Refresh" at bounding box center [1456, 259] width 46 height 21
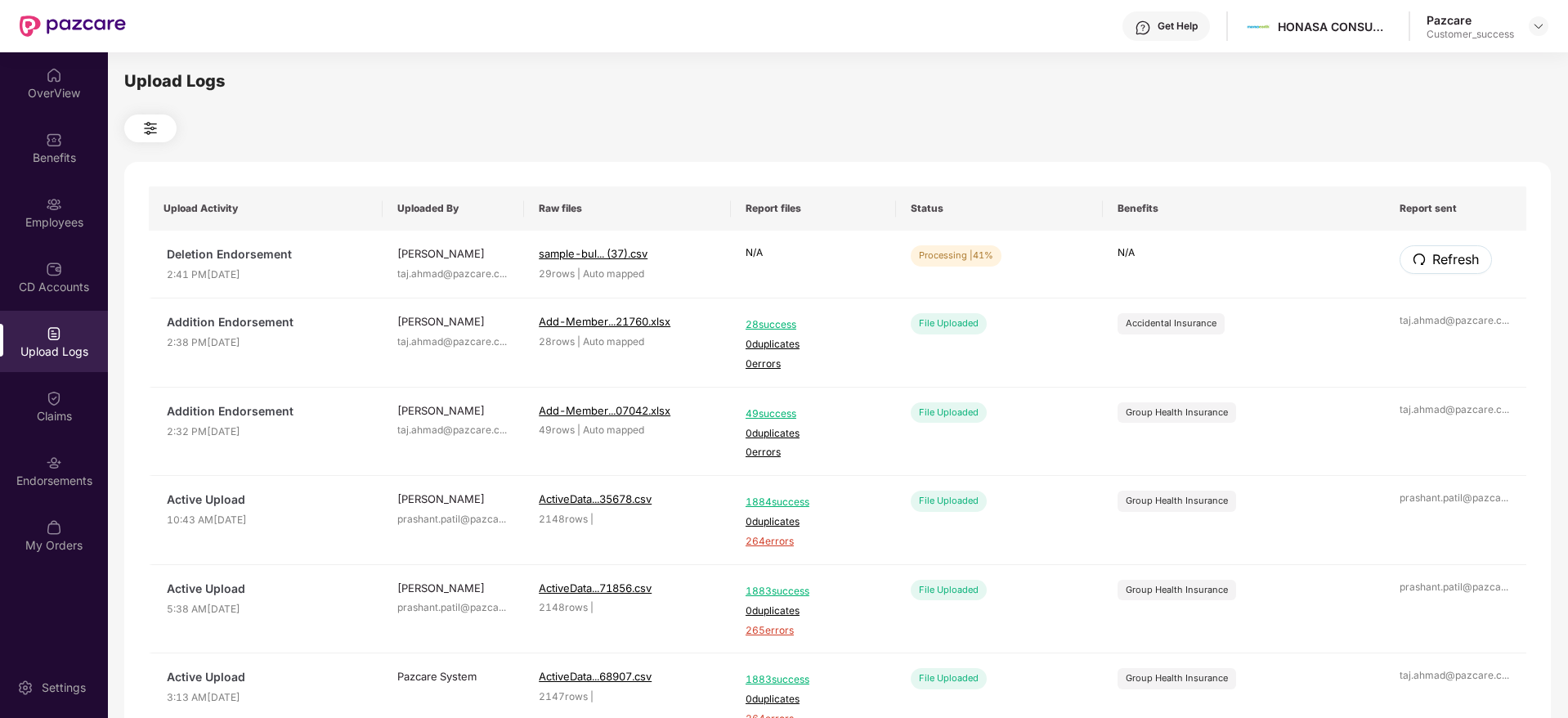
click at [1448, 254] on span "Refresh" at bounding box center [1456, 259] width 46 height 21
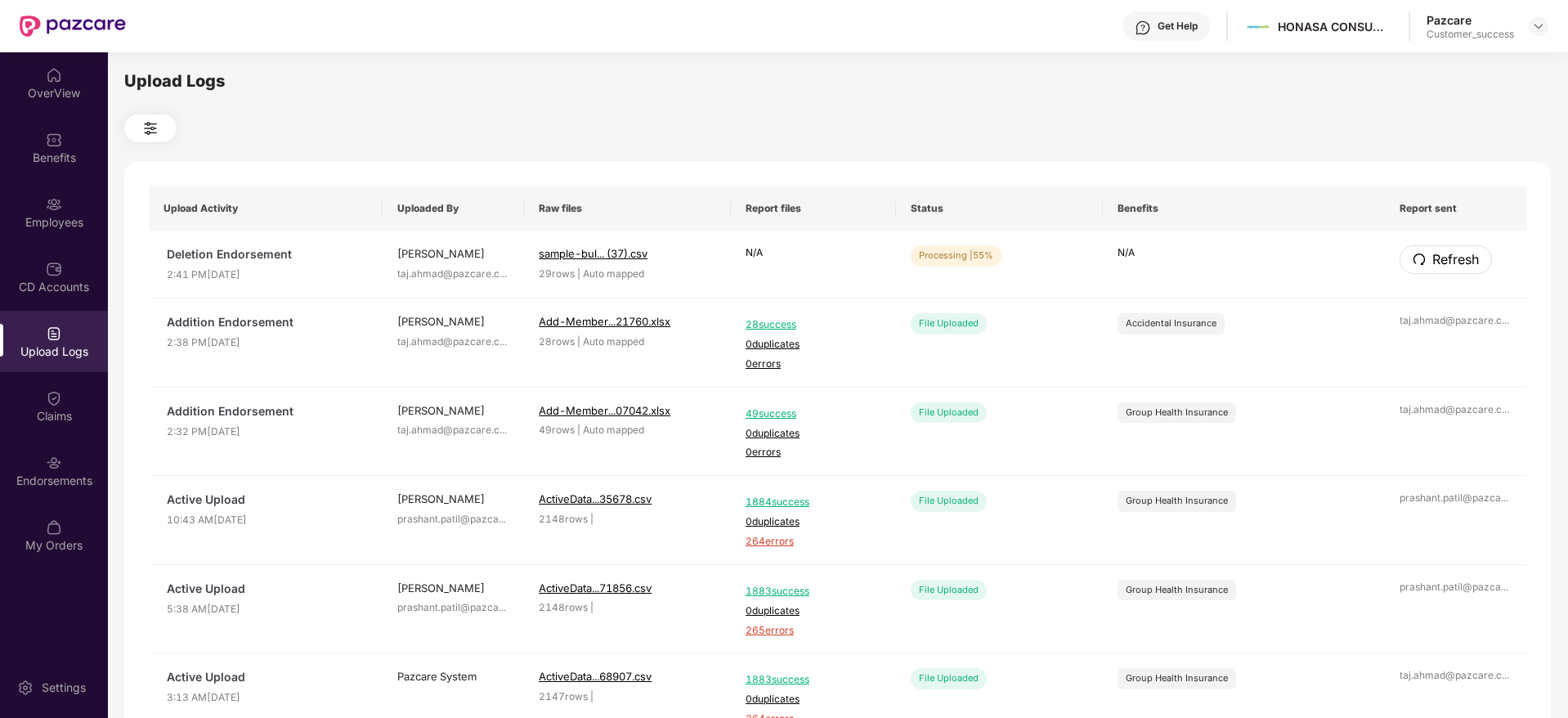
click at [1448, 254] on span "Refresh" at bounding box center [1456, 259] width 46 height 21
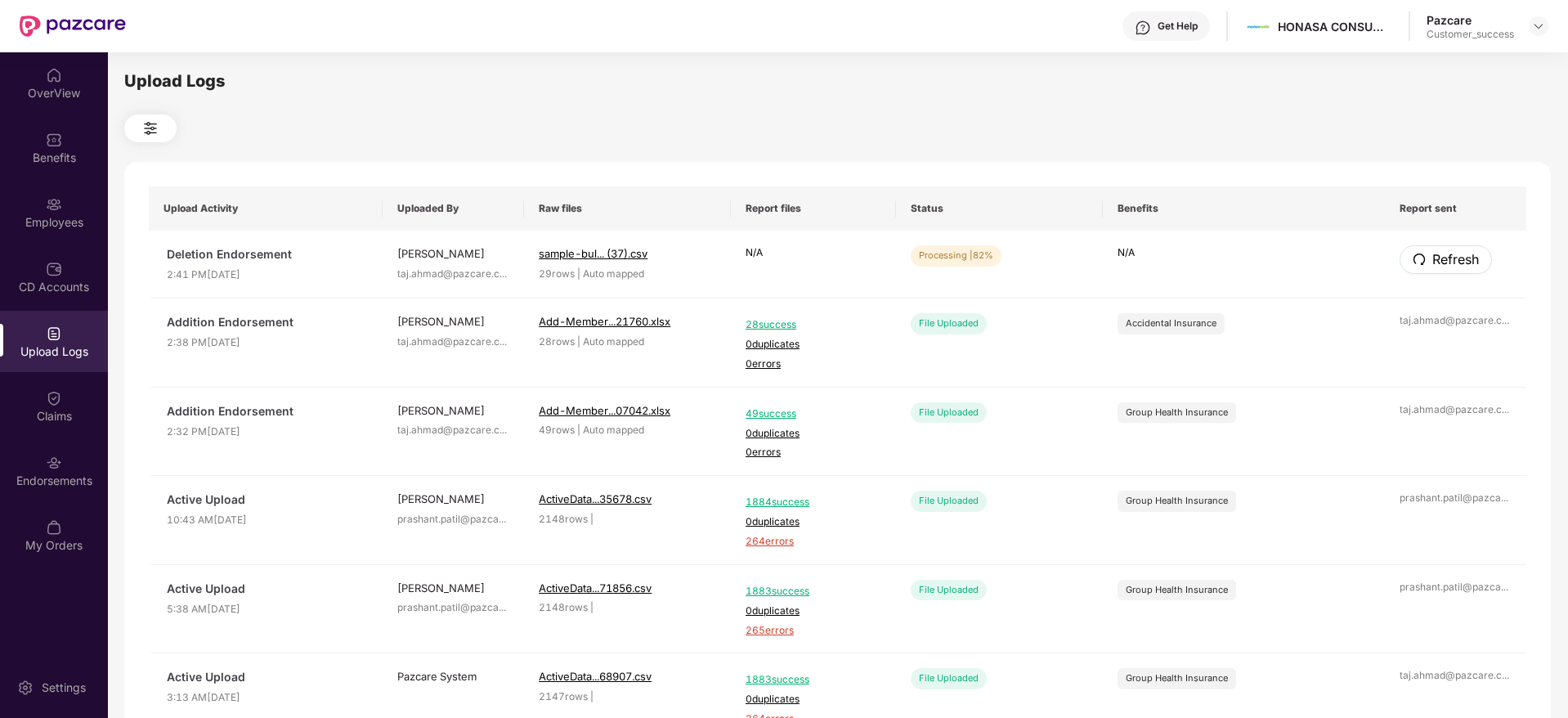
click at [1448, 254] on span "Refresh" at bounding box center [1456, 259] width 46 height 21
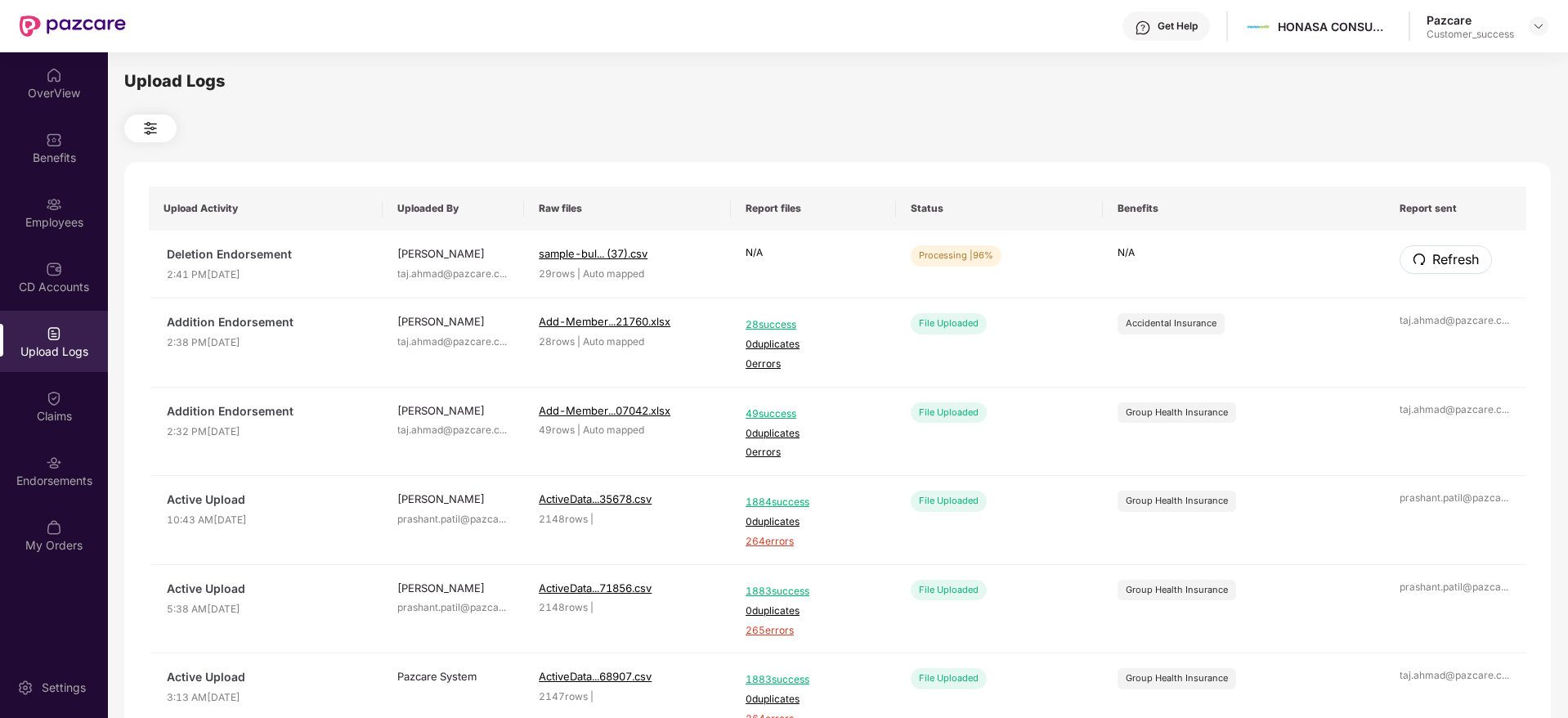
click at [1448, 254] on span "Refresh" at bounding box center [1456, 259] width 46 height 21
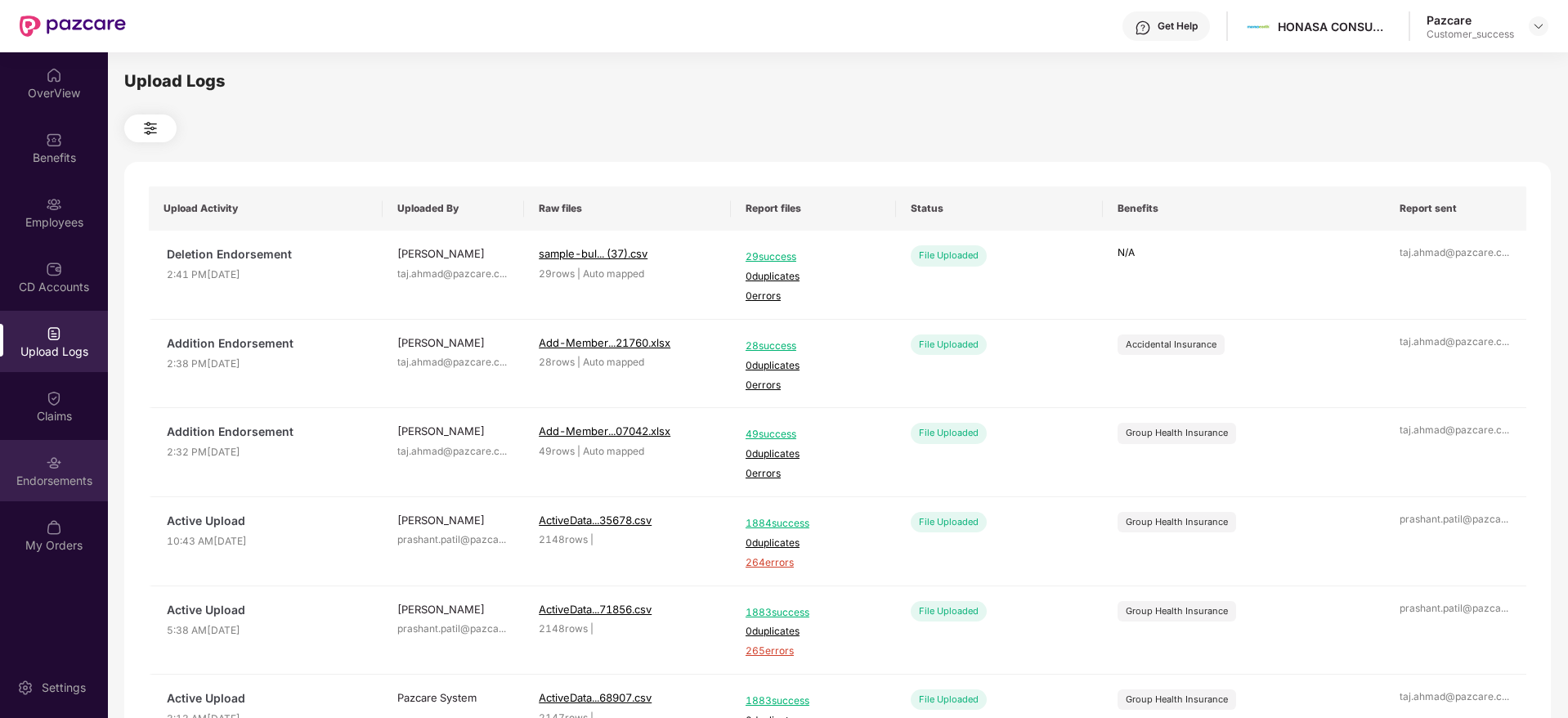
click at [39, 477] on div "Endorsements" at bounding box center [54, 480] width 108 height 16
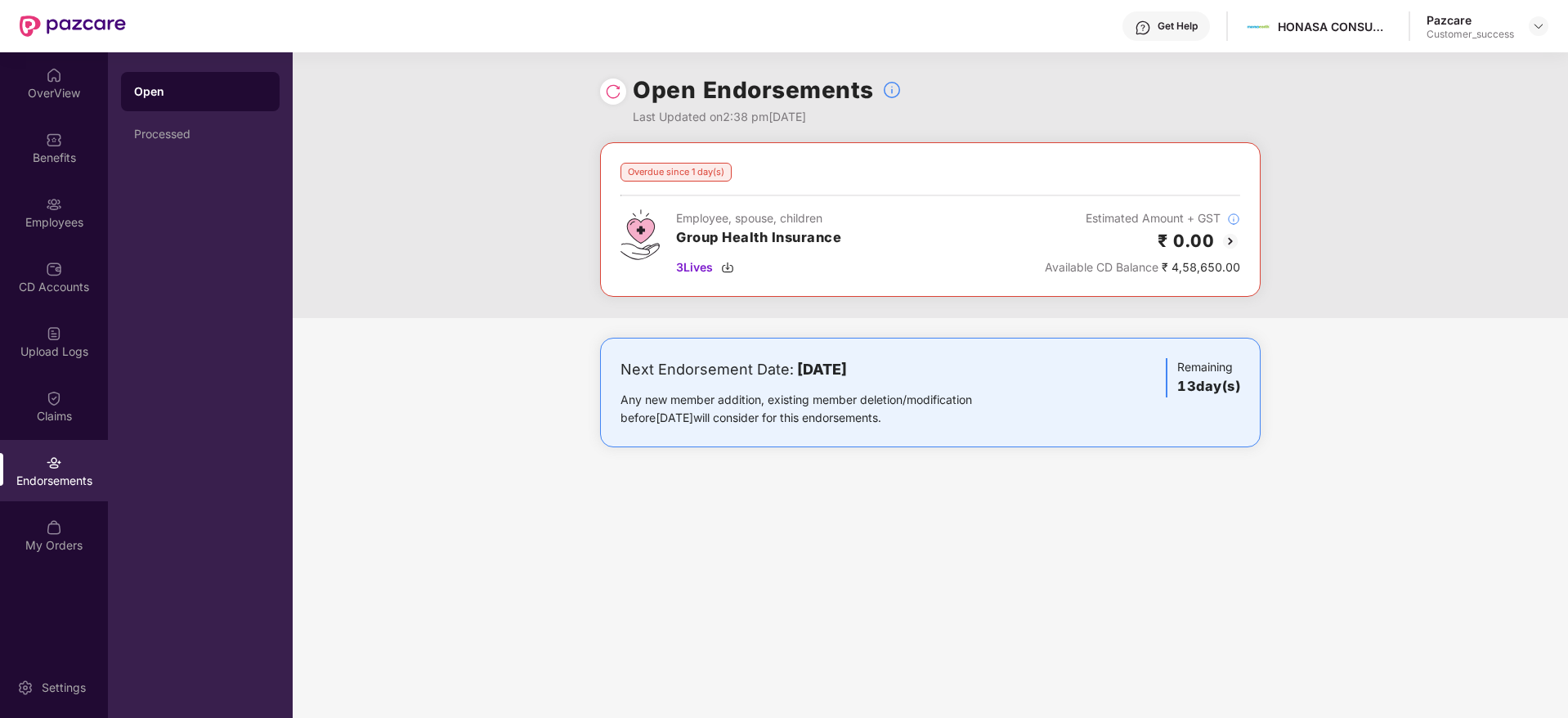
click at [616, 87] on img at bounding box center [613, 92] width 16 height 16
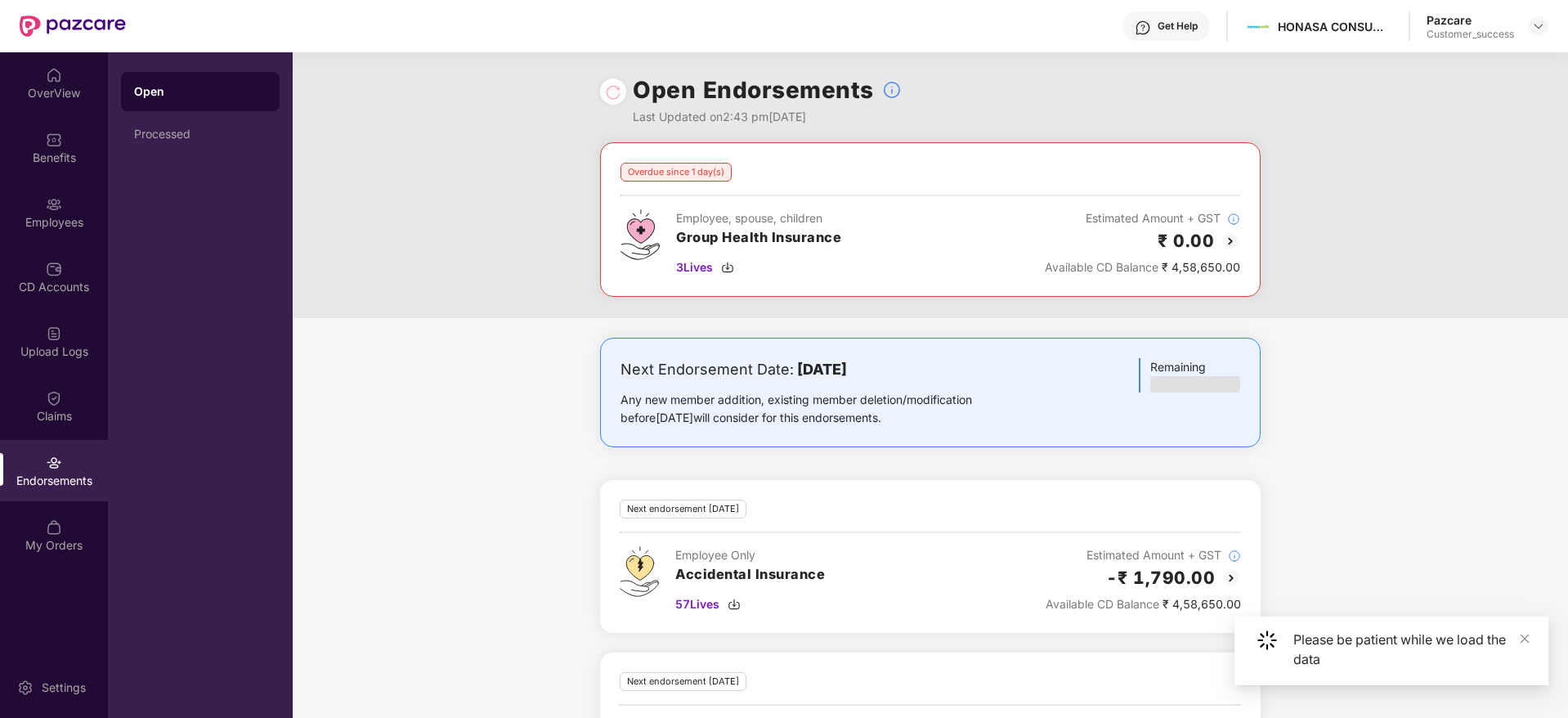
click at [1422, 270] on div "Overdue since 1 day(s) Employee, spouse, children Group Health Insurance 3 Live…" at bounding box center [930, 230] width 1276 height 176
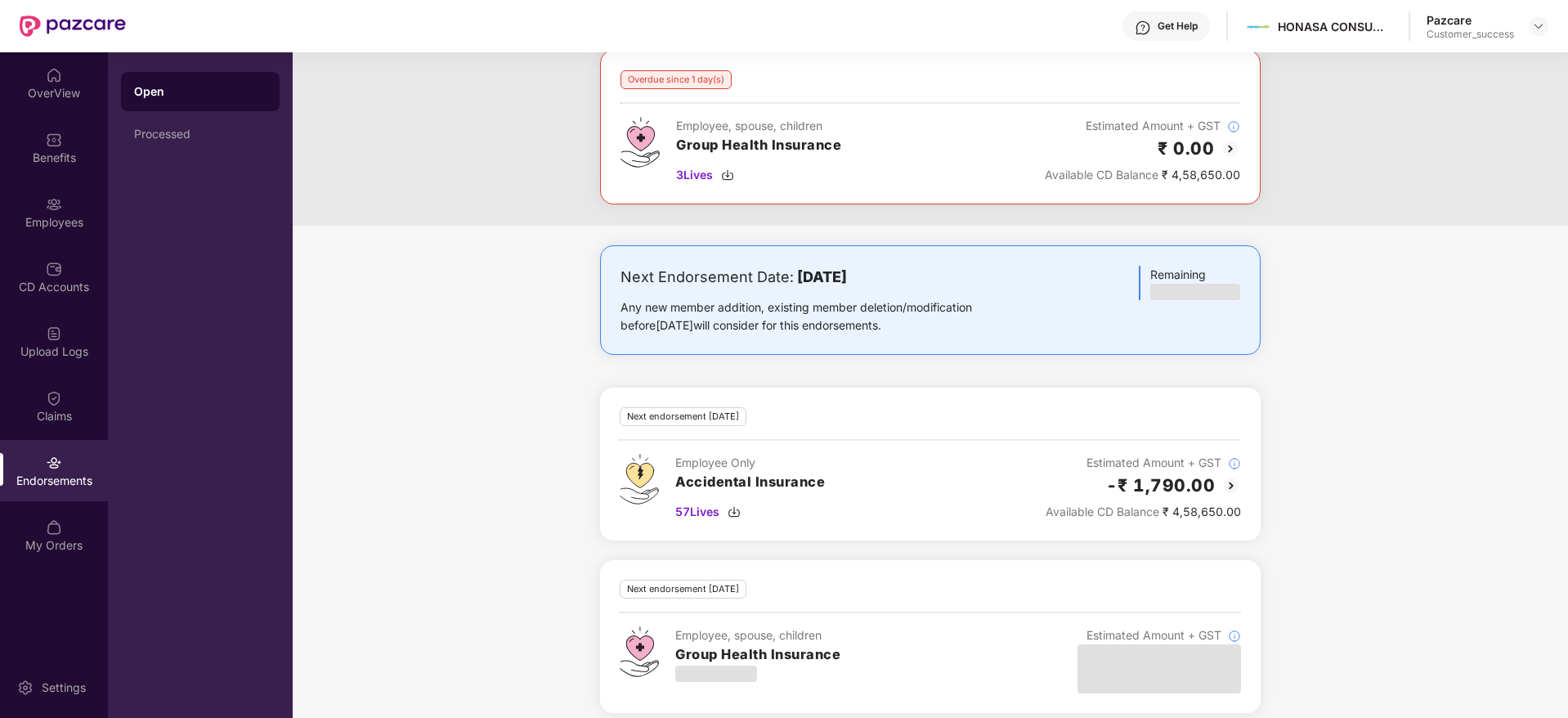
scroll to position [107, 0]
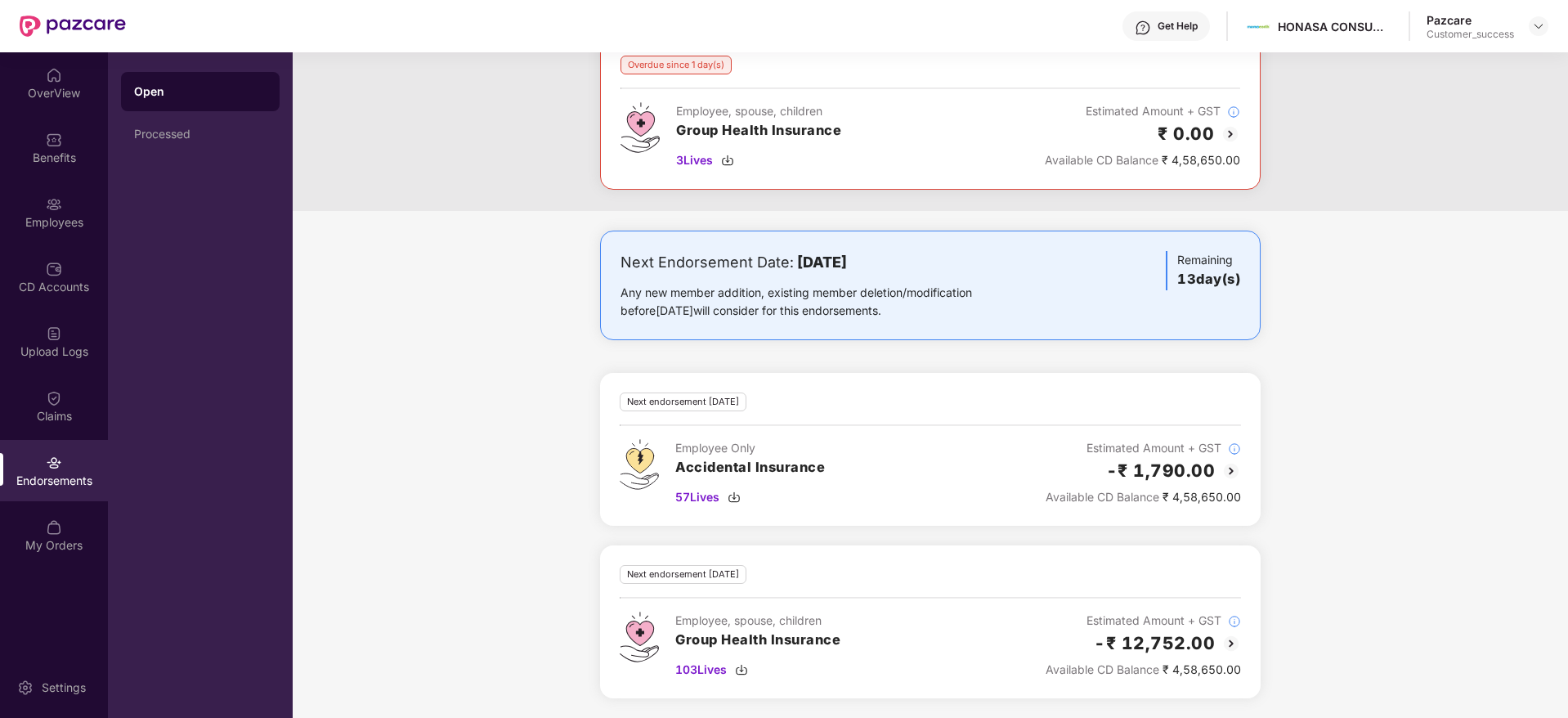
click at [1386, 350] on div "Next Endorsement Date: [DATE] Any new member addition, existing member deletion…" at bounding box center [930, 473] width 1276 height 487
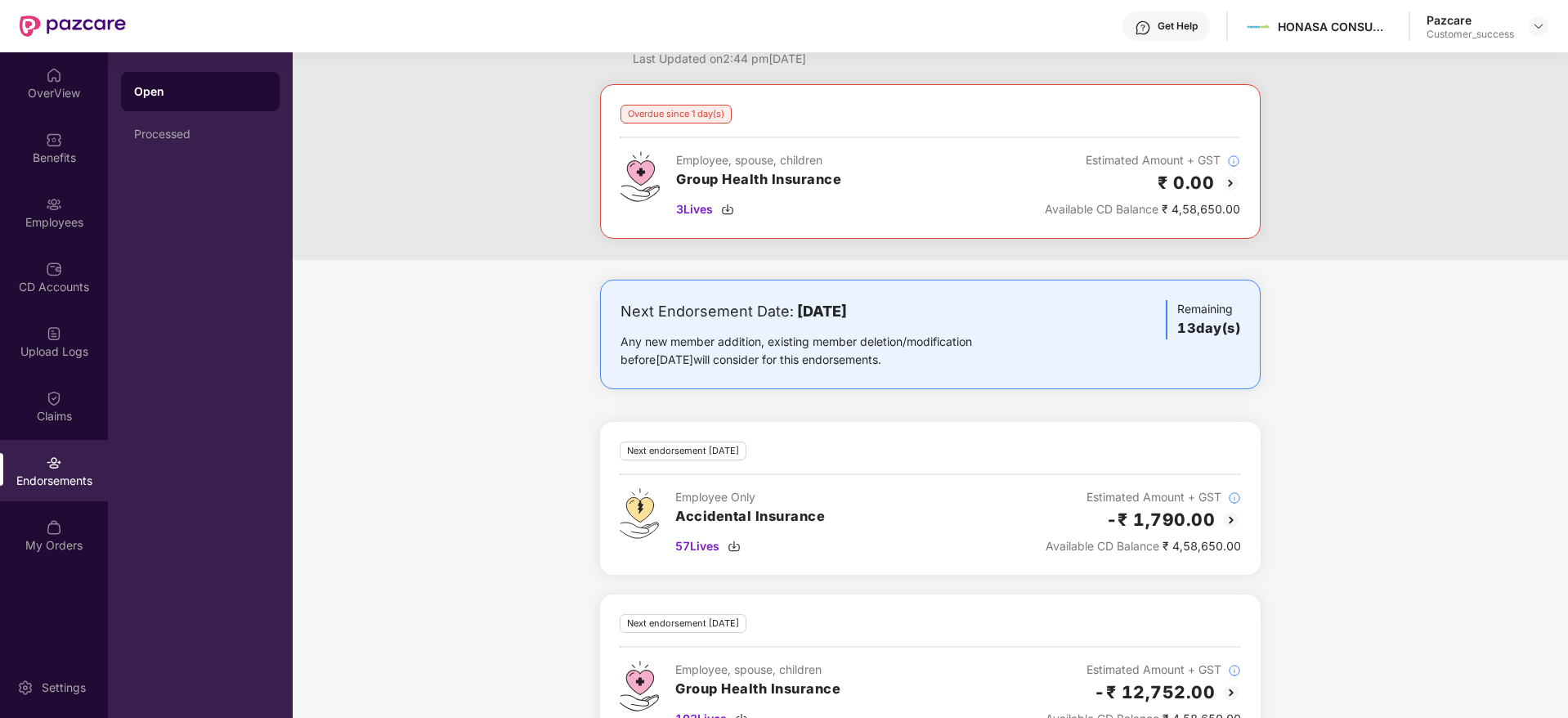
scroll to position [9, 0]
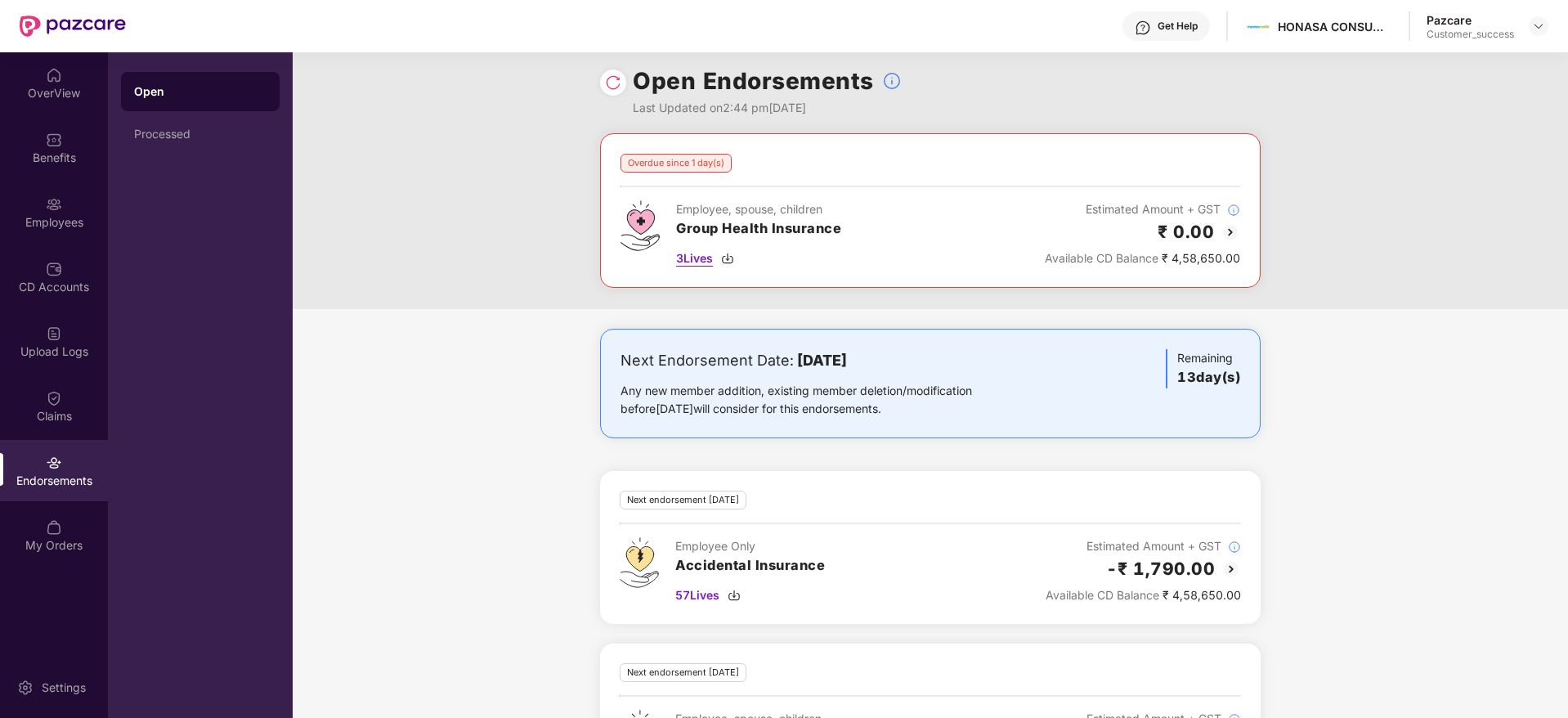
click at [732, 263] on img at bounding box center [727, 258] width 13 height 13
click at [62, 210] on img at bounding box center [54, 204] width 16 height 16
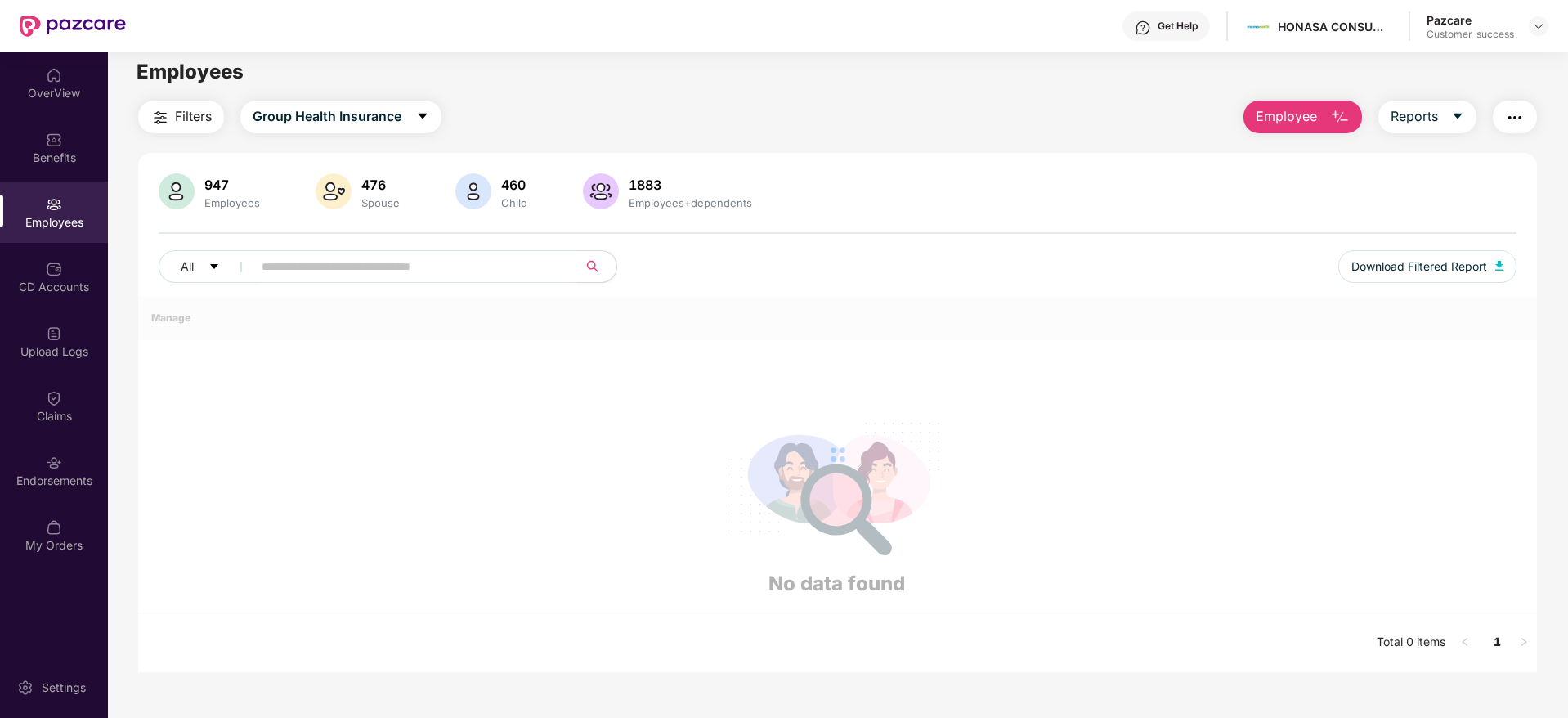
click at [379, 263] on input "text" at bounding box center [409, 266] width 294 height 24
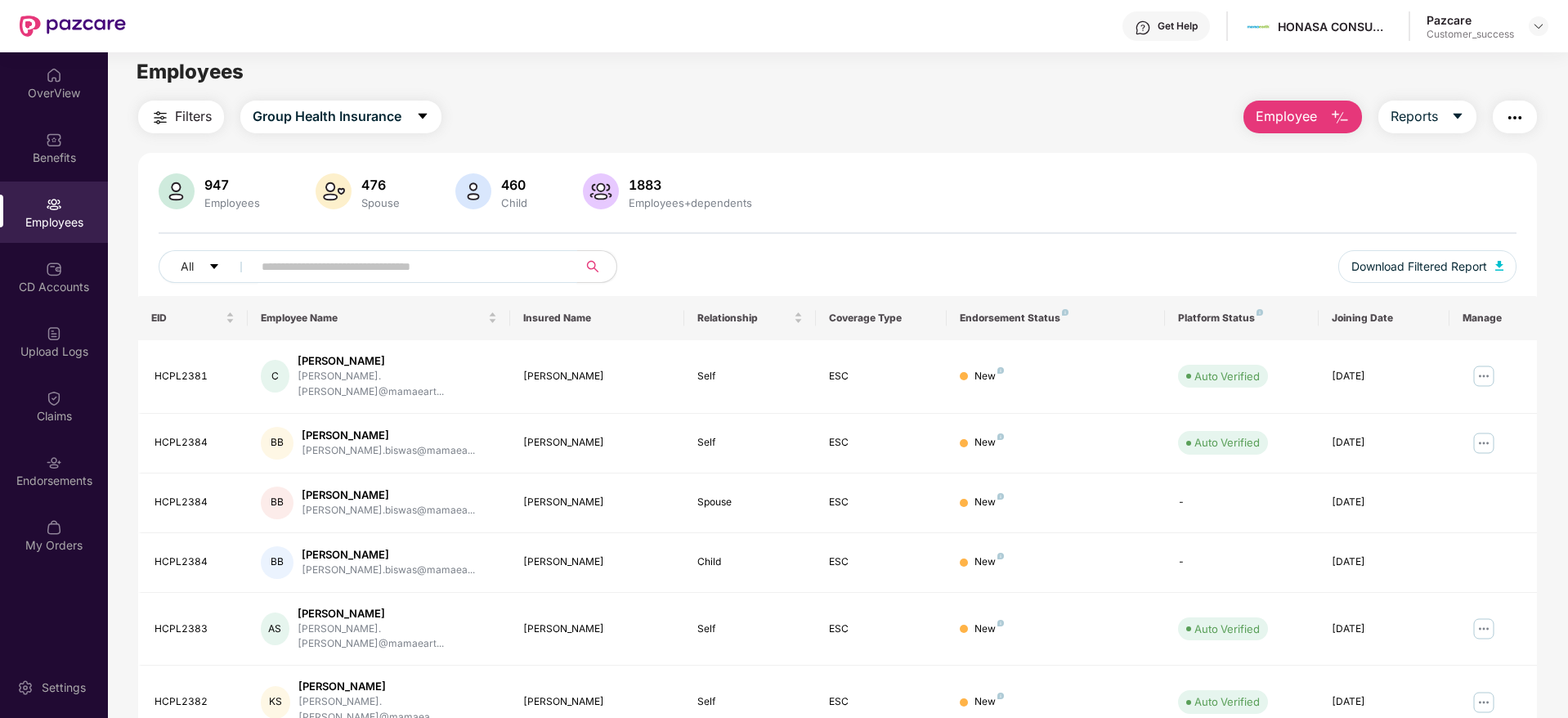
paste input "********"
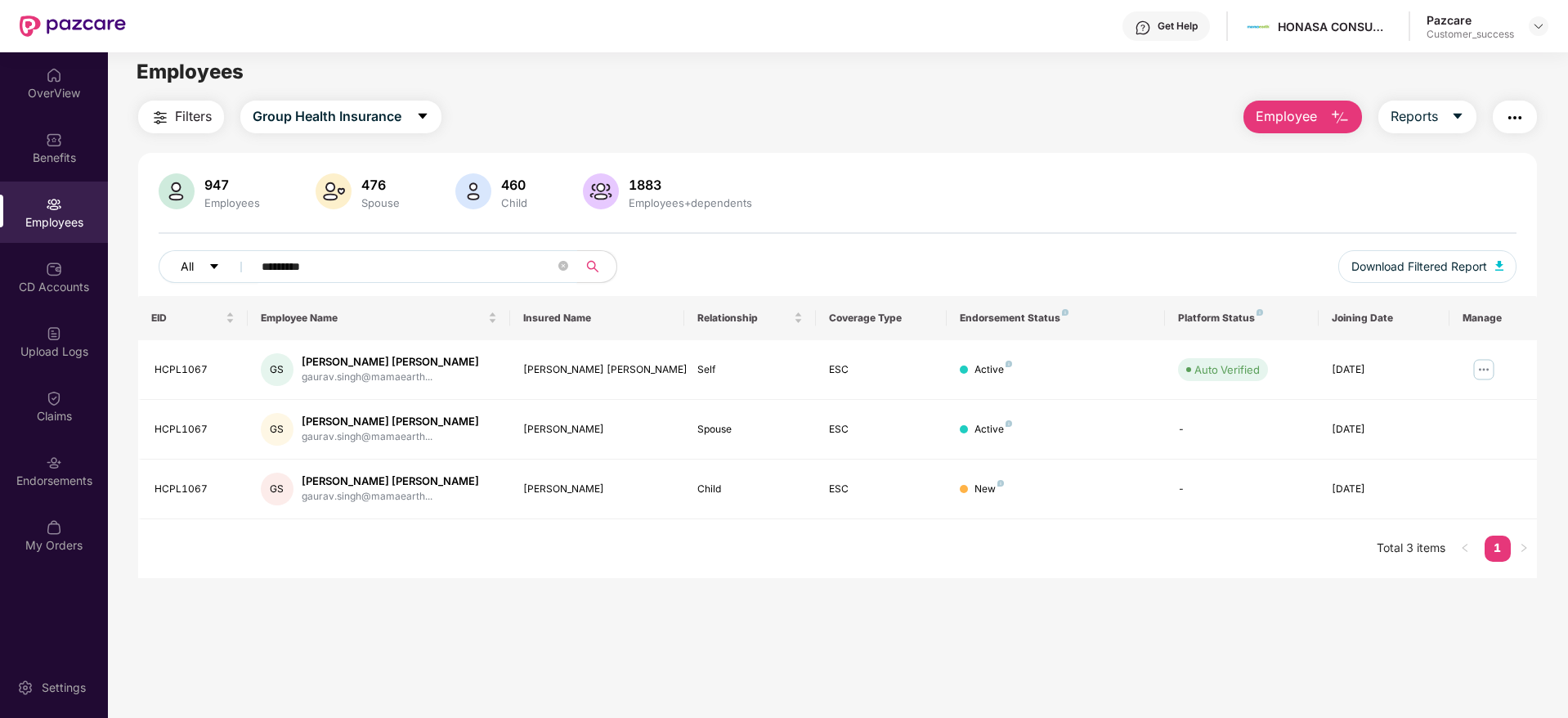
drag, startPoint x: 344, startPoint y: 273, endPoint x: 237, endPoint y: 269, distance: 107.1
click at [237, 269] on div "All ********" at bounding box center [555, 267] width 793 height 33
paste input "text"
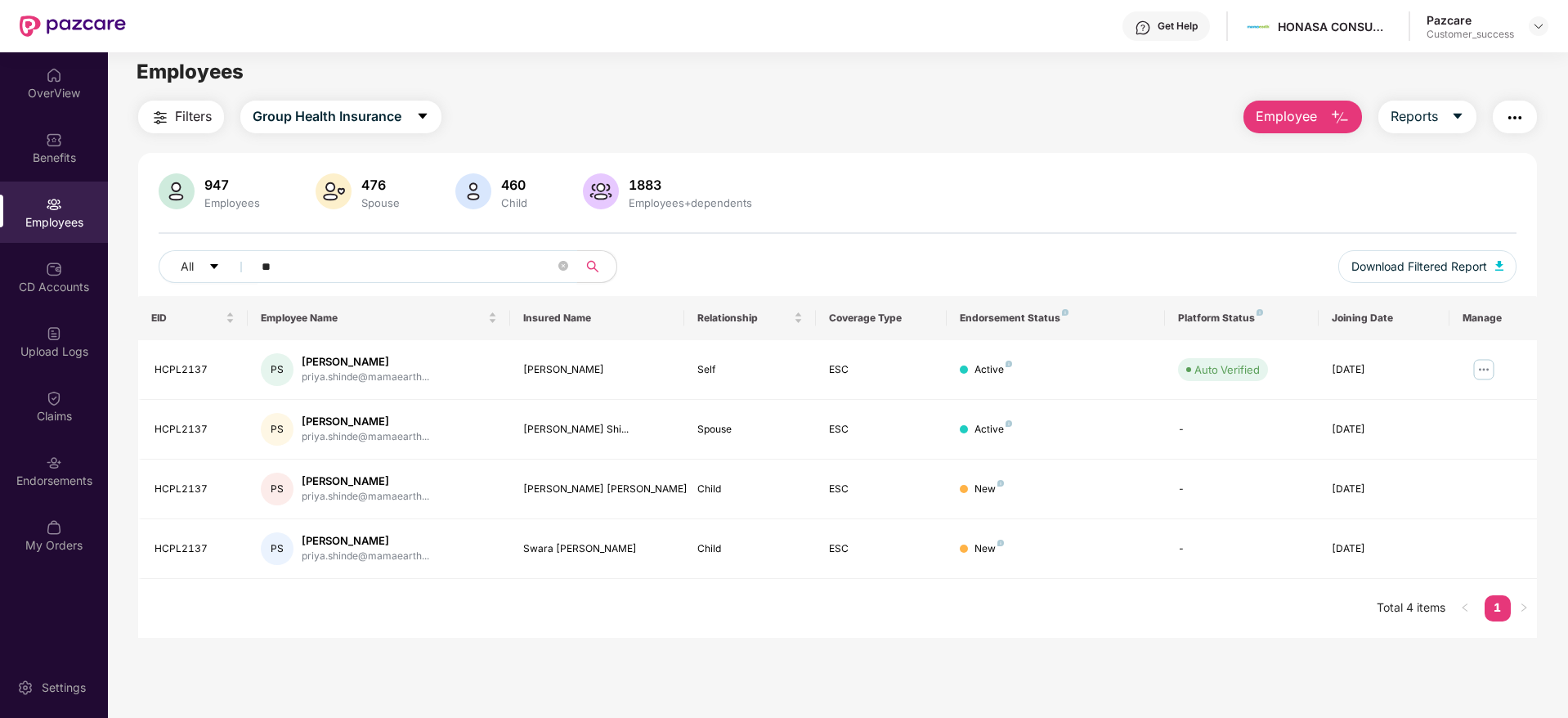
type input "*"
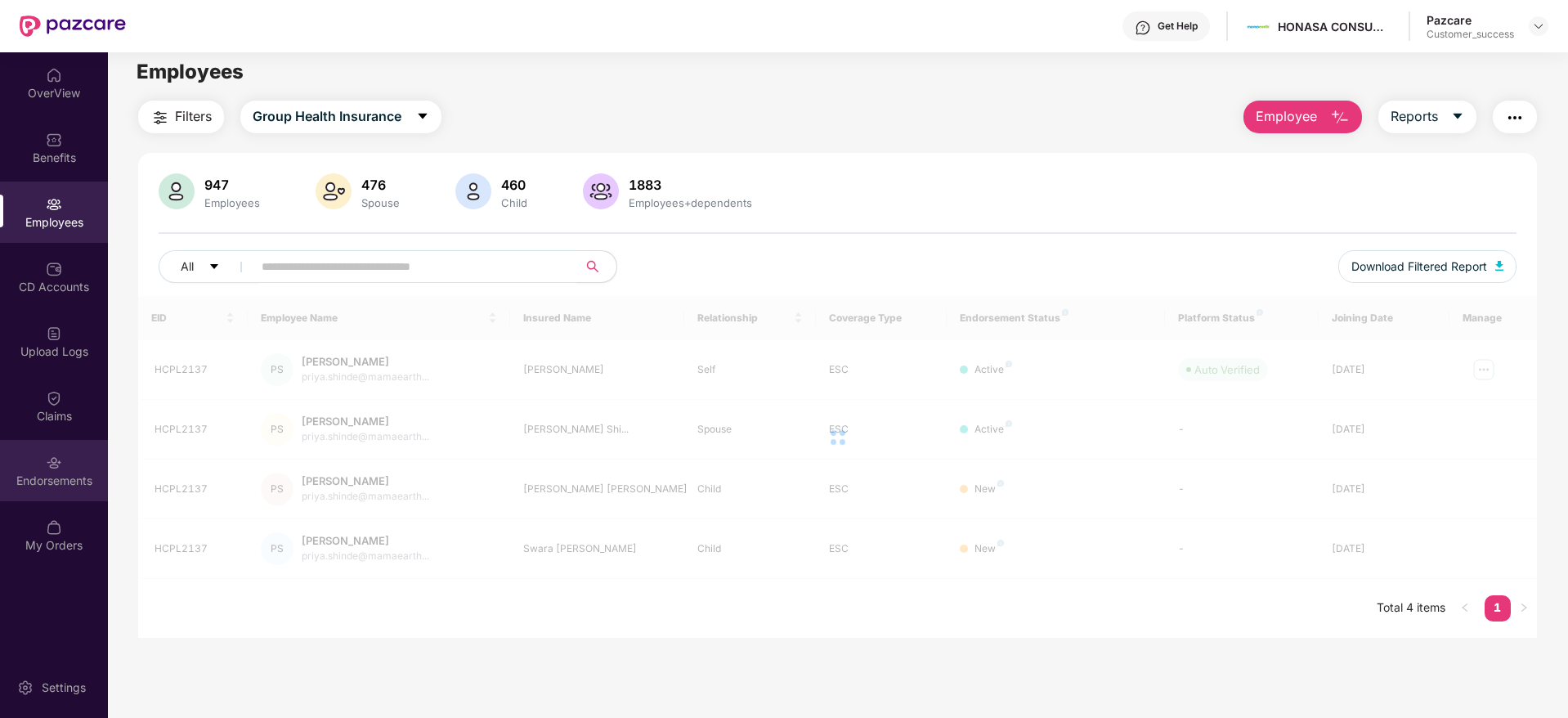
click at [58, 465] on img at bounding box center [54, 462] width 16 height 16
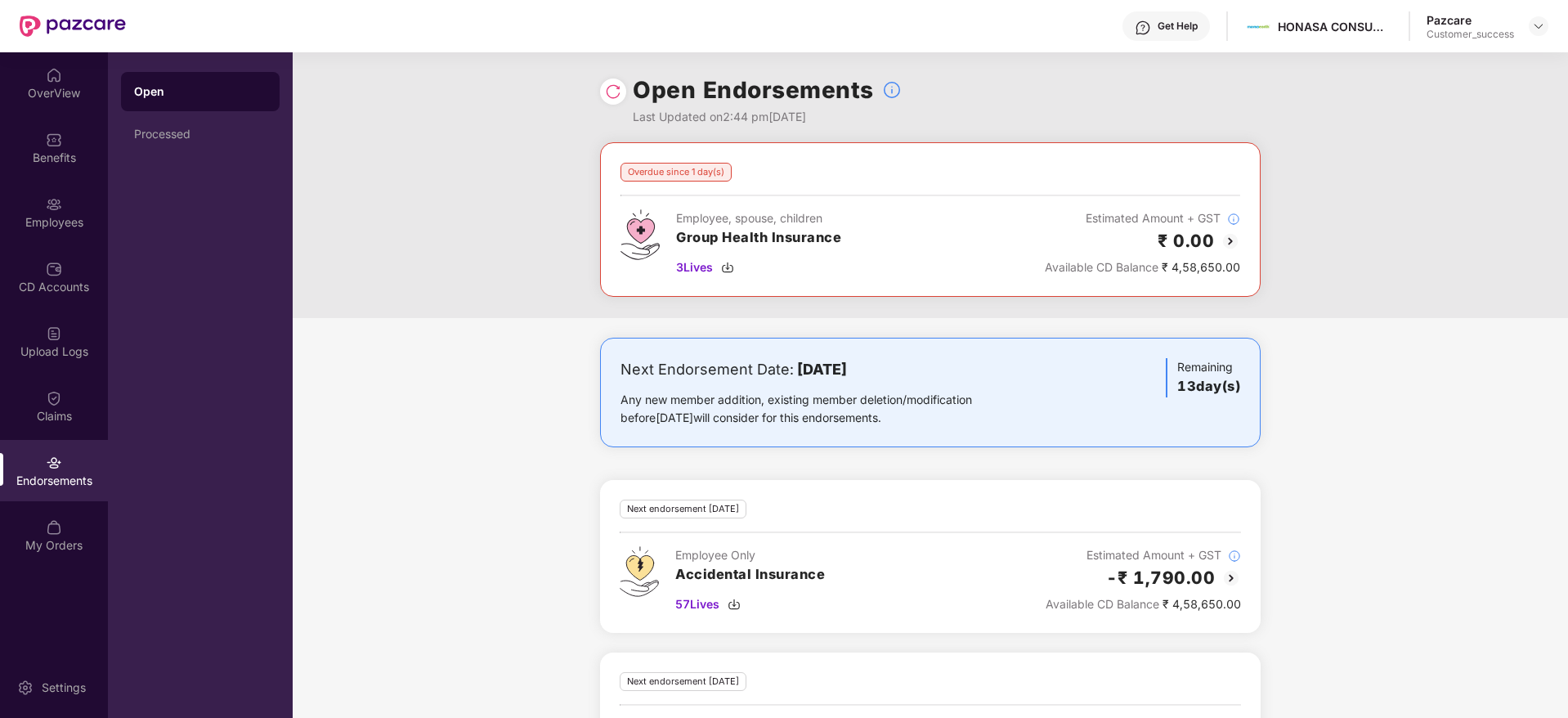
click at [1321, 519] on div "Next Endorsement Date: [DATE] Any new member addition, existing member deletion…" at bounding box center [930, 580] width 1276 height 487
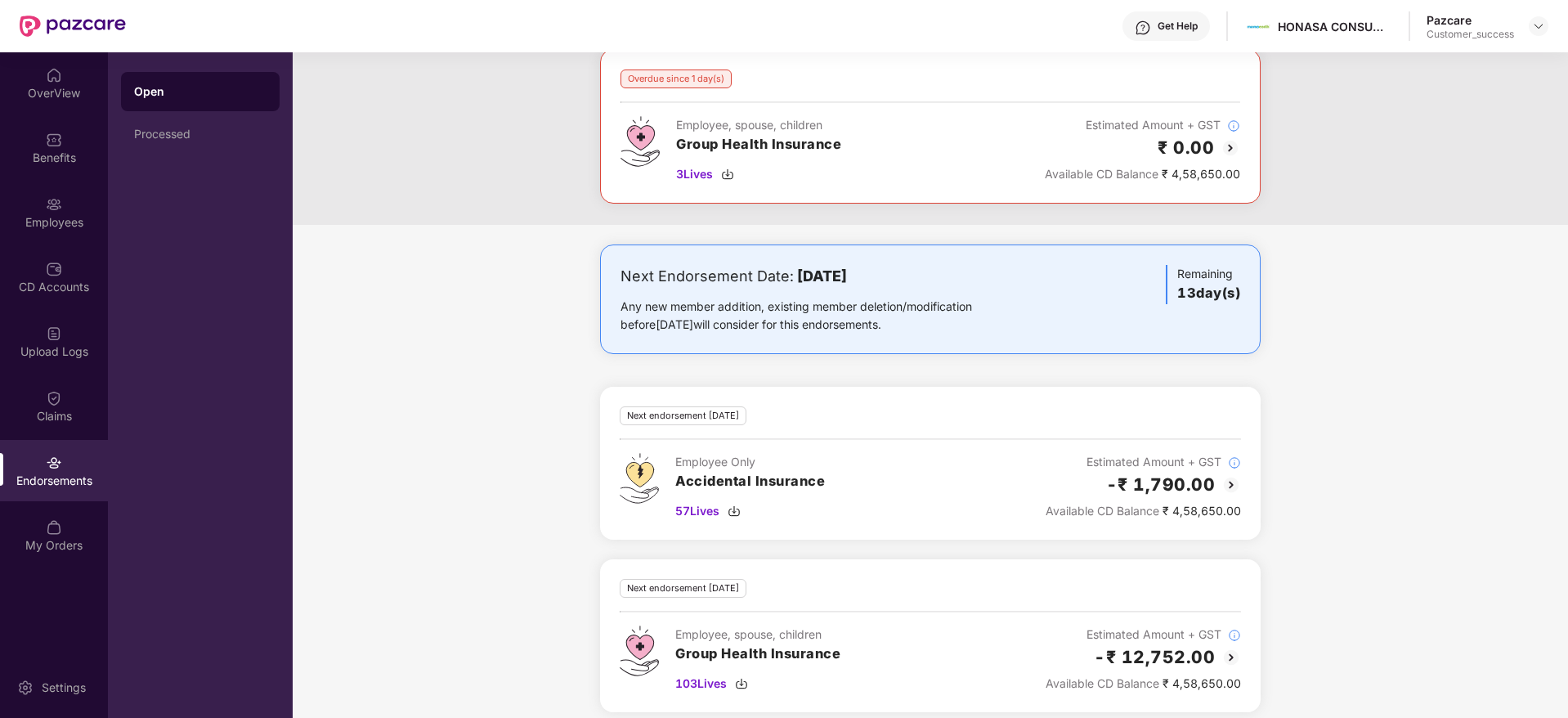
scroll to position [107, 0]
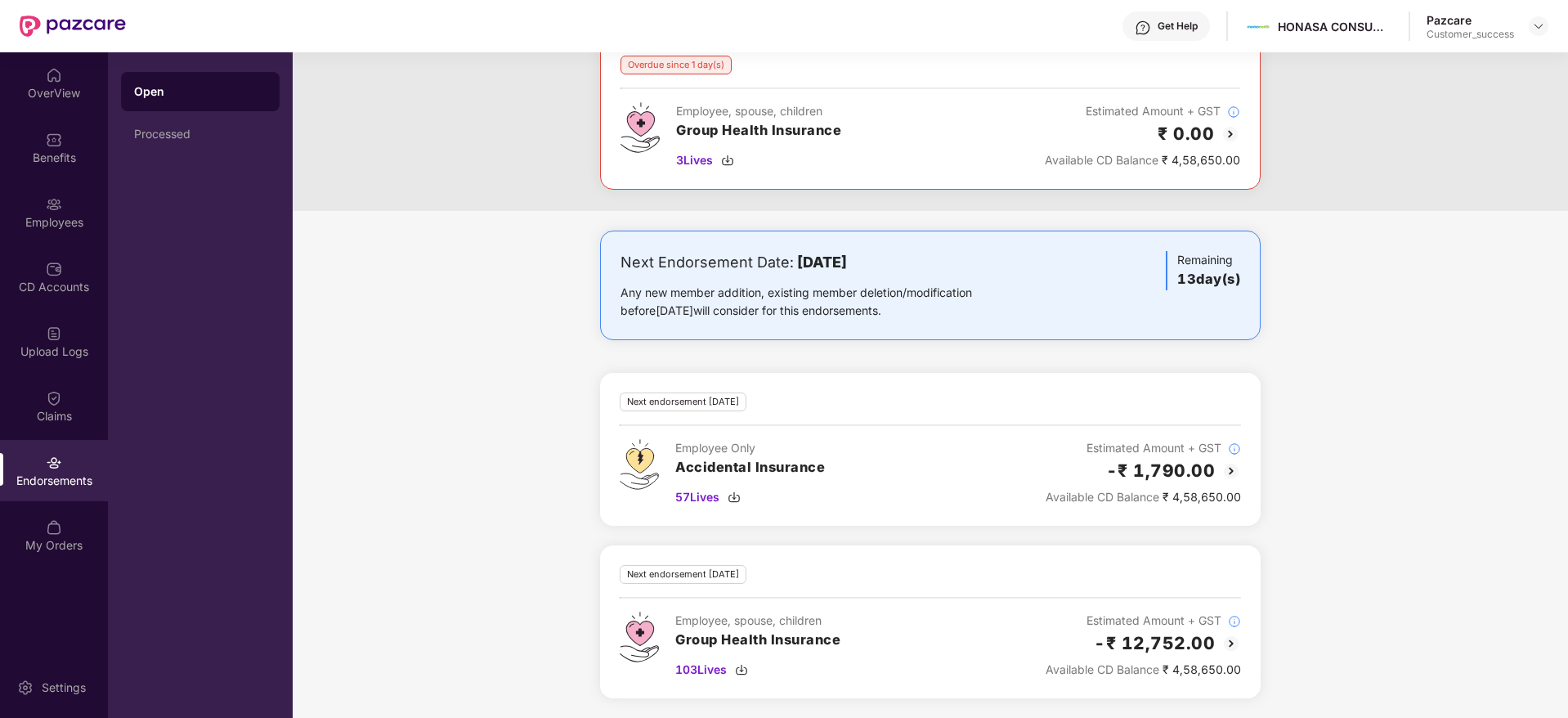
click at [1222, 645] on img at bounding box center [1232, 644] width 20 height 20
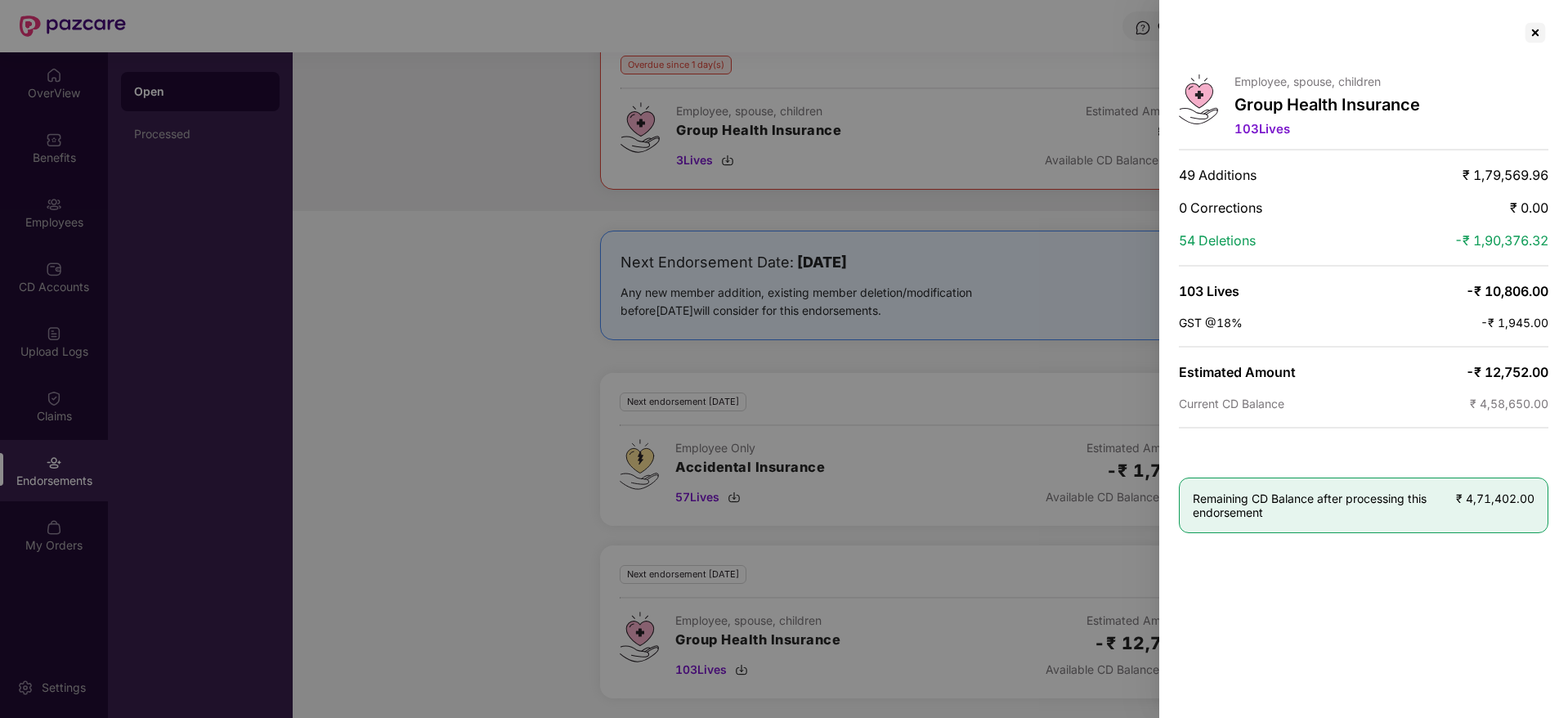
click at [469, 246] on div at bounding box center [784, 359] width 1568 height 718
click at [1538, 30] on div at bounding box center [1535, 33] width 26 height 26
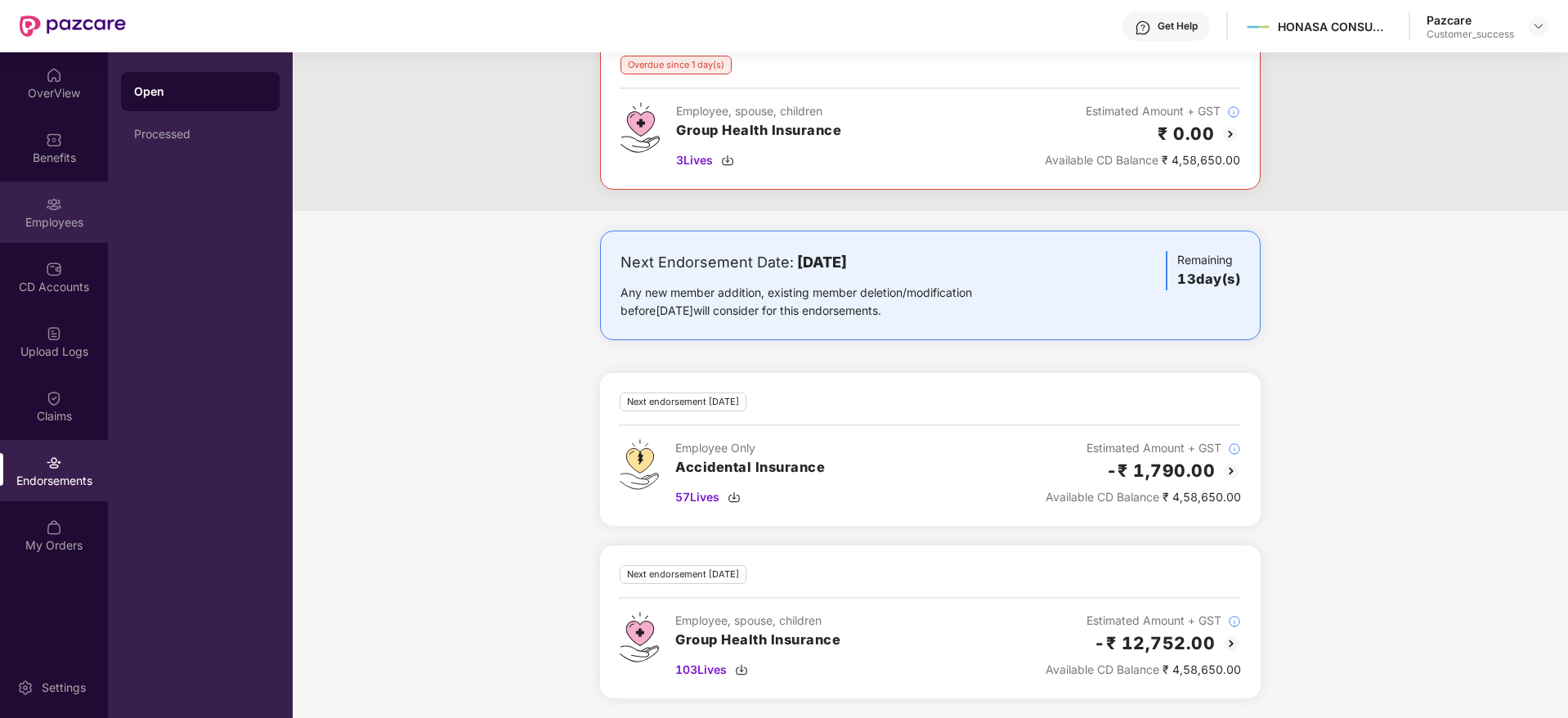
click at [50, 218] on div "Employees" at bounding box center [54, 222] width 108 height 16
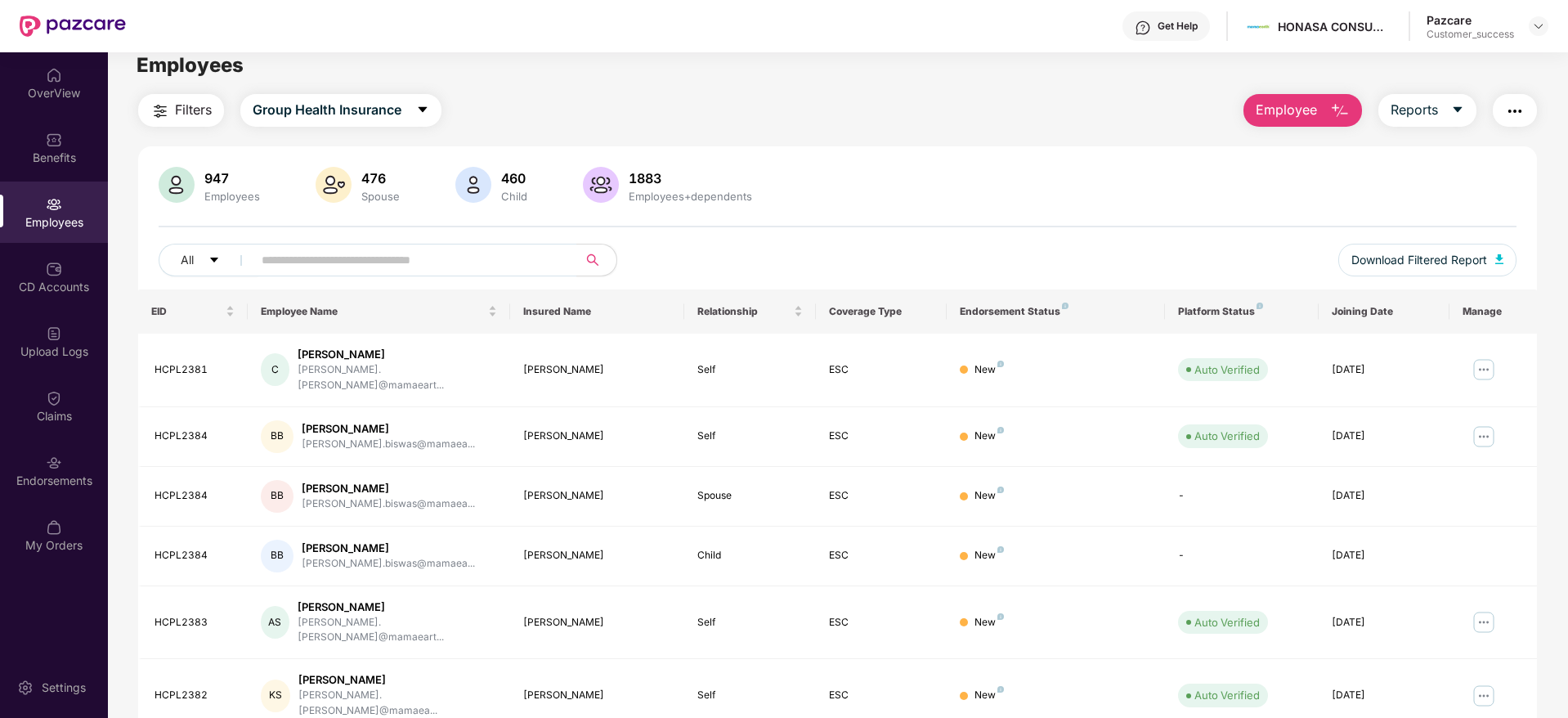
scroll to position [0, 0]
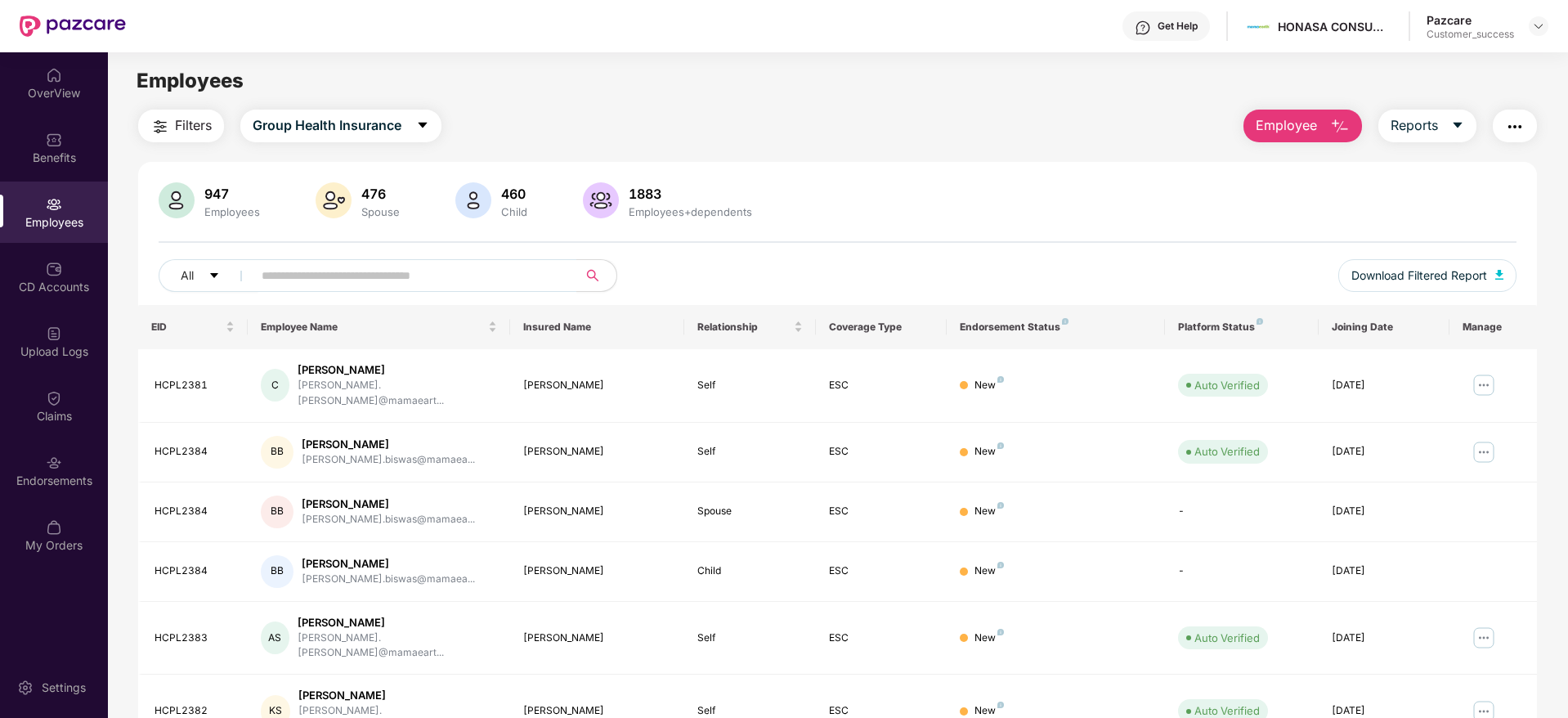
click at [197, 125] on span "Filters" at bounding box center [193, 125] width 37 height 21
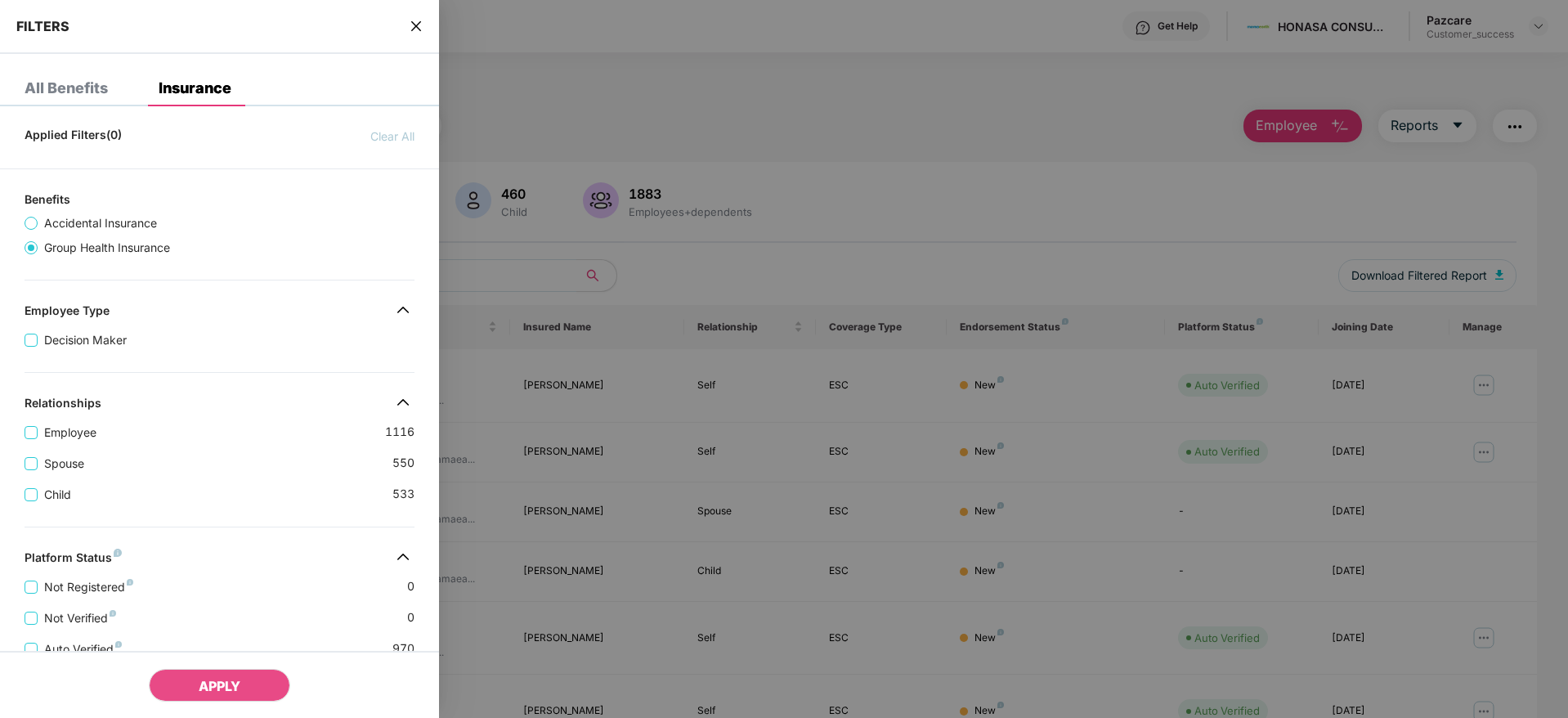
click at [187, 461] on div "Spouse 550" at bounding box center [219, 457] width 390 height 31
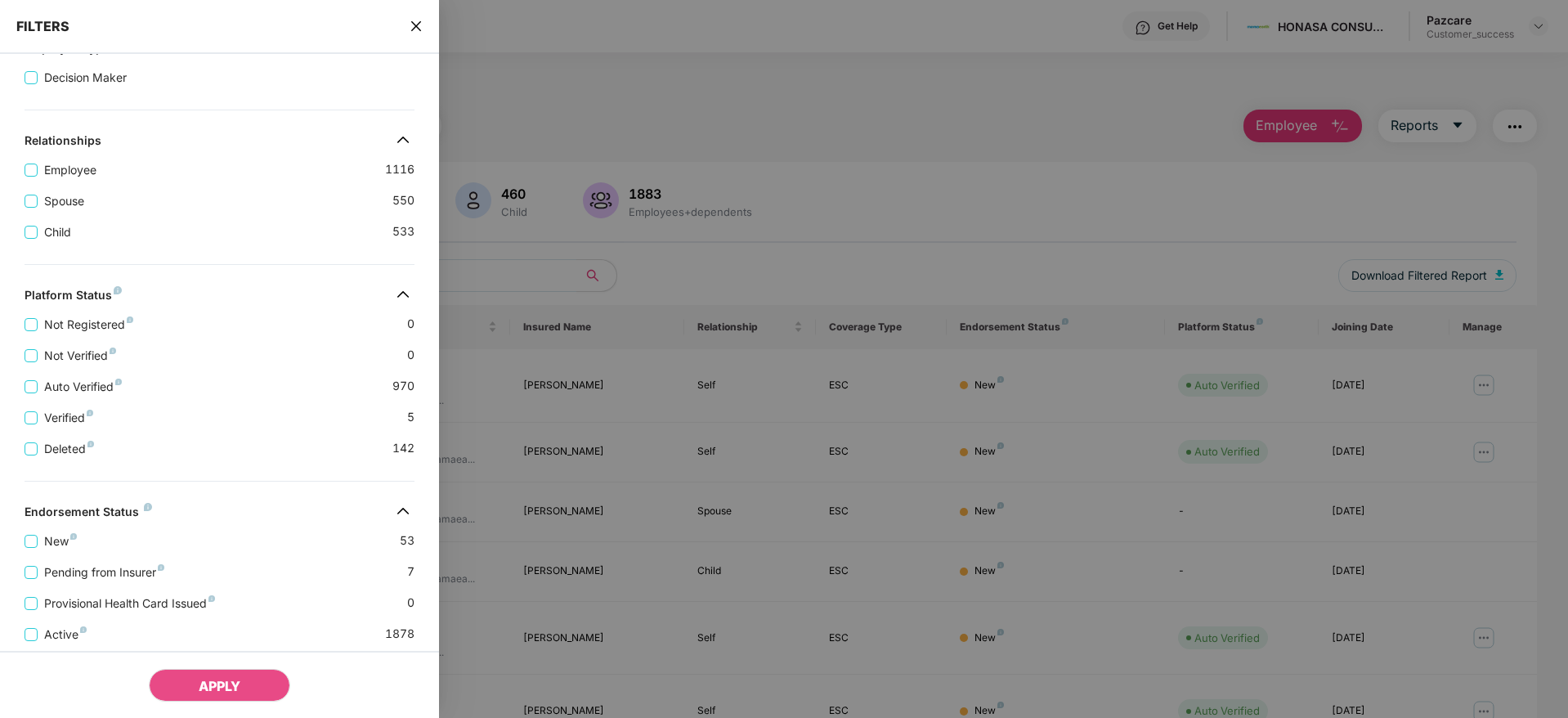
scroll to position [342, 0]
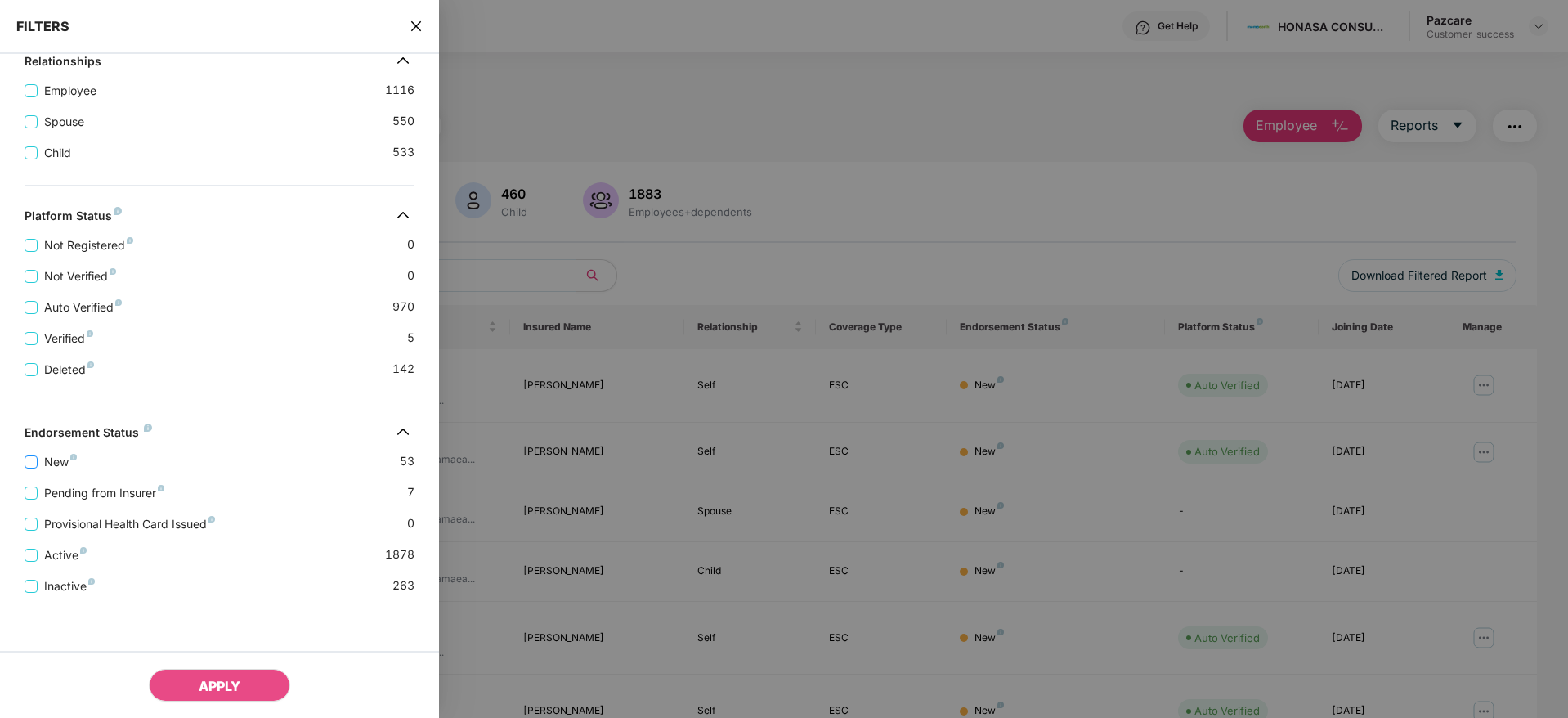
click at [40, 466] on span "New" at bounding box center [60, 462] width 45 height 18
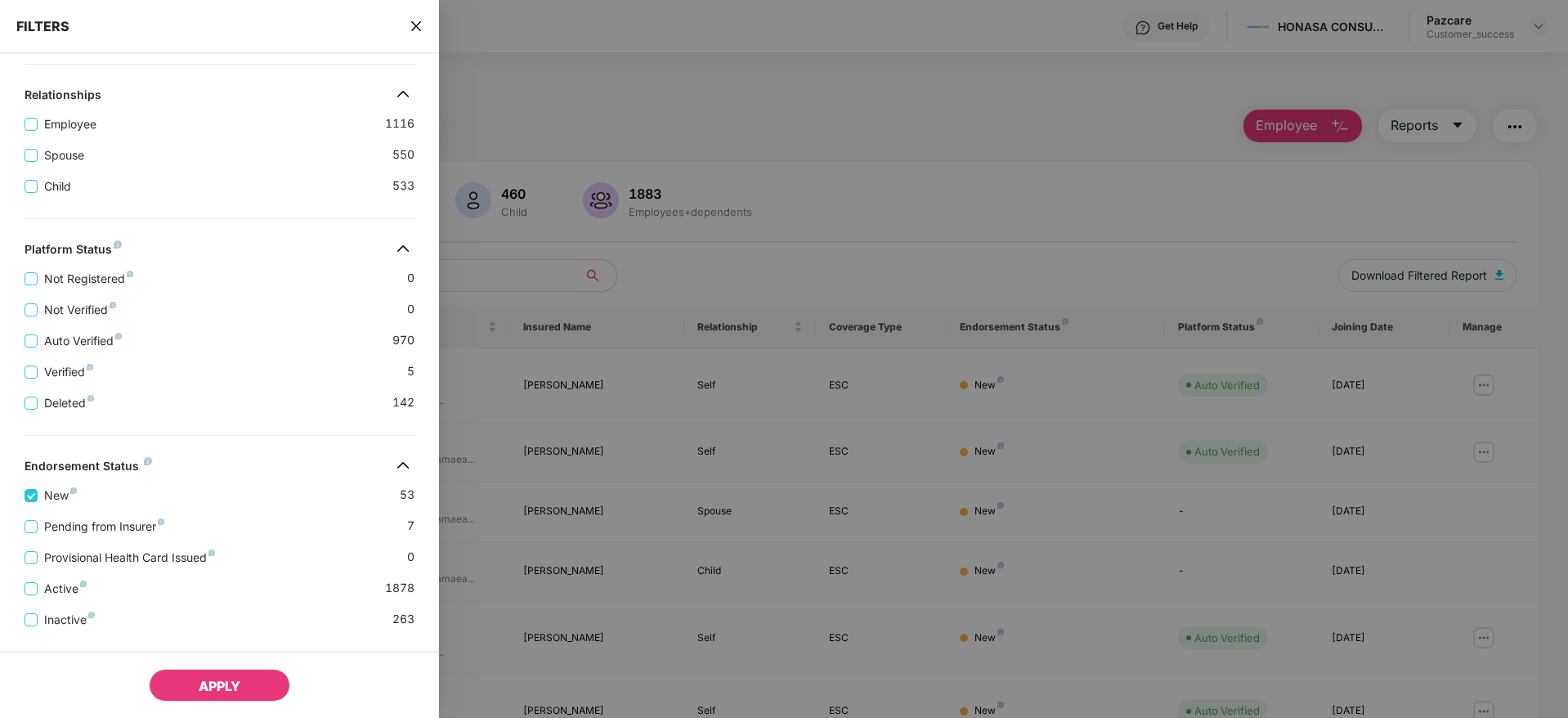
click at [234, 680] on span "APPLY" at bounding box center [219, 686] width 42 height 16
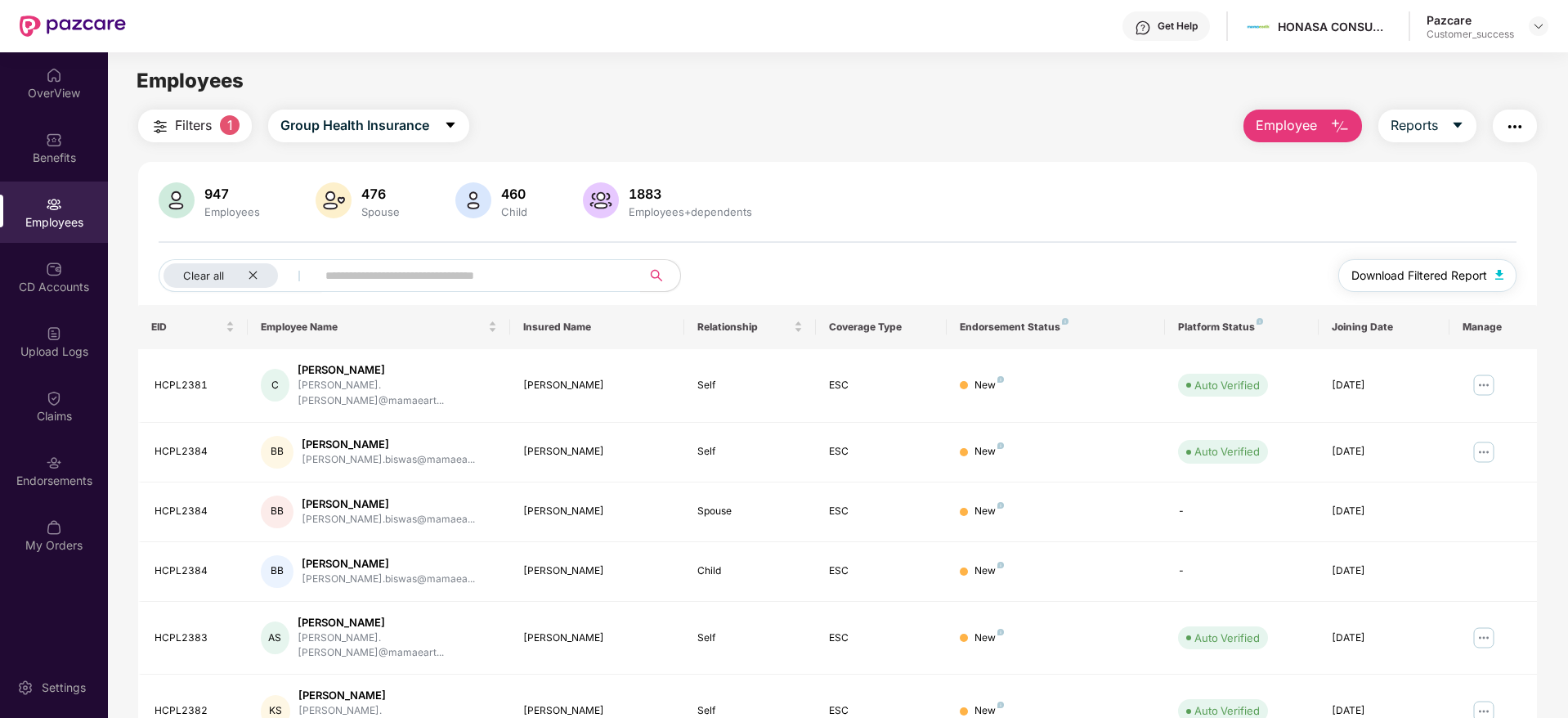
click at [1407, 278] on span "Download Filtered Report" at bounding box center [1420, 276] width 136 height 18
click at [46, 470] on img at bounding box center [54, 462] width 16 height 16
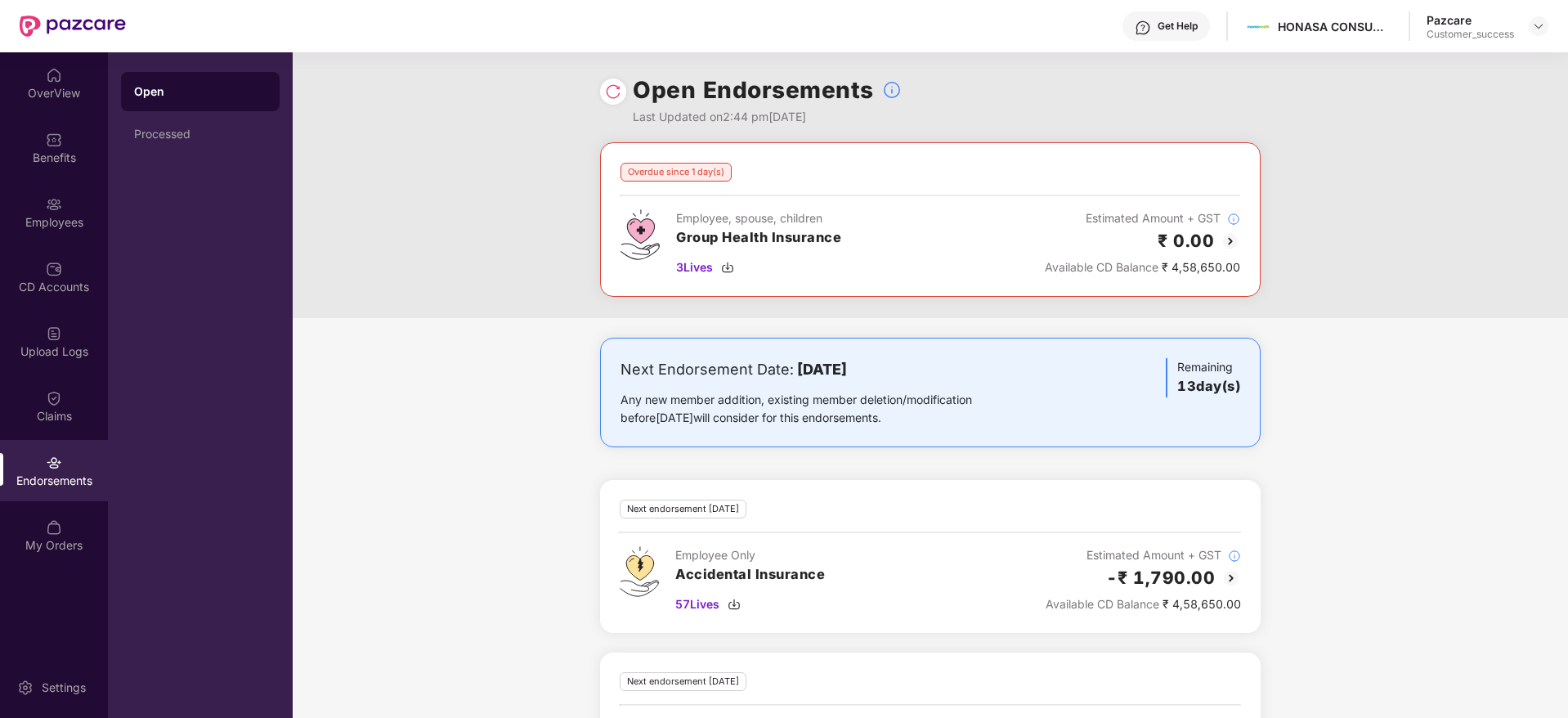
click at [1246, 322] on div "Overdue since 1 day(s) Employee, spouse, children Group Health Insurance 3 Live…" at bounding box center [930, 483] width 1276 height 683
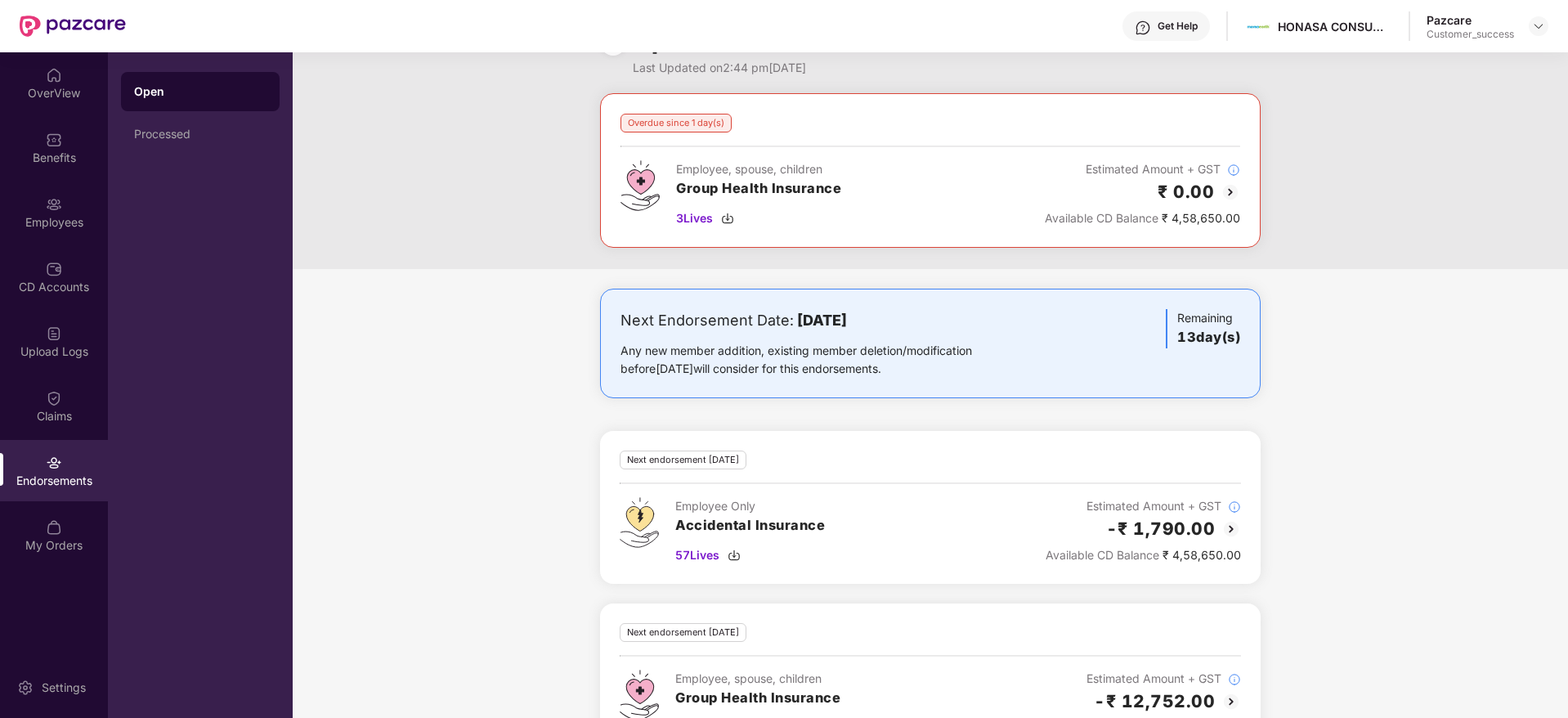
scroll to position [107, 0]
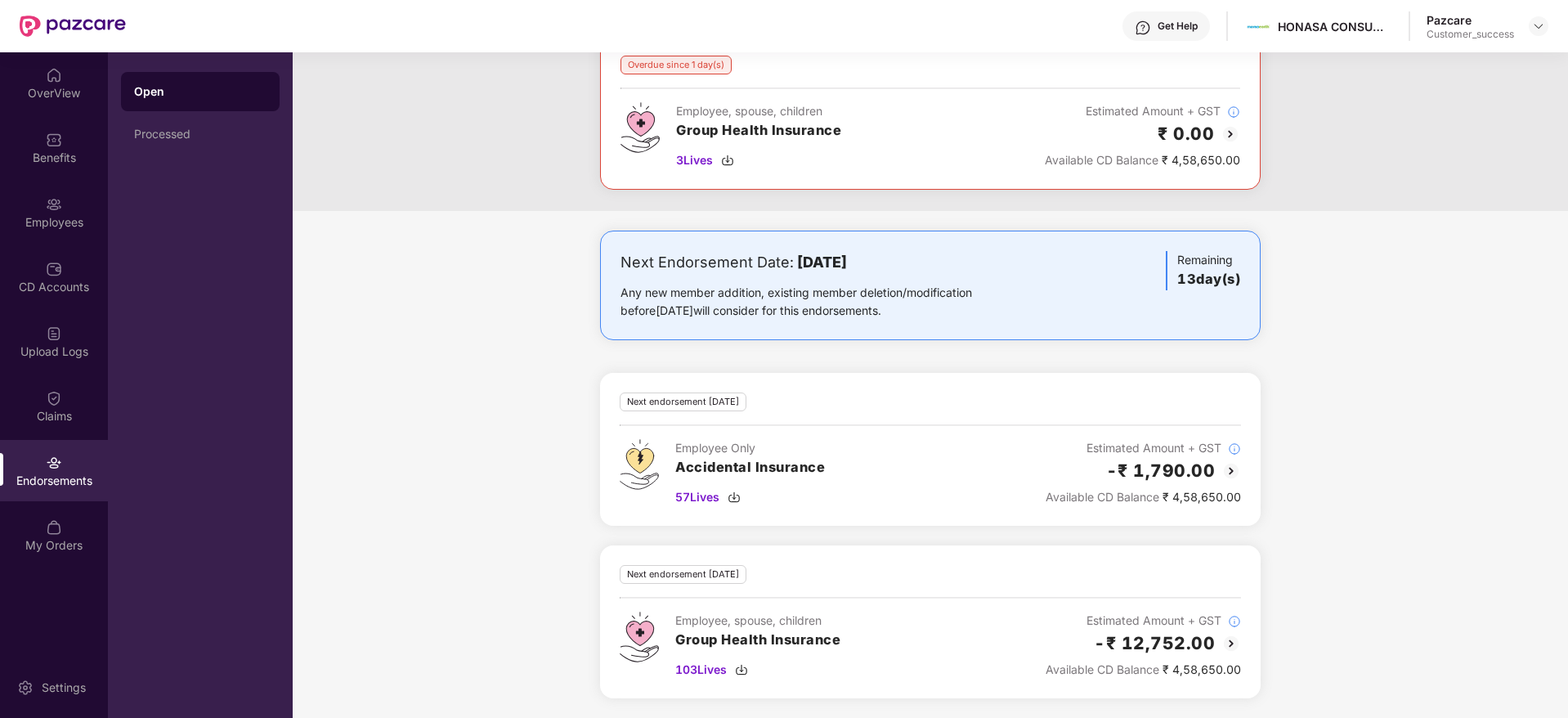
click at [1229, 644] on img at bounding box center [1232, 644] width 20 height 20
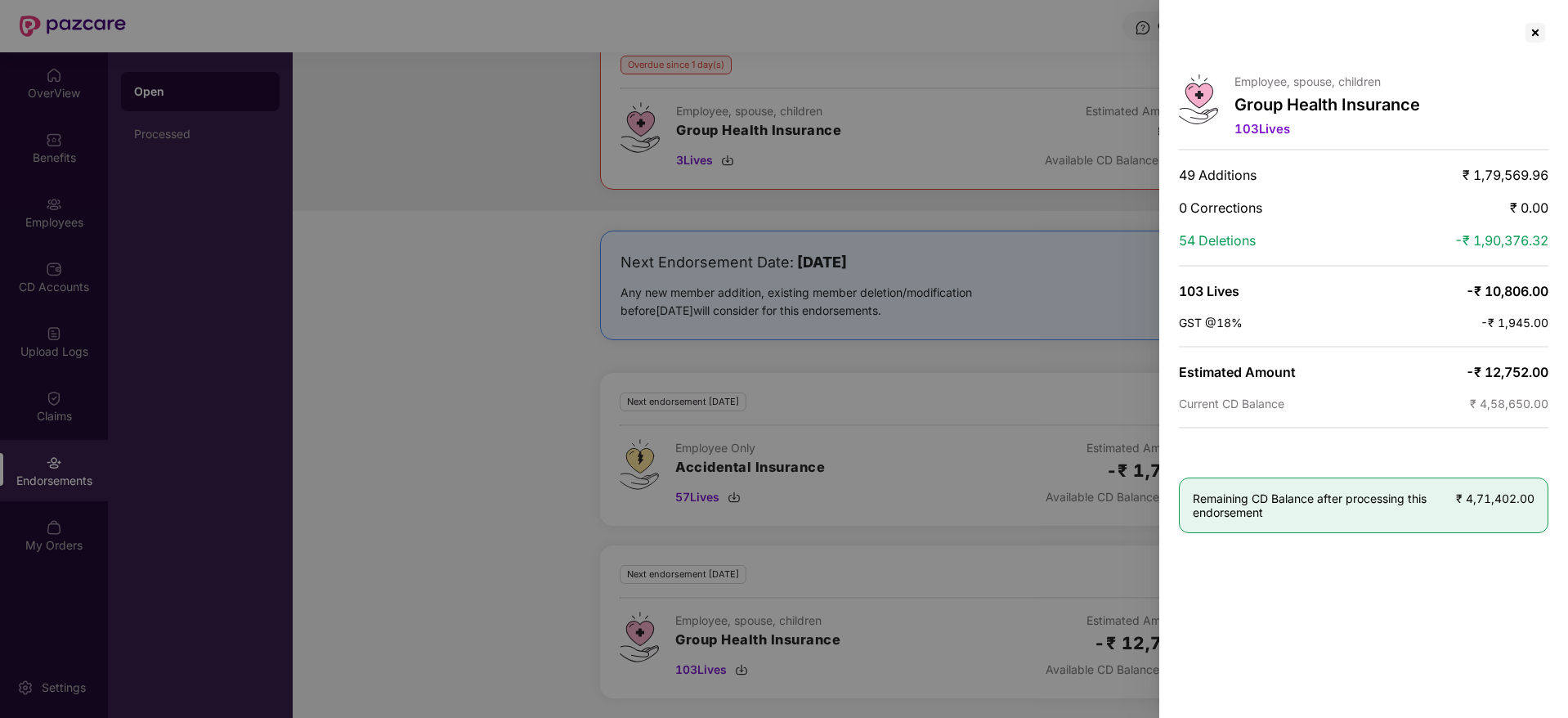
click at [456, 148] on div at bounding box center [784, 359] width 1568 height 718
click at [1535, 37] on div at bounding box center [1535, 33] width 26 height 26
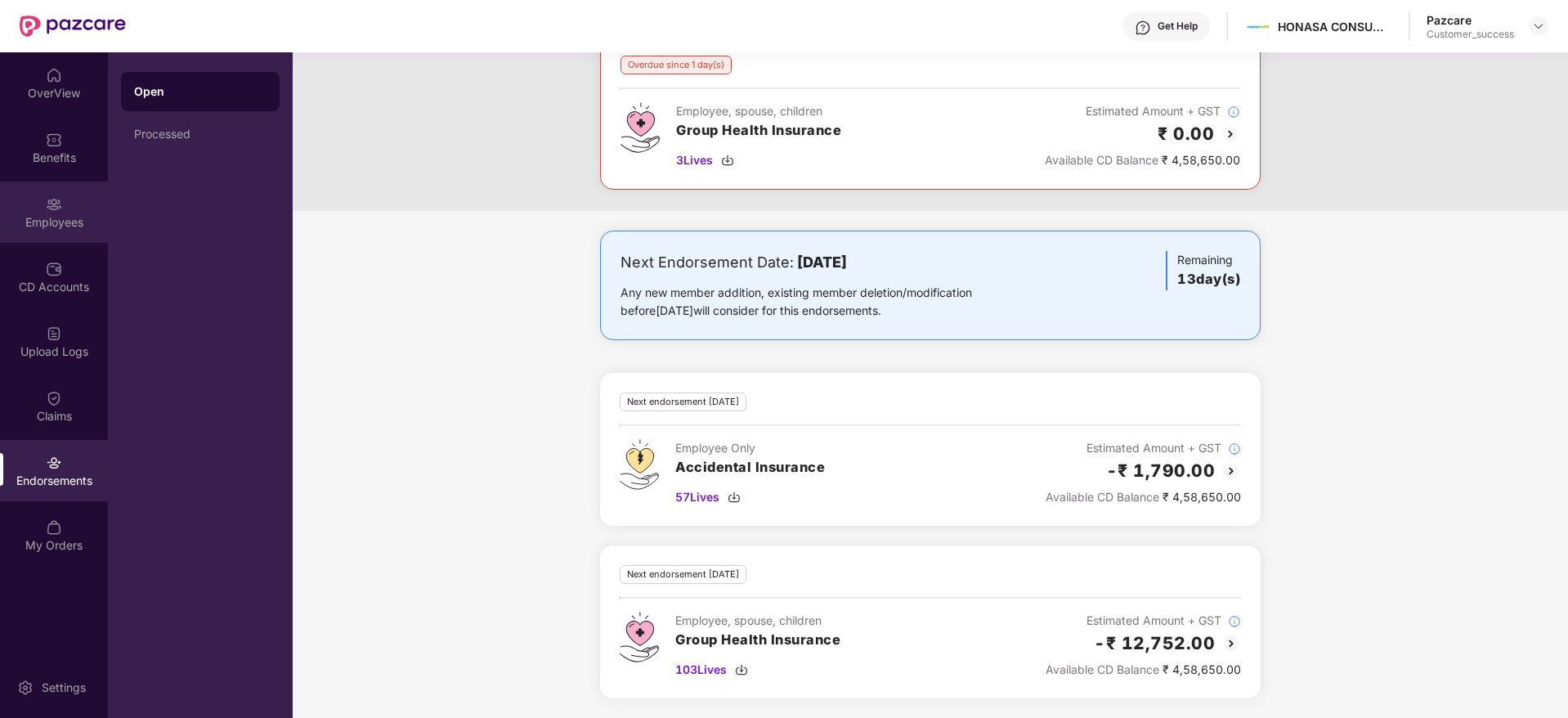
click at [46, 212] on img at bounding box center [54, 204] width 16 height 16
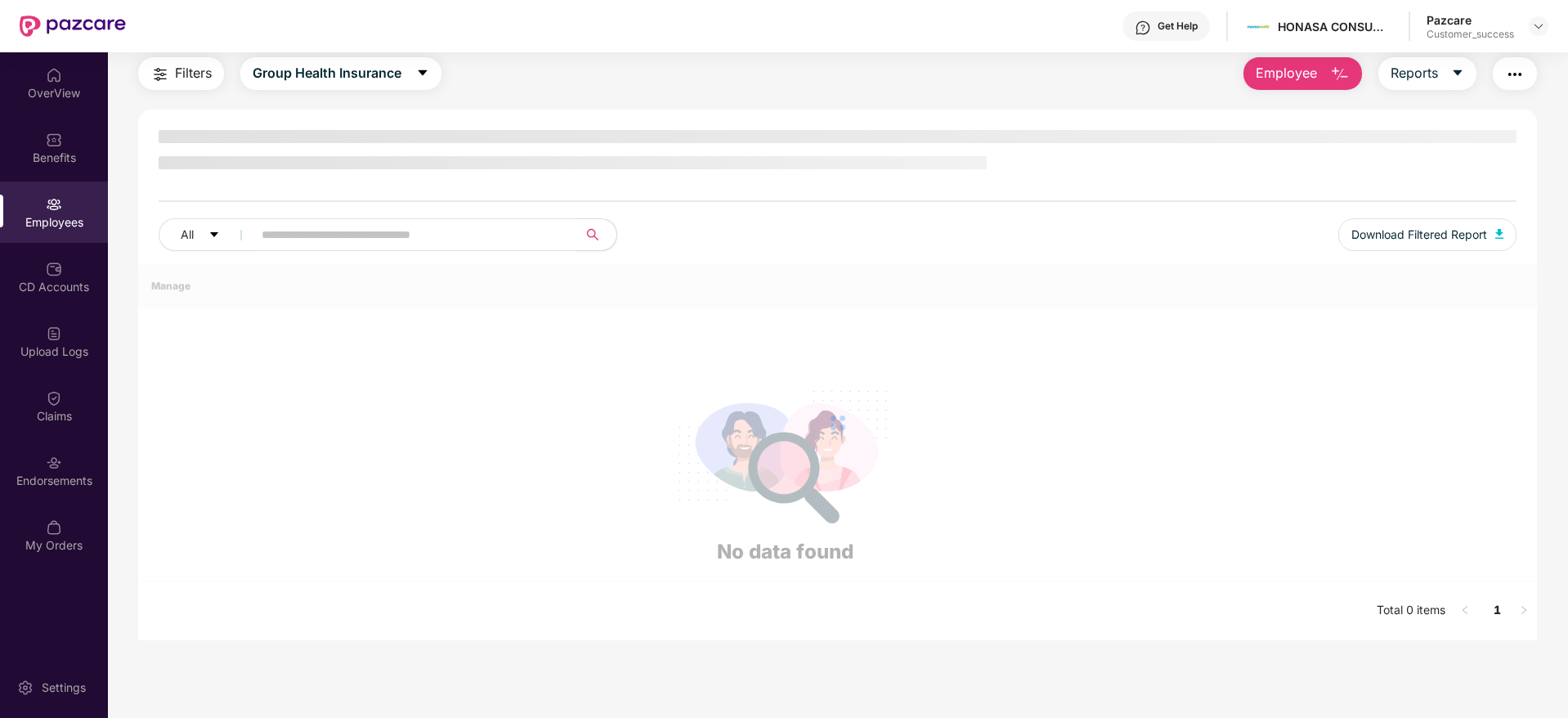
scroll to position [53, 0]
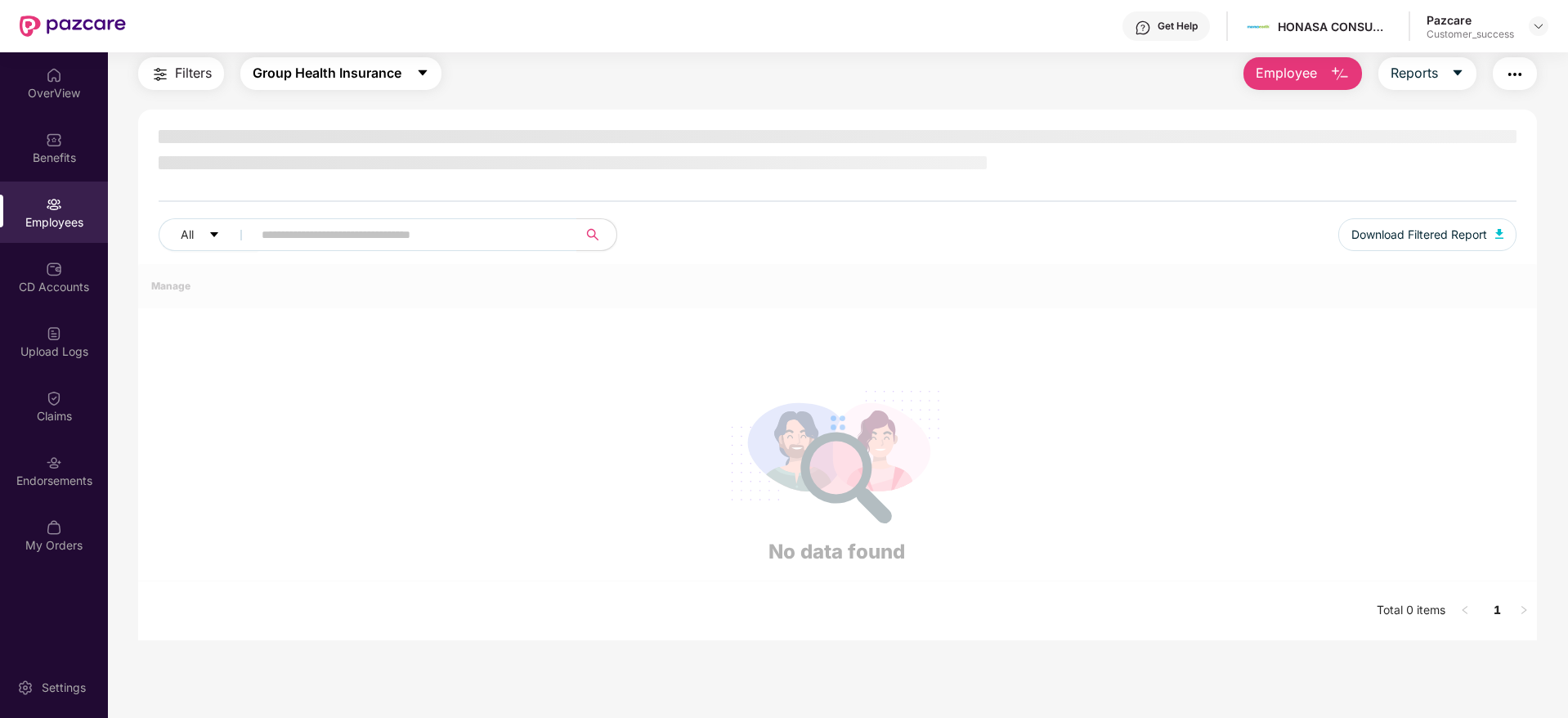
click at [307, 75] on span "Group Health Insurance" at bounding box center [327, 73] width 149 height 21
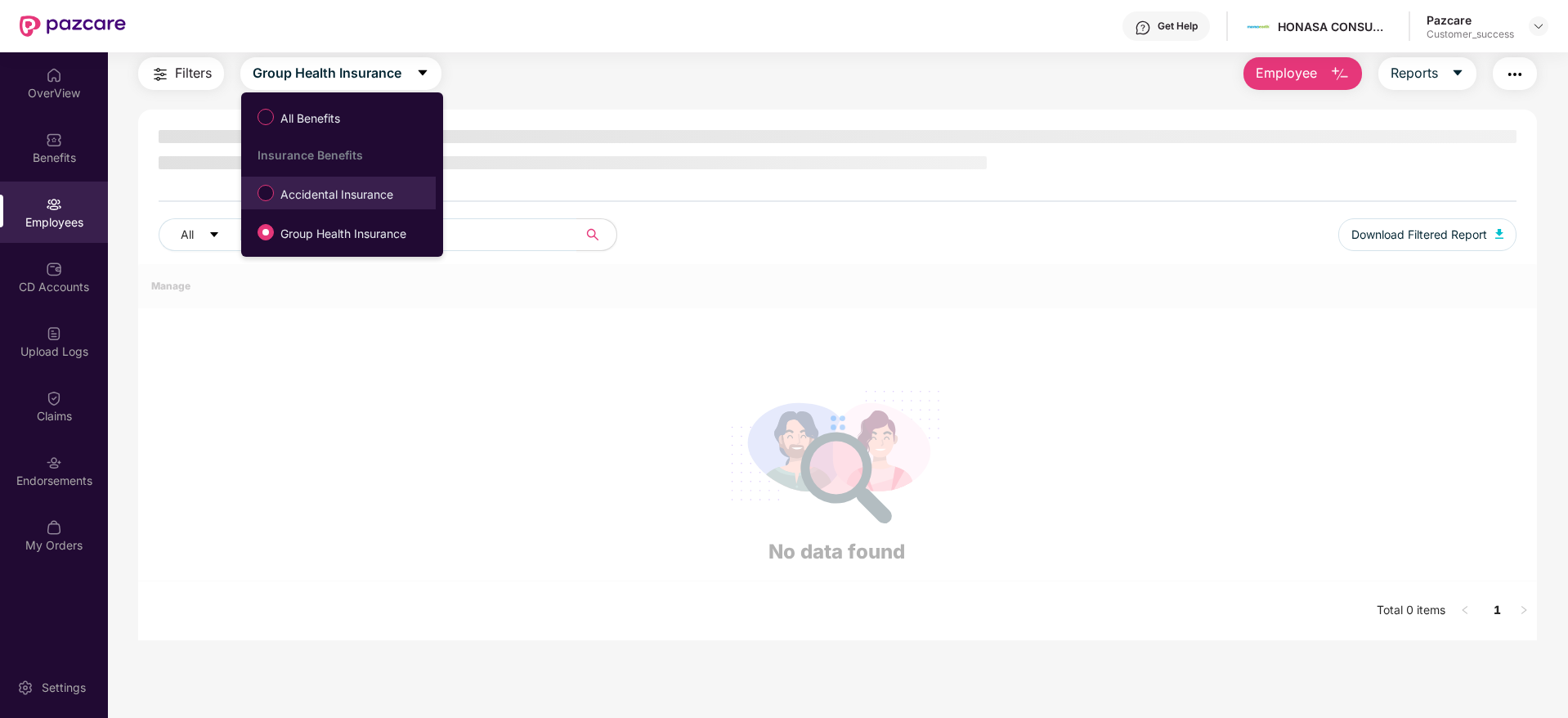
click at [305, 184] on label "Accidental Insurance" at bounding box center [328, 192] width 159 height 28
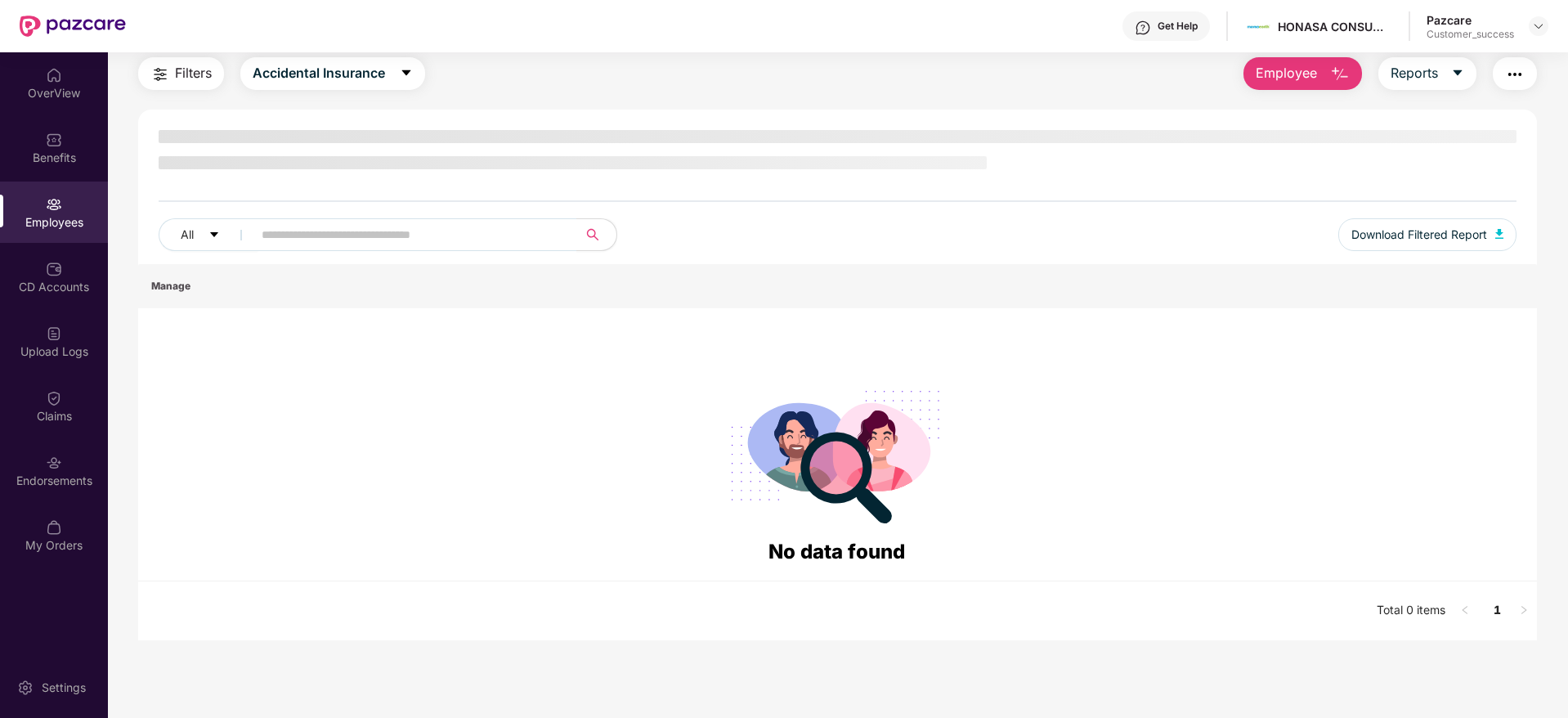
click at [179, 64] on span "Filters" at bounding box center [193, 73] width 37 height 21
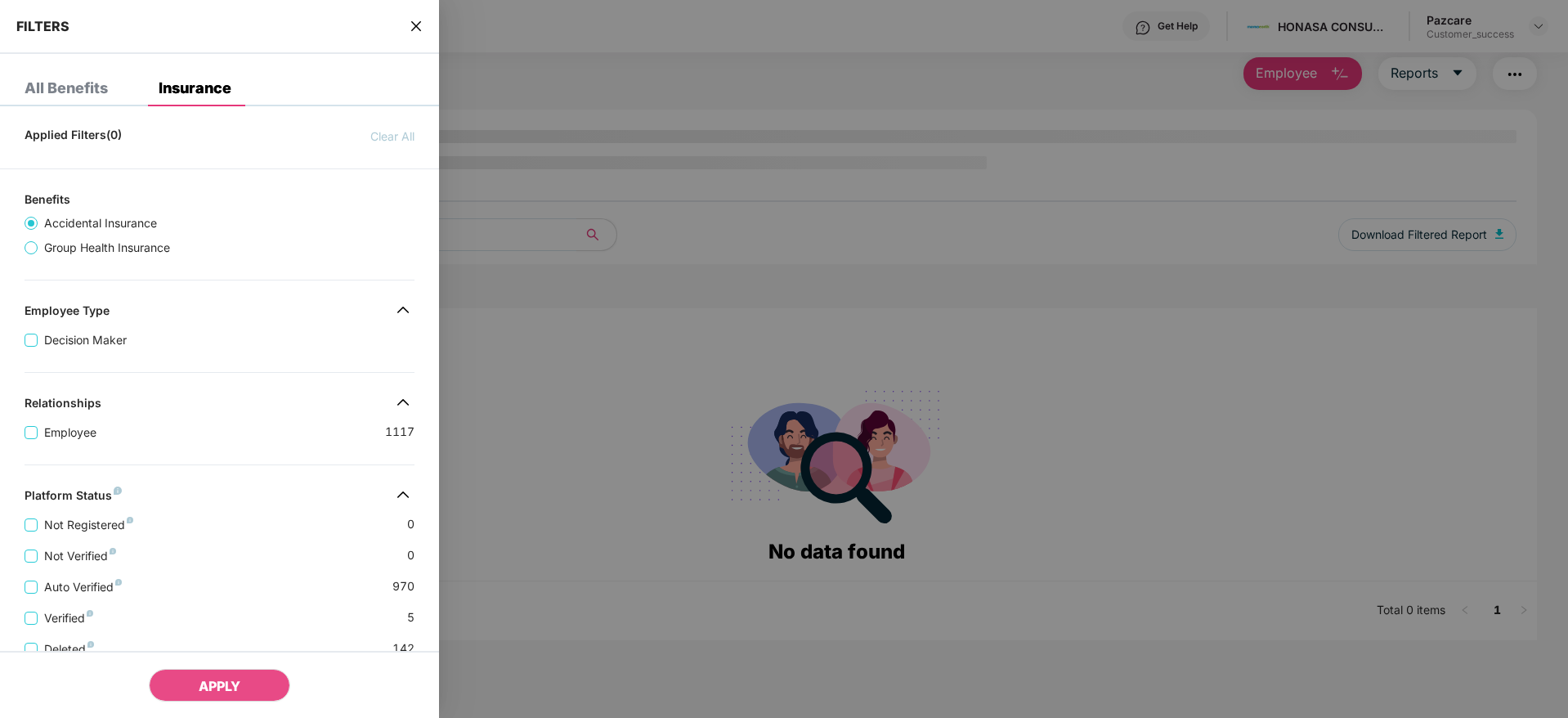
click at [415, 26] on icon "close" at bounding box center [416, 26] width 13 height 13
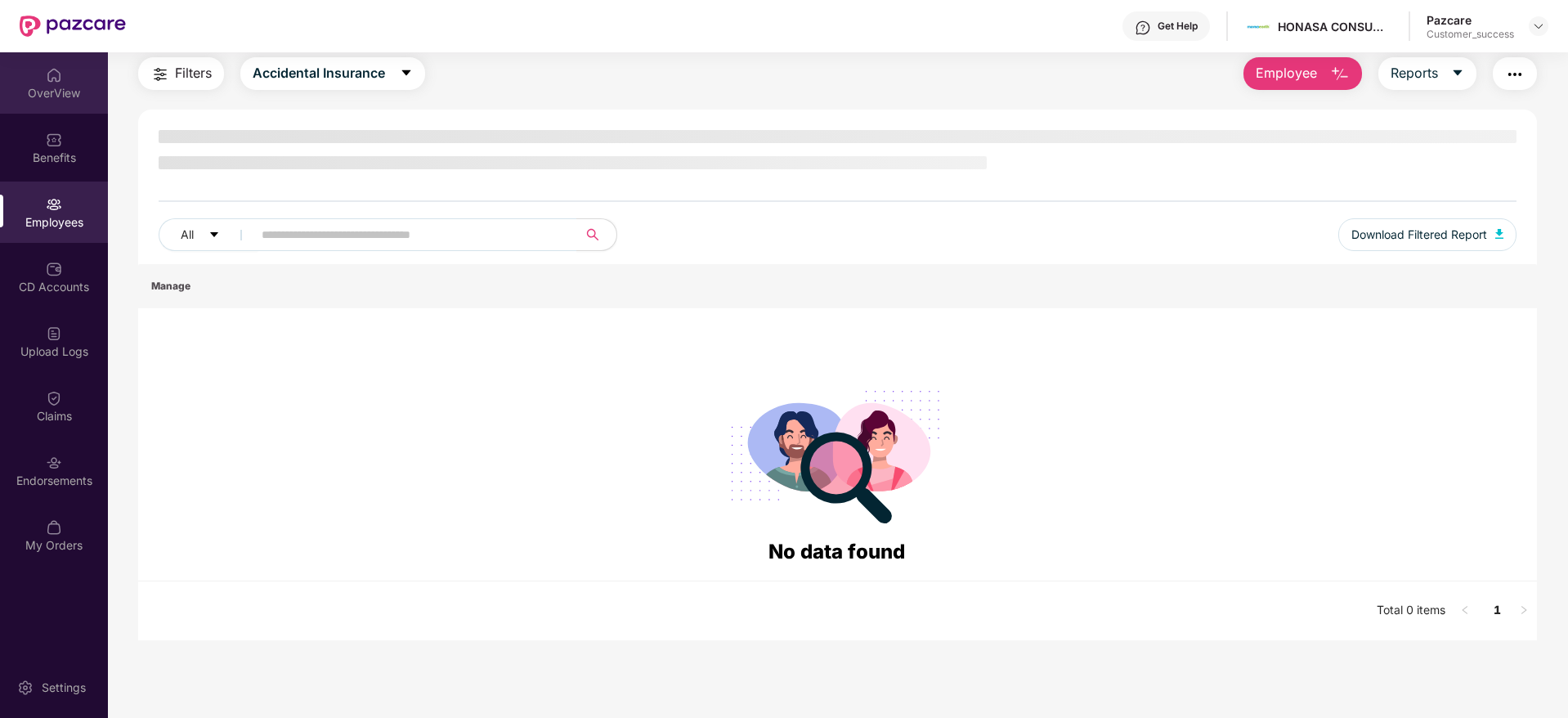
click at [47, 67] on img at bounding box center [54, 75] width 16 height 16
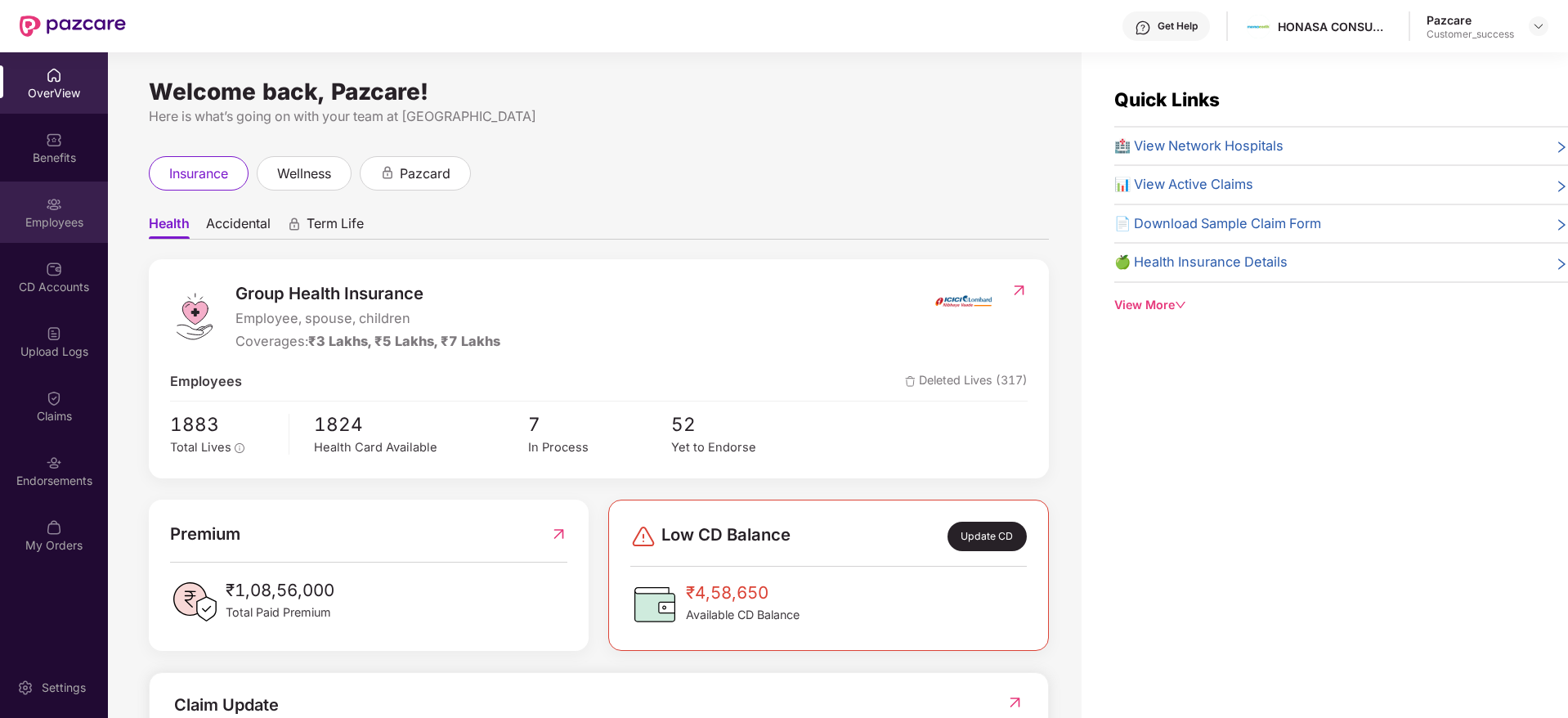
click at [44, 205] on div "Employees" at bounding box center [54, 212] width 108 height 62
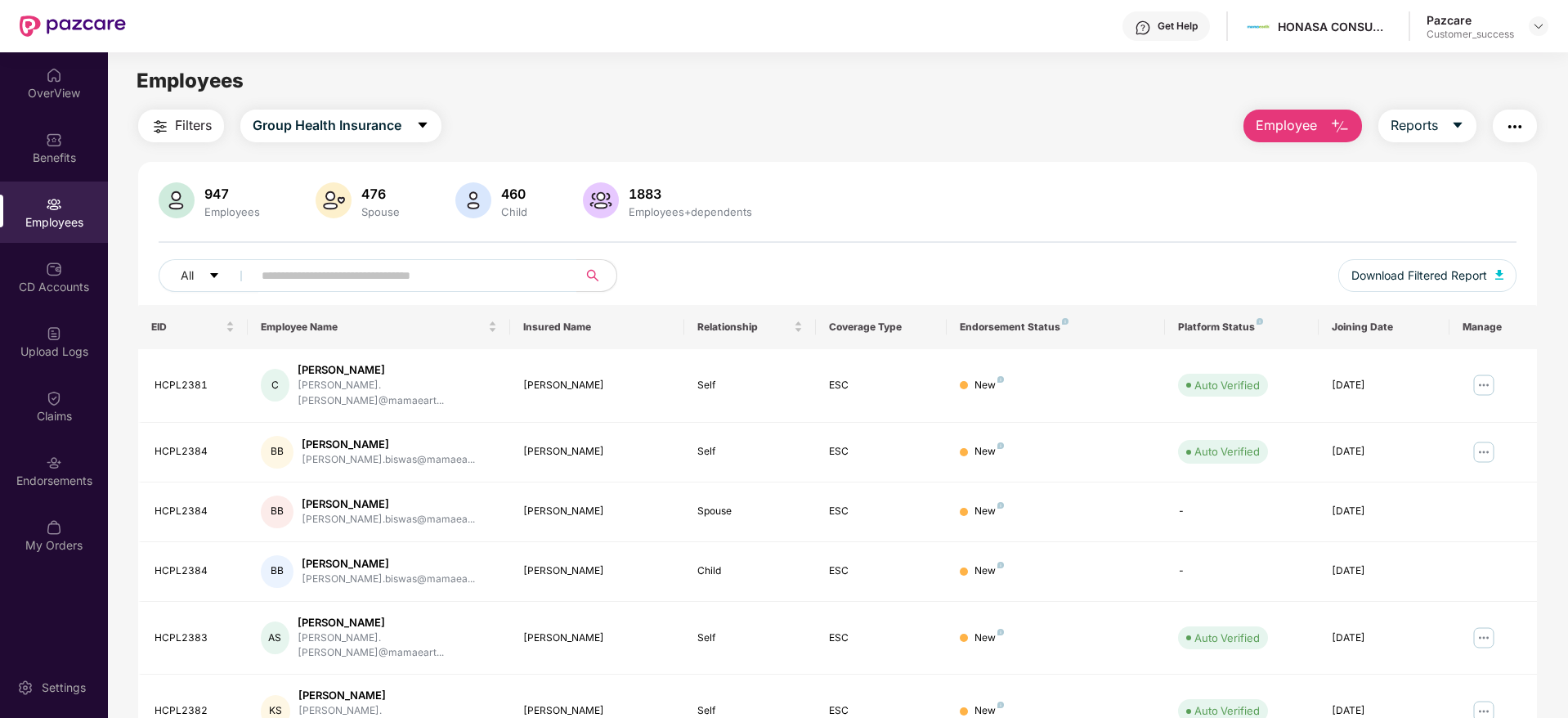
click at [173, 110] on button "Filters" at bounding box center [180, 126] width 86 height 33
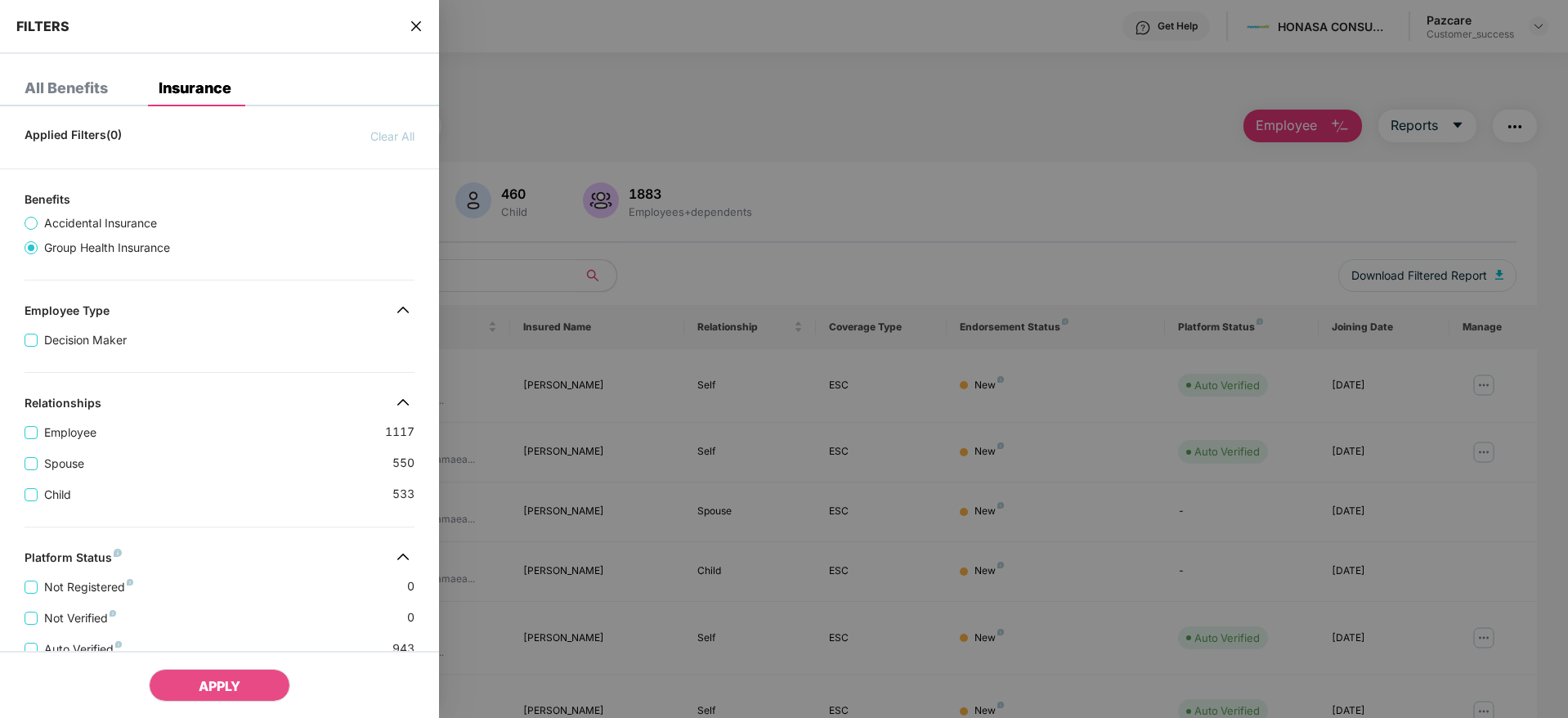
click at [229, 451] on div "Spouse 550" at bounding box center [219, 457] width 390 height 31
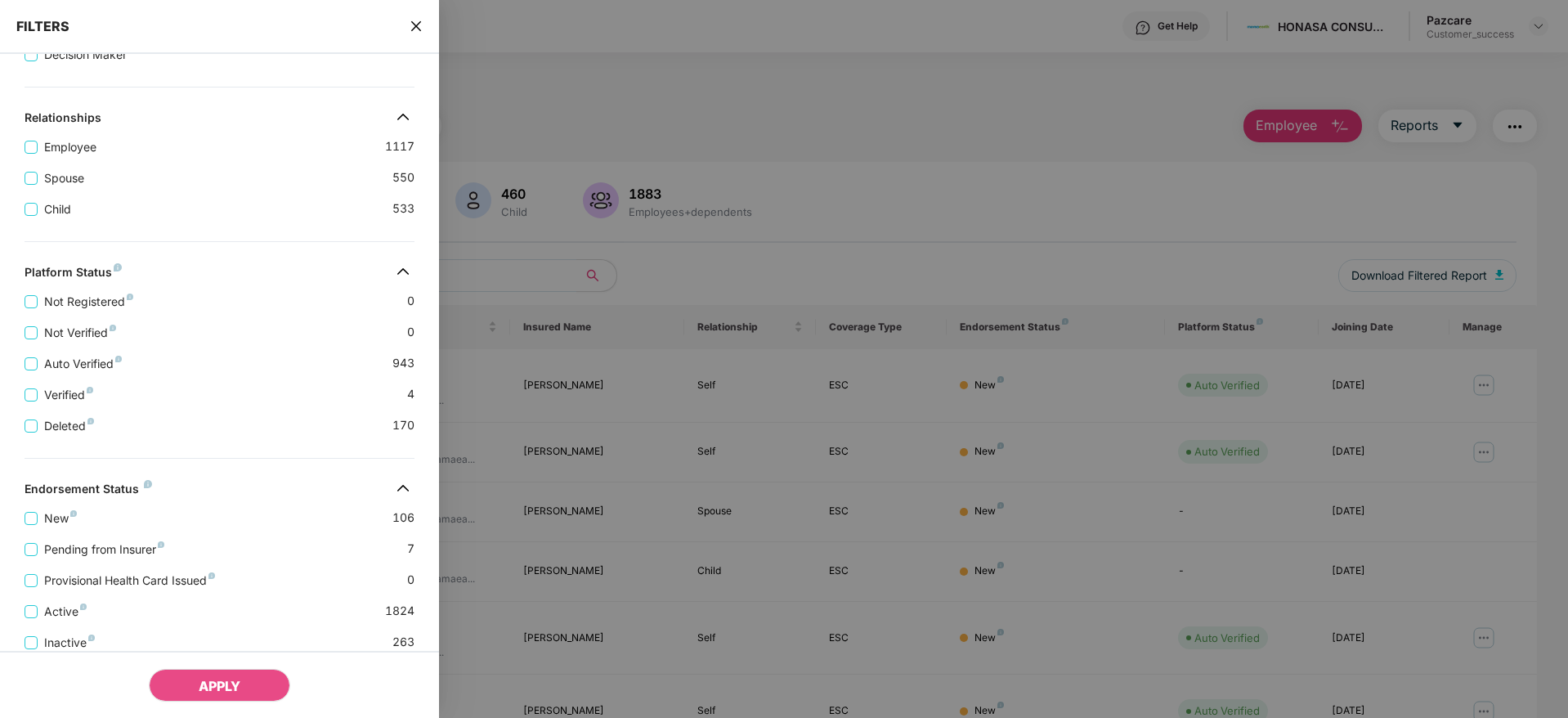
scroll to position [342, 0]
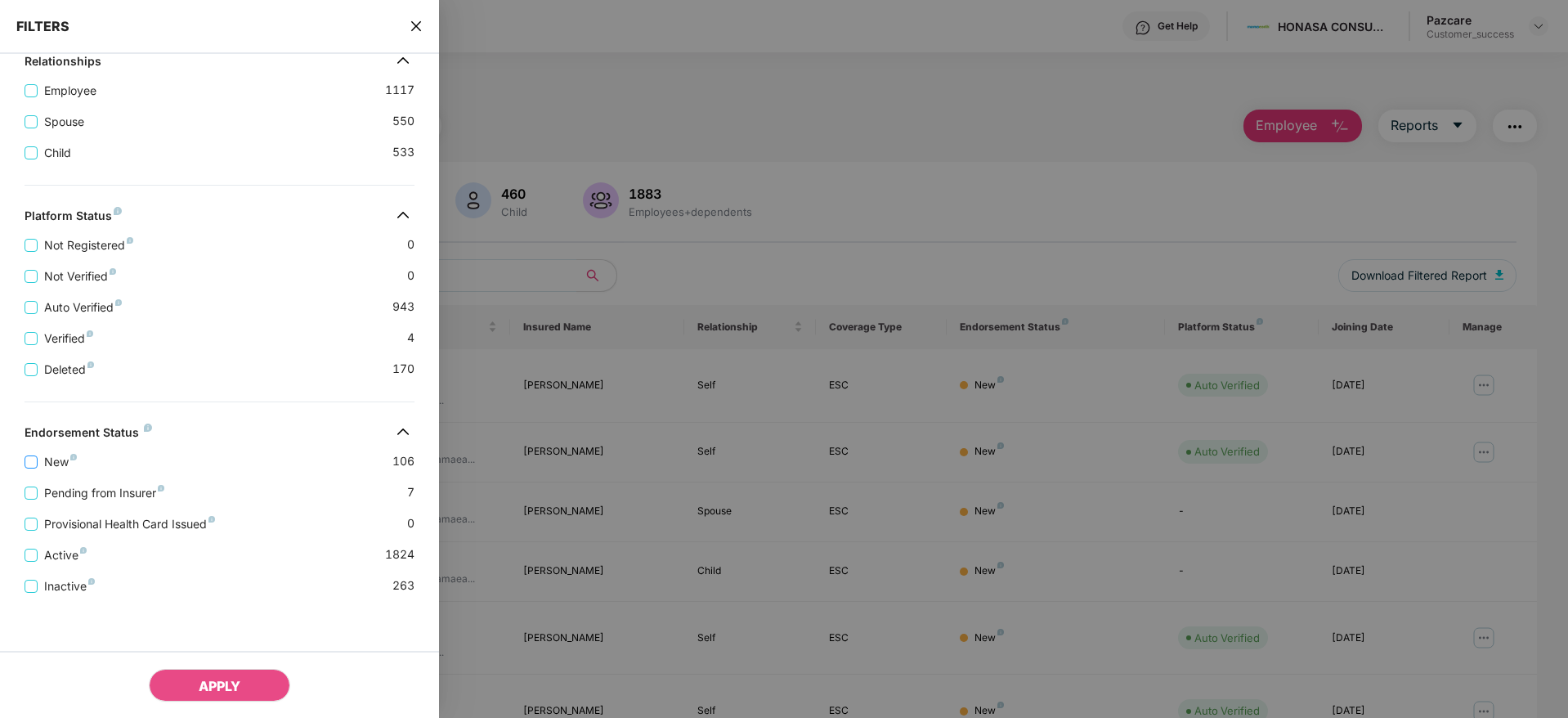
click at [62, 461] on span "New" at bounding box center [60, 462] width 45 height 18
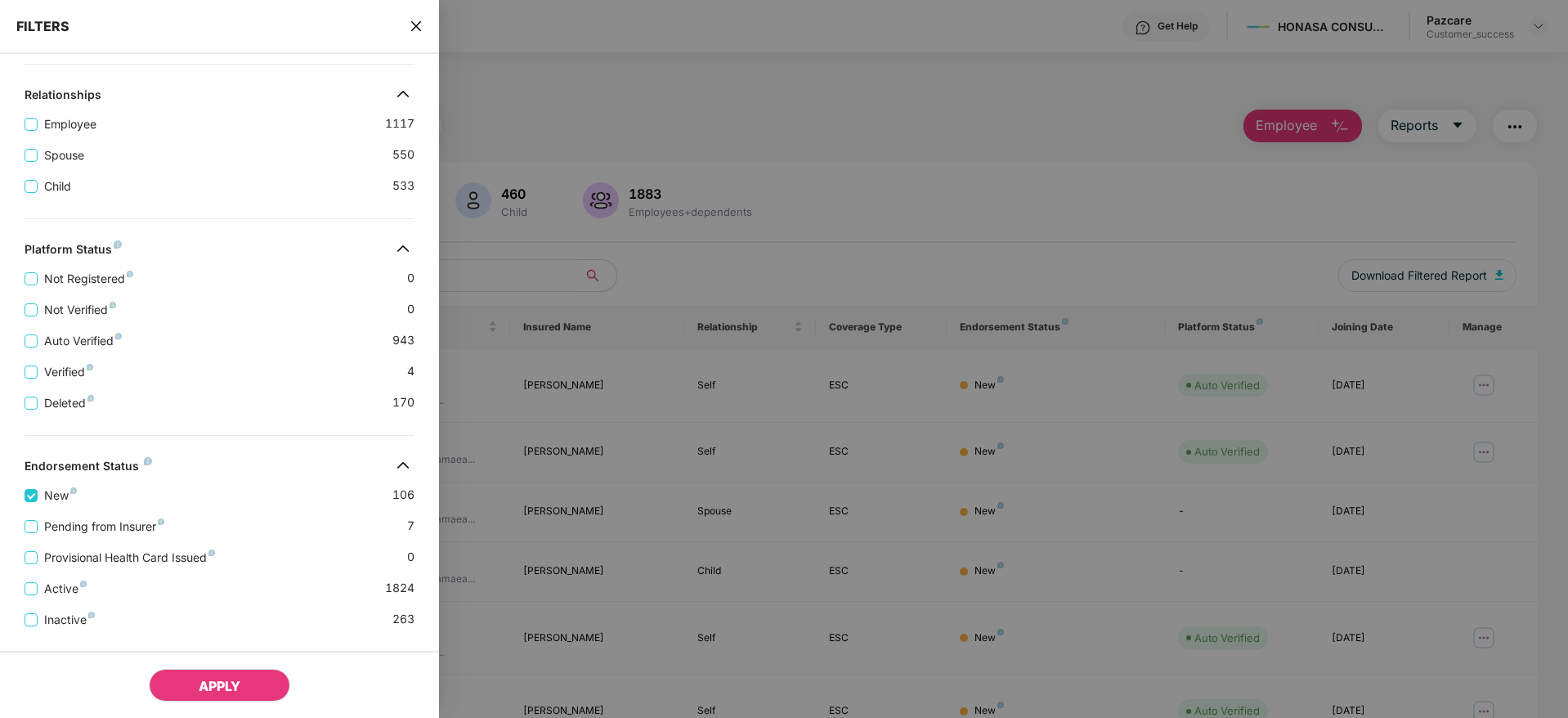
click at [230, 676] on button "APPLY" at bounding box center [219, 685] width 141 height 33
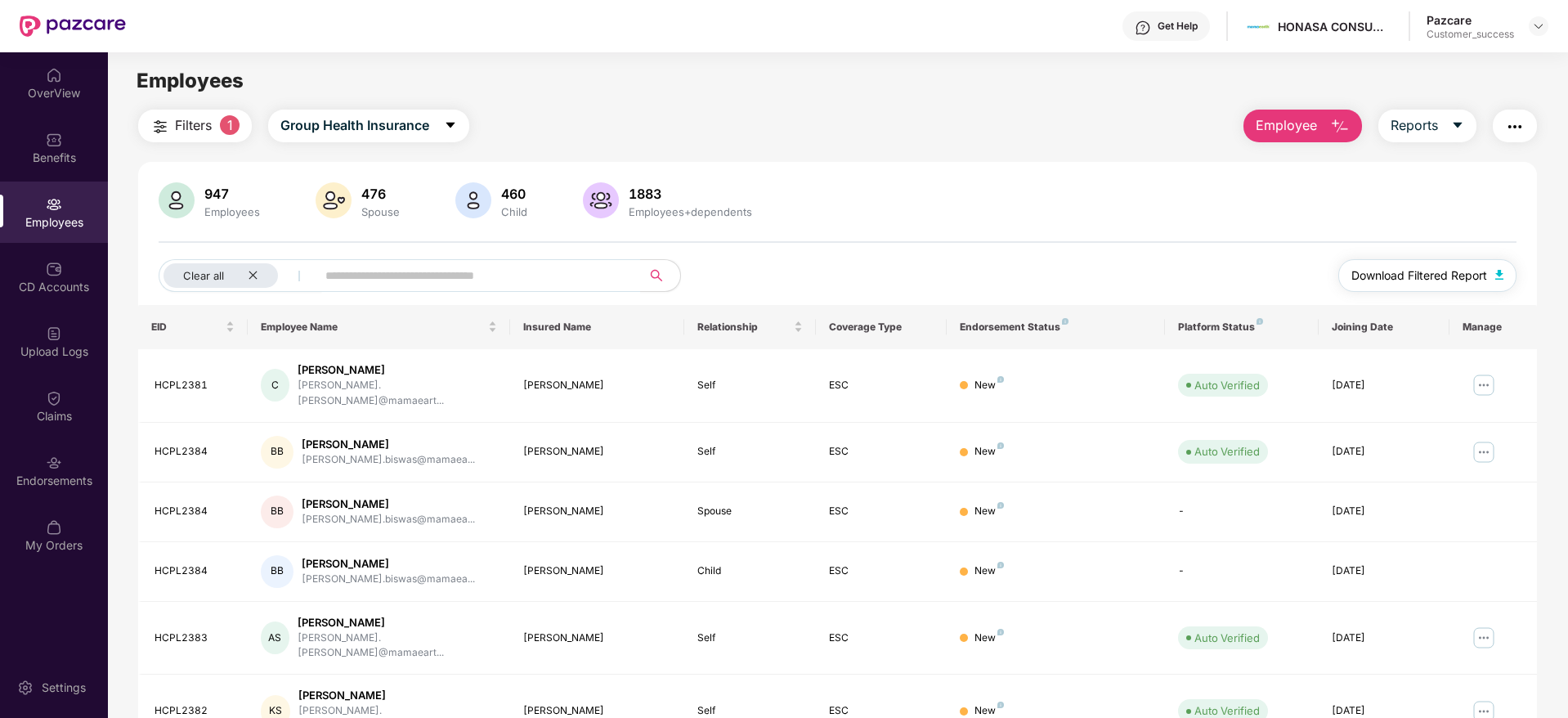
click at [1436, 263] on button "Download Filtered Report" at bounding box center [1427, 276] width 179 height 33
drag, startPoint x: 254, startPoint y: 277, endPoint x: 282, endPoint y: 235, distance: 50.5
click at [253, 276] on icon "close" at bounding box center [252, 275] width 8 height 8
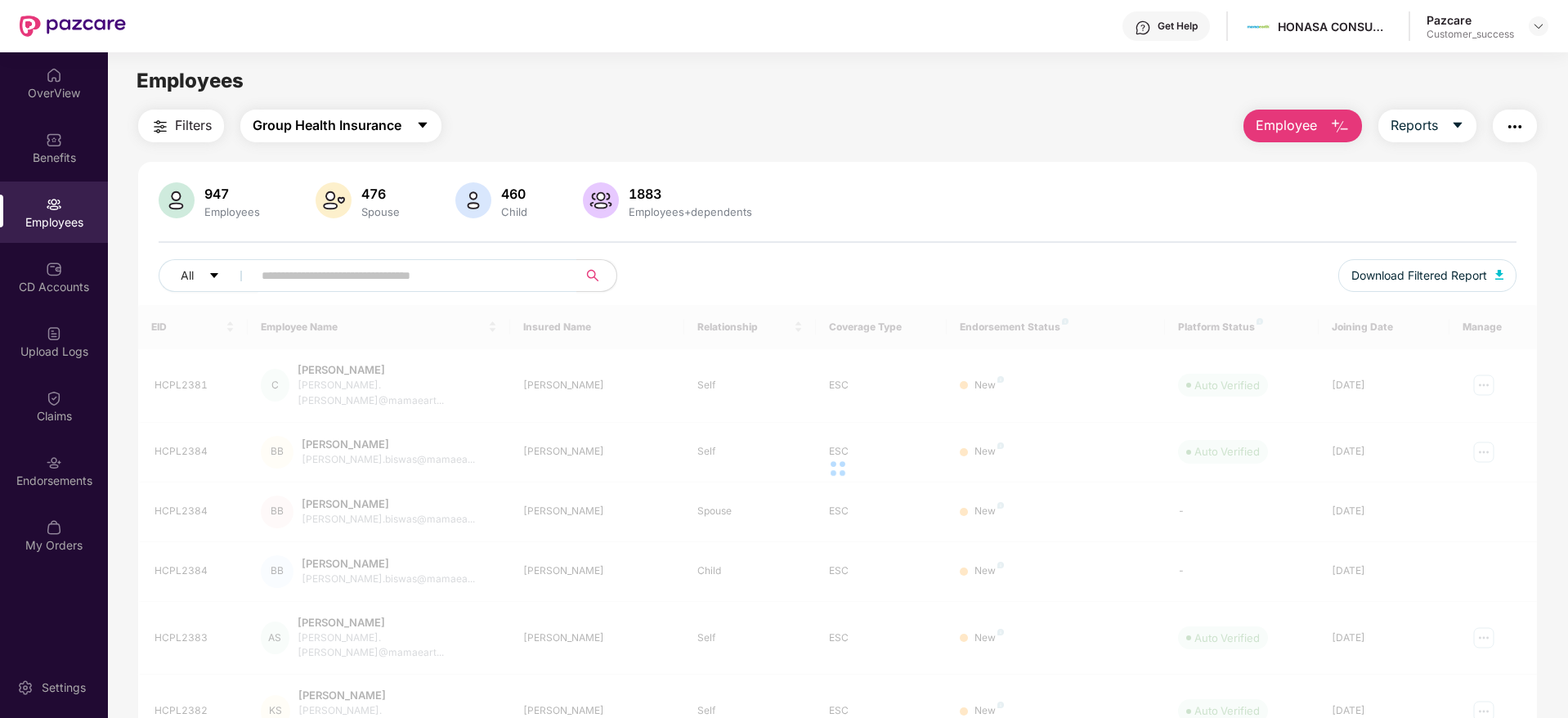
click at [365, 138] on button "Group Health Insurance" at bounding box center [341, 126] width 201 height 33
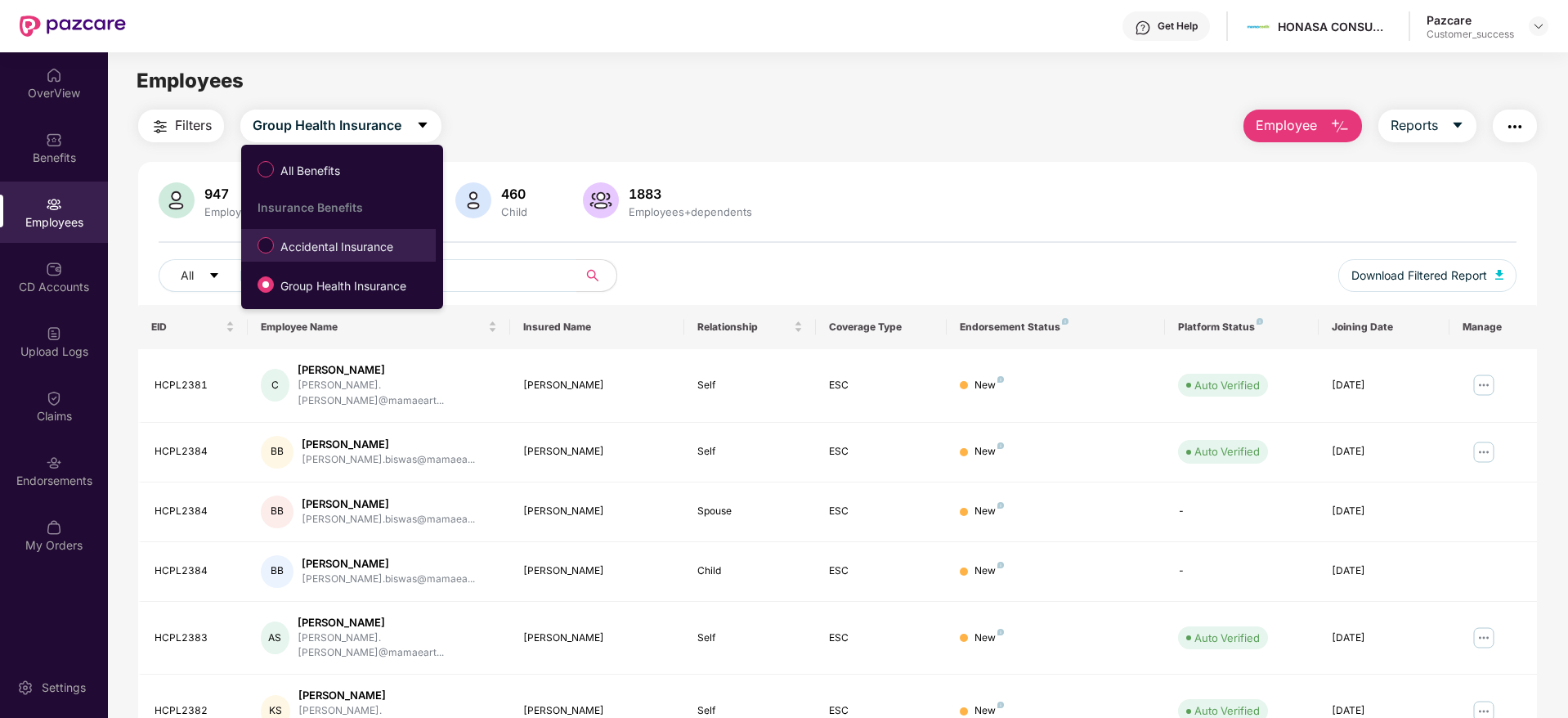
click at [330, 252] on span "Accidental Insurance" at bounding box center [336, 247] width 126 height 18
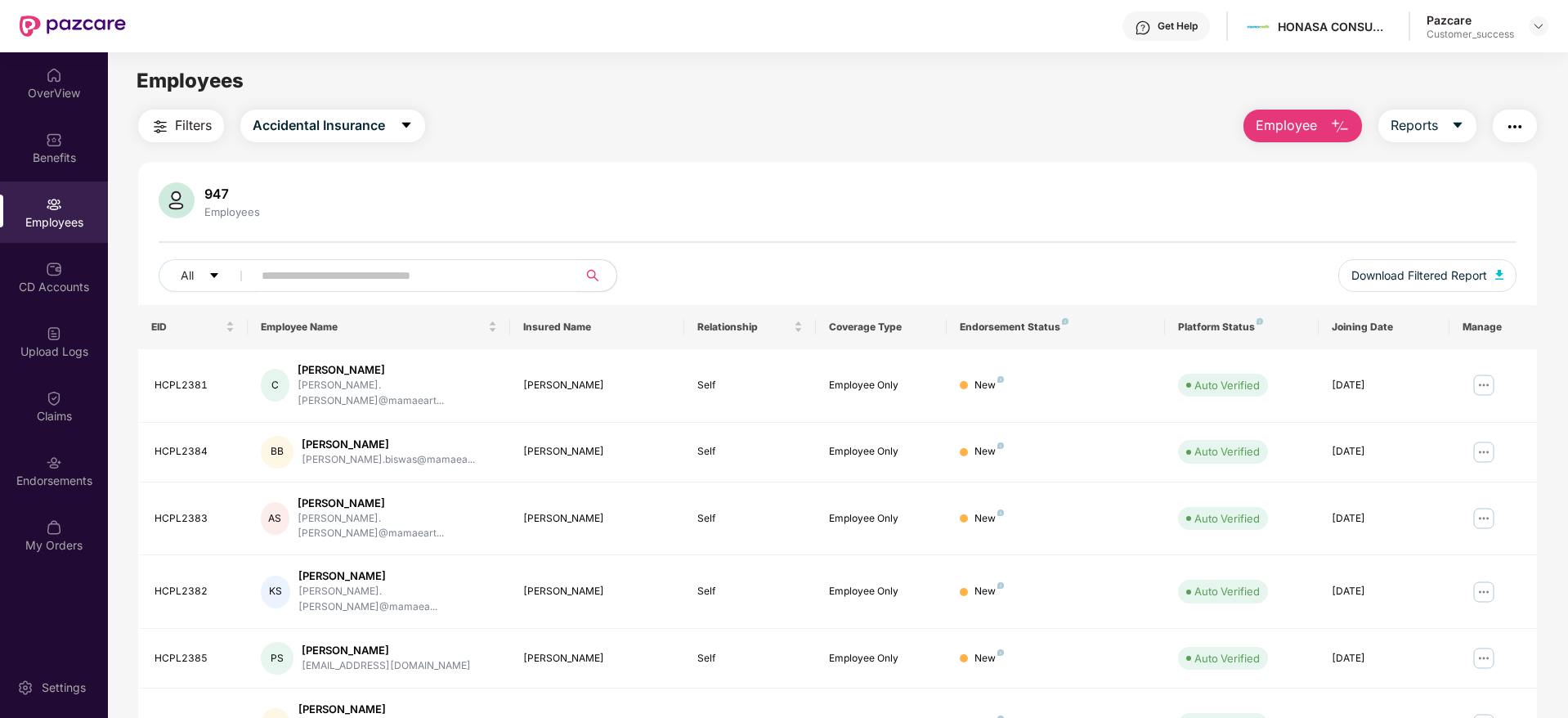
click at [178, 116] on span "Filters" at bounding box center [193, 125] width 37 height 21
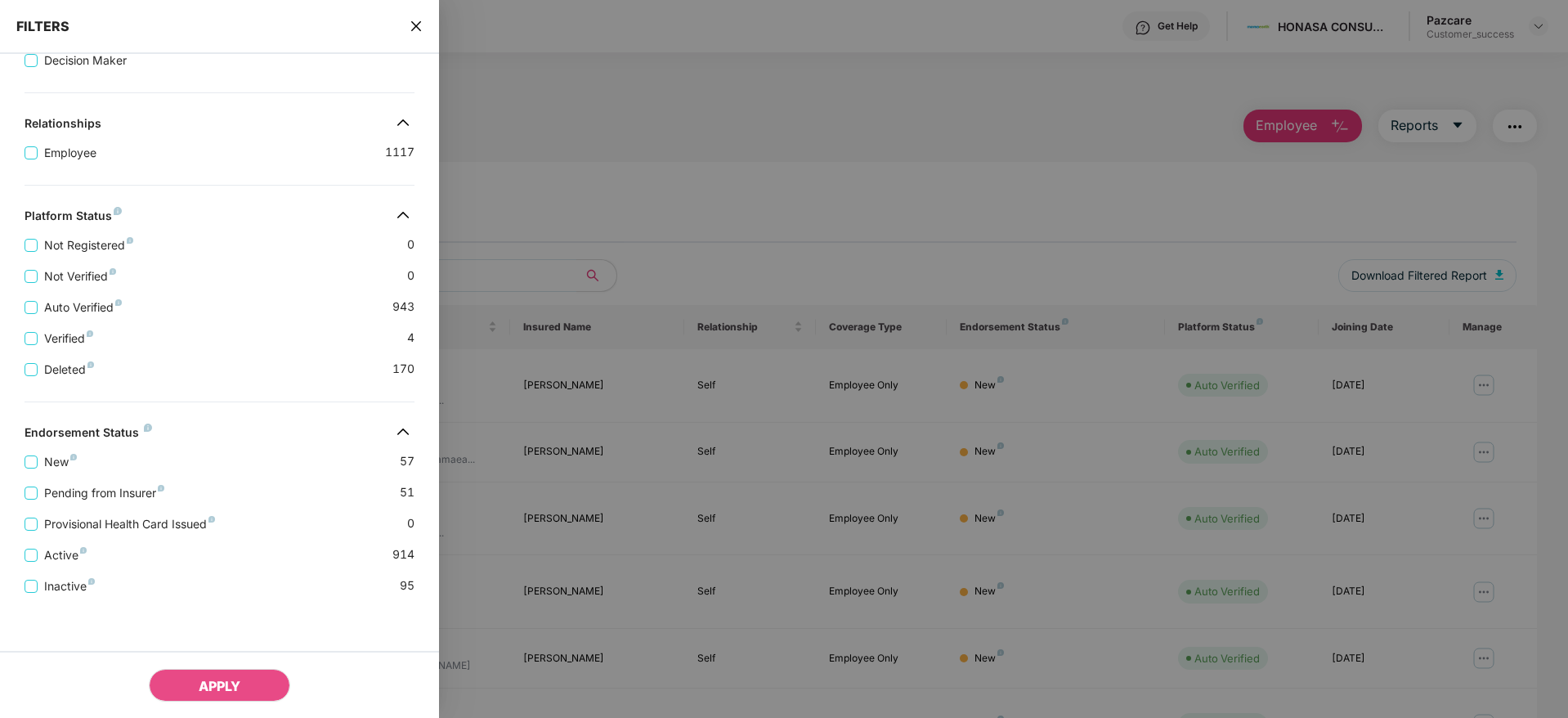
scroll to position [279, 0]
click at [61, 459] on span "New" at bounding box center [60, 462] width 45 height 18
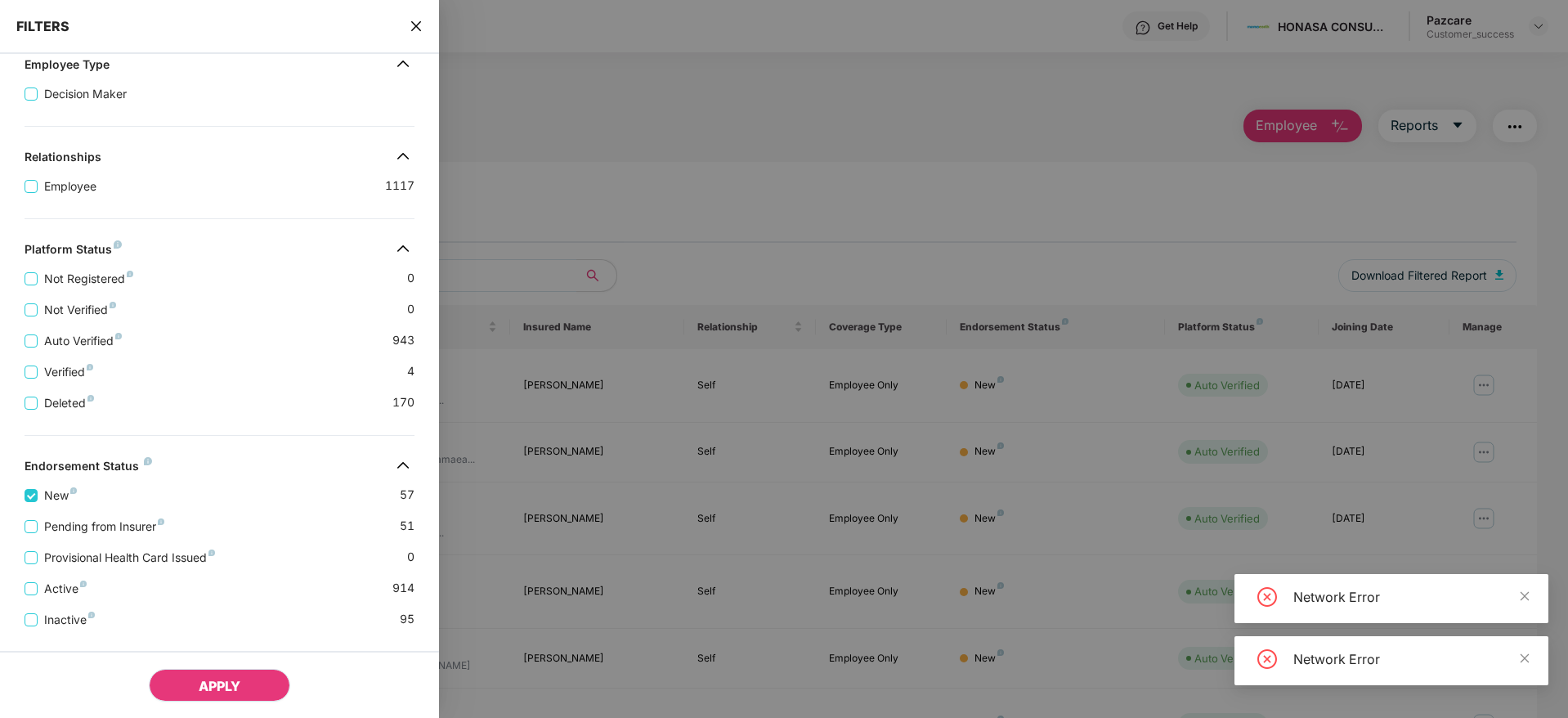
click at [219, 684] on span "APPLY" at bounding box center [219, 686] width 42 height 16
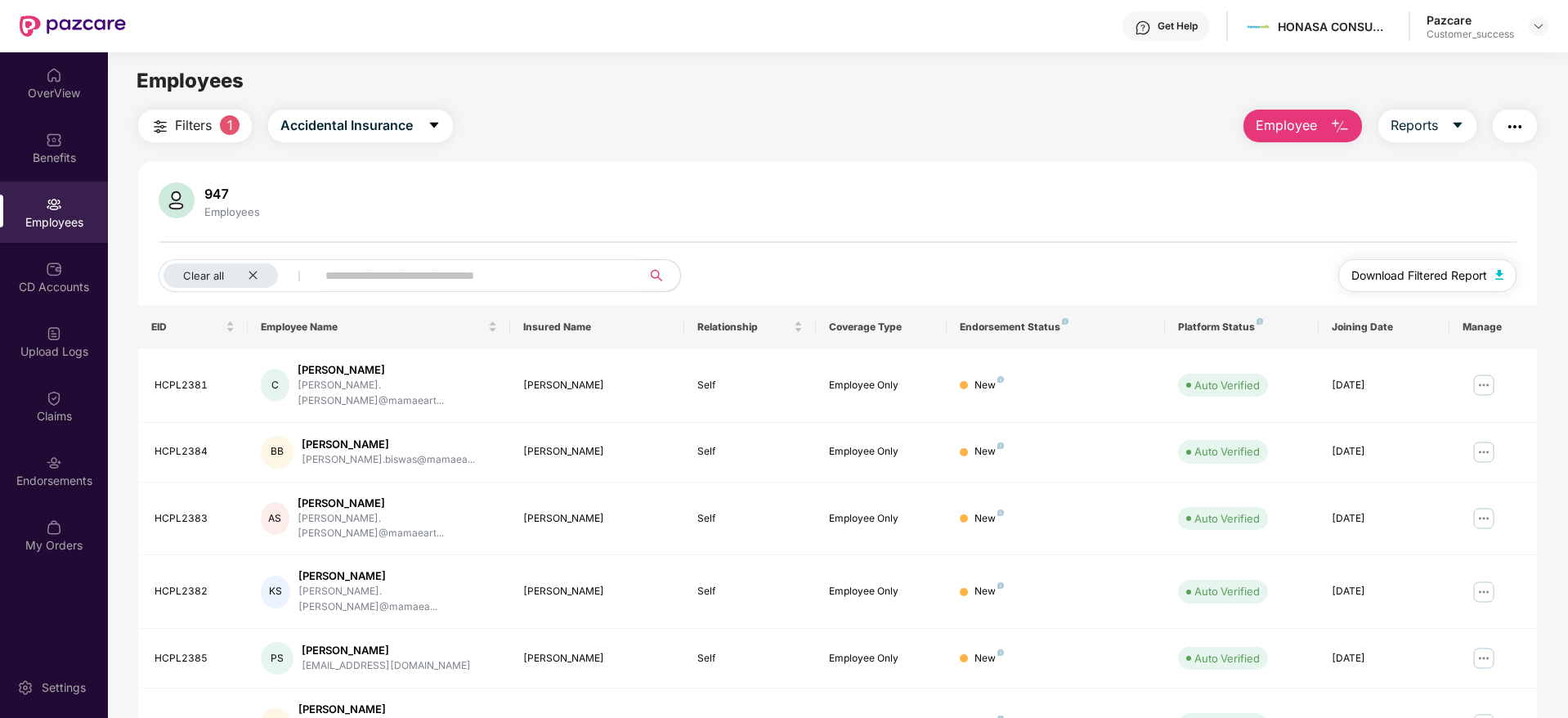
click at [1421, 277] on span "Download Filtered Report" at bounding box center [1420, 276] width 136 height 18
